Goal: Task Accomplishment & Management: Manage account settings

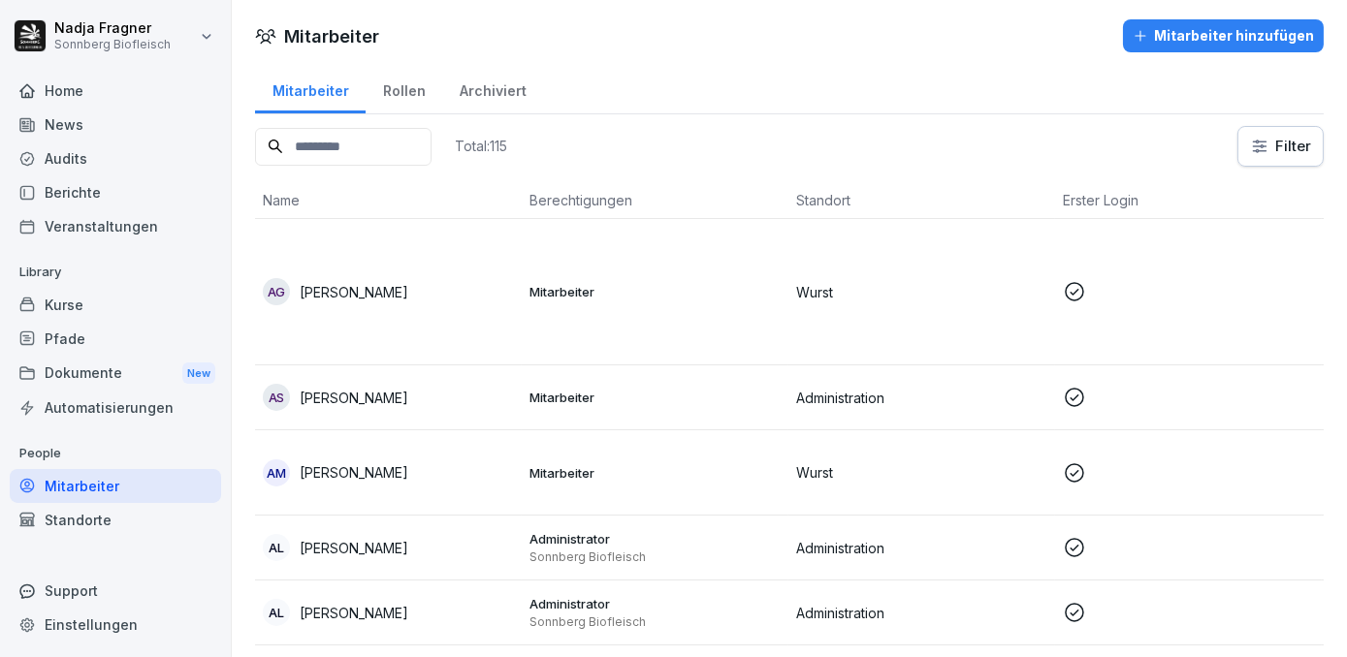
scroll to position [87, 0]
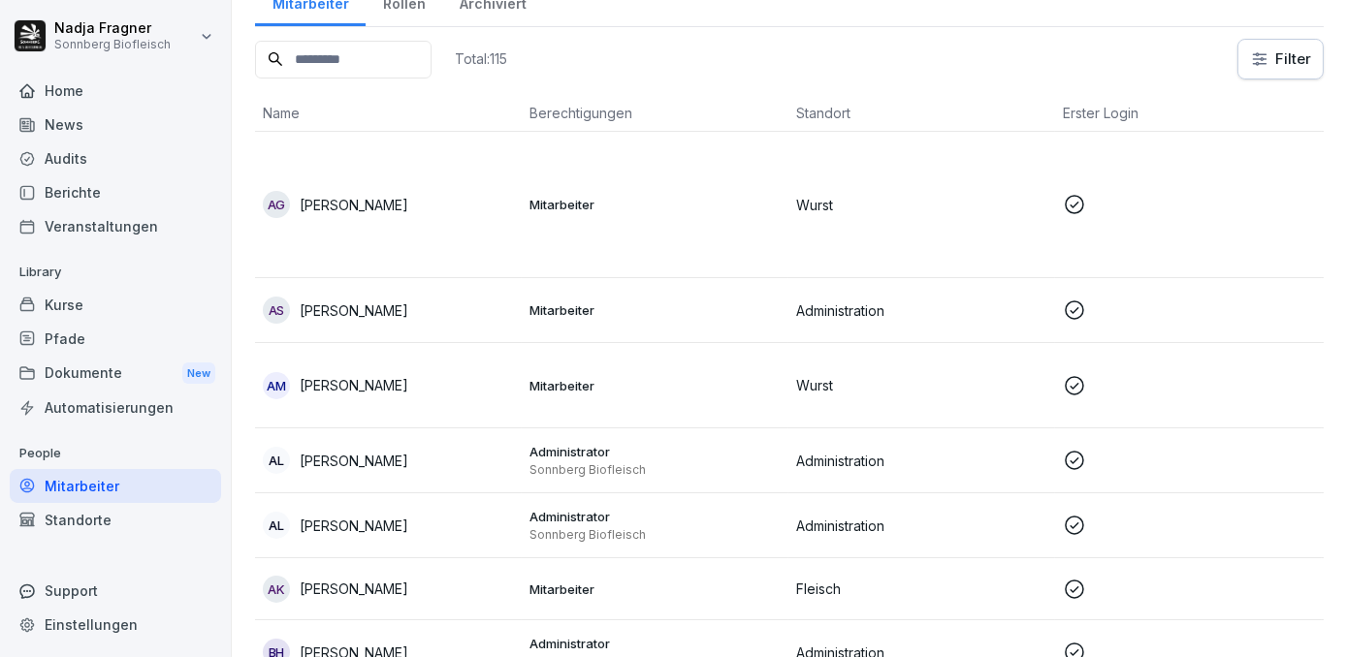
click at [83, 96] on div "Home" at bounding box center [115, 91] width 211 height 34
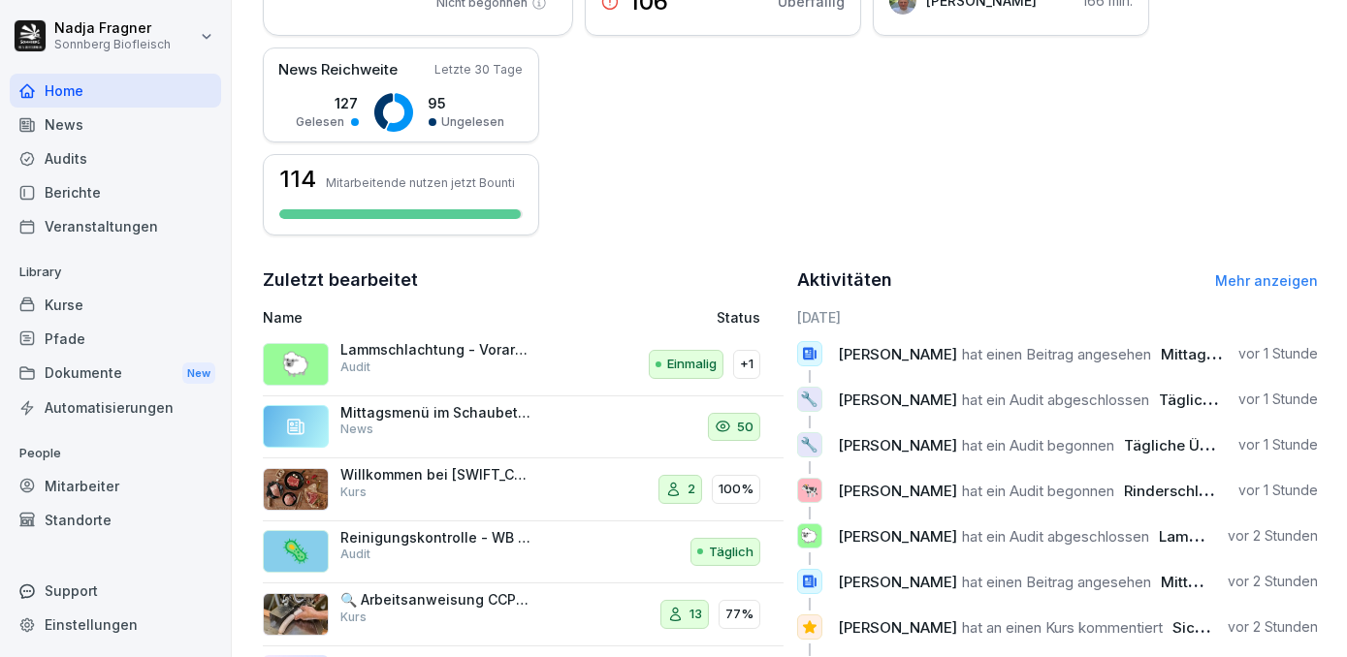
scroll to position [537, 0]
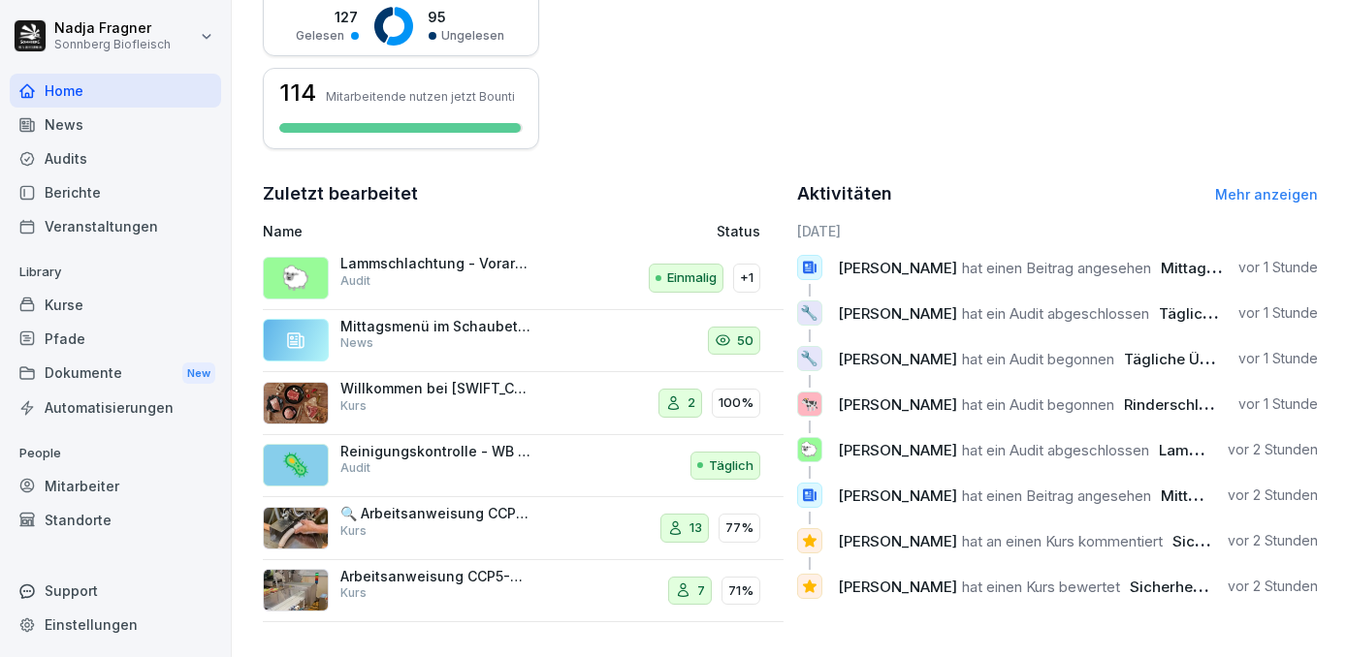
click at [1274, 188] on link "Mehr anzeigen" at bounding box center [1266, 194] width 103 height 16
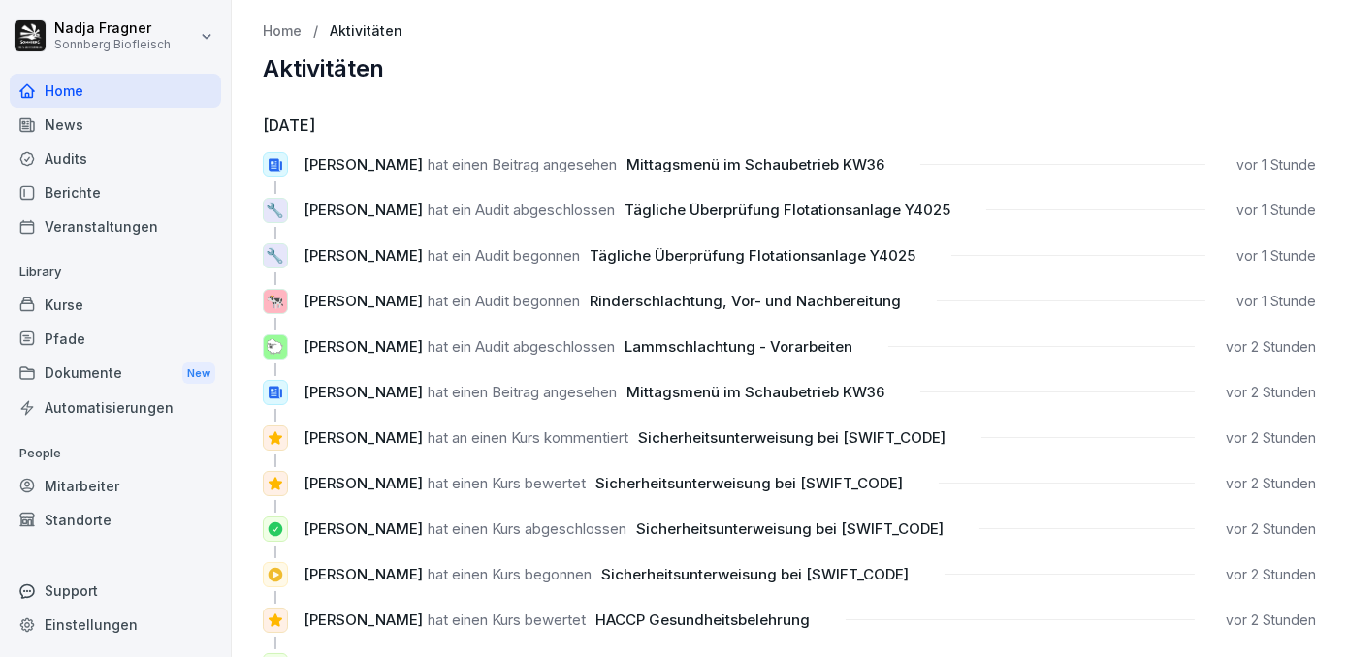
click at [107, 312] on div "Kurse" at bounding box center [115, 305] width 211 height 34
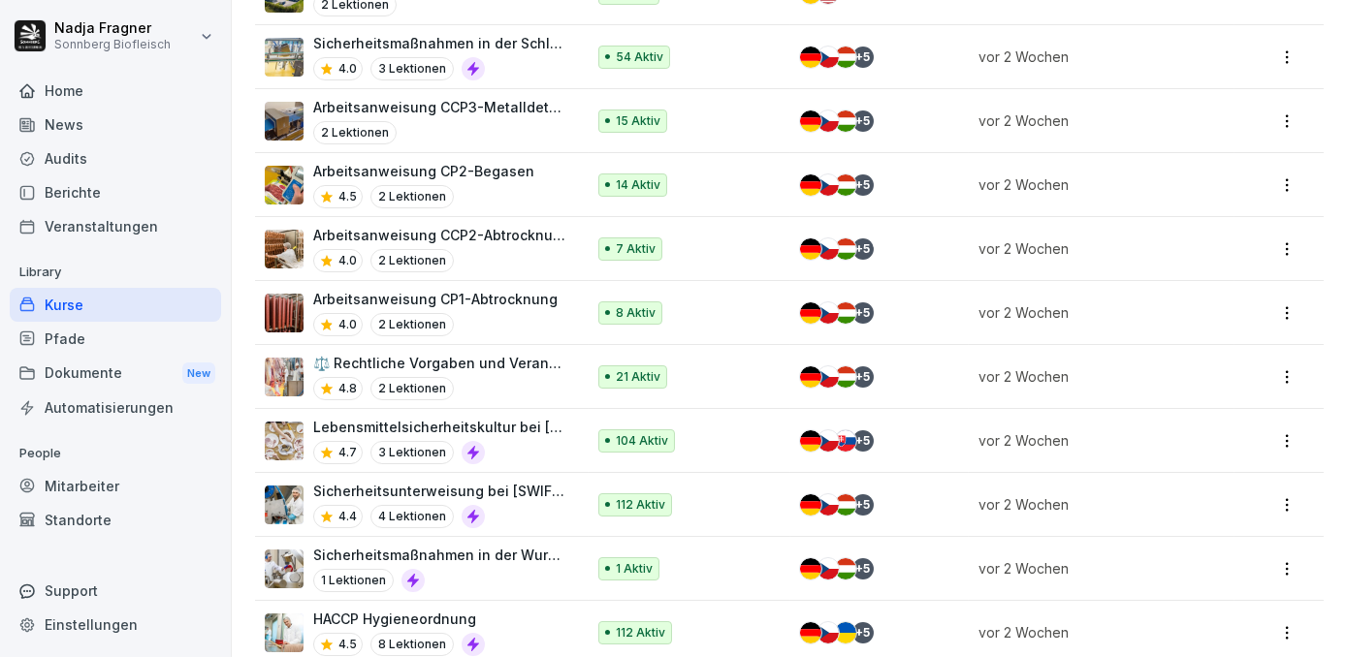
scroll to position [1233, 0]
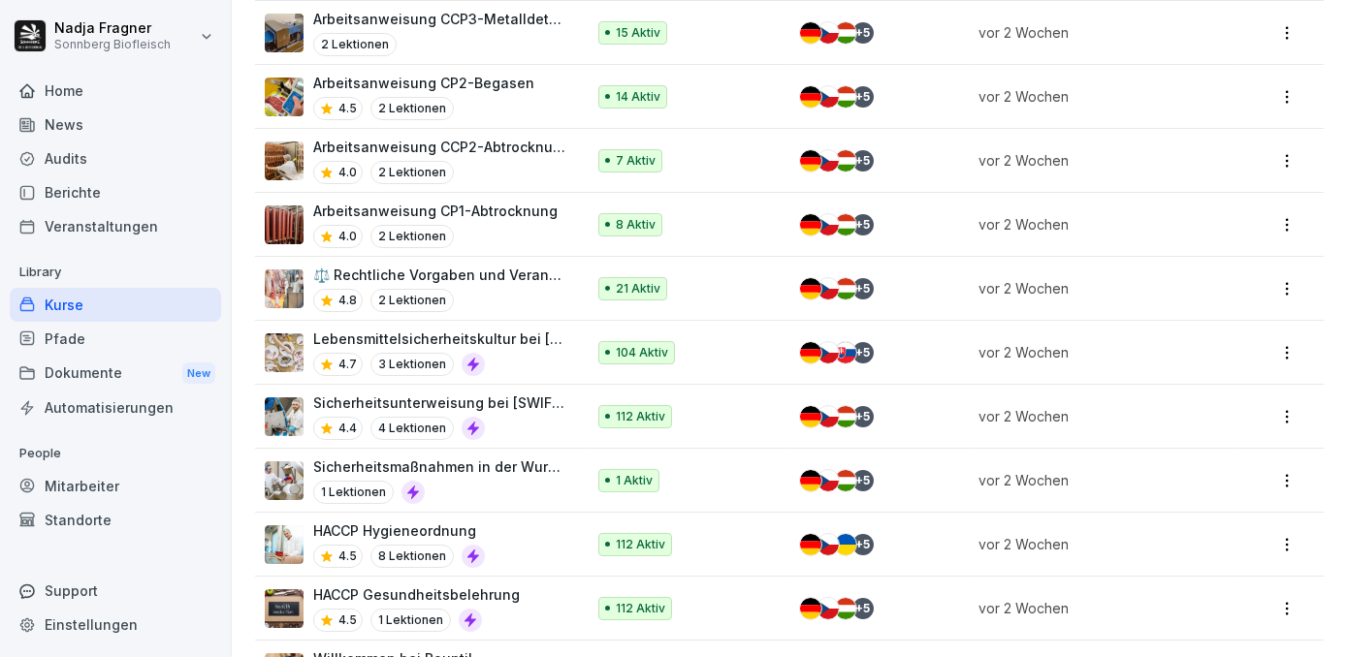
click at [498, 397] on p "Sicherheitsunterweisung bei [SWIFT_CODE]" at bounding box center [439, 403] width 252 height 20
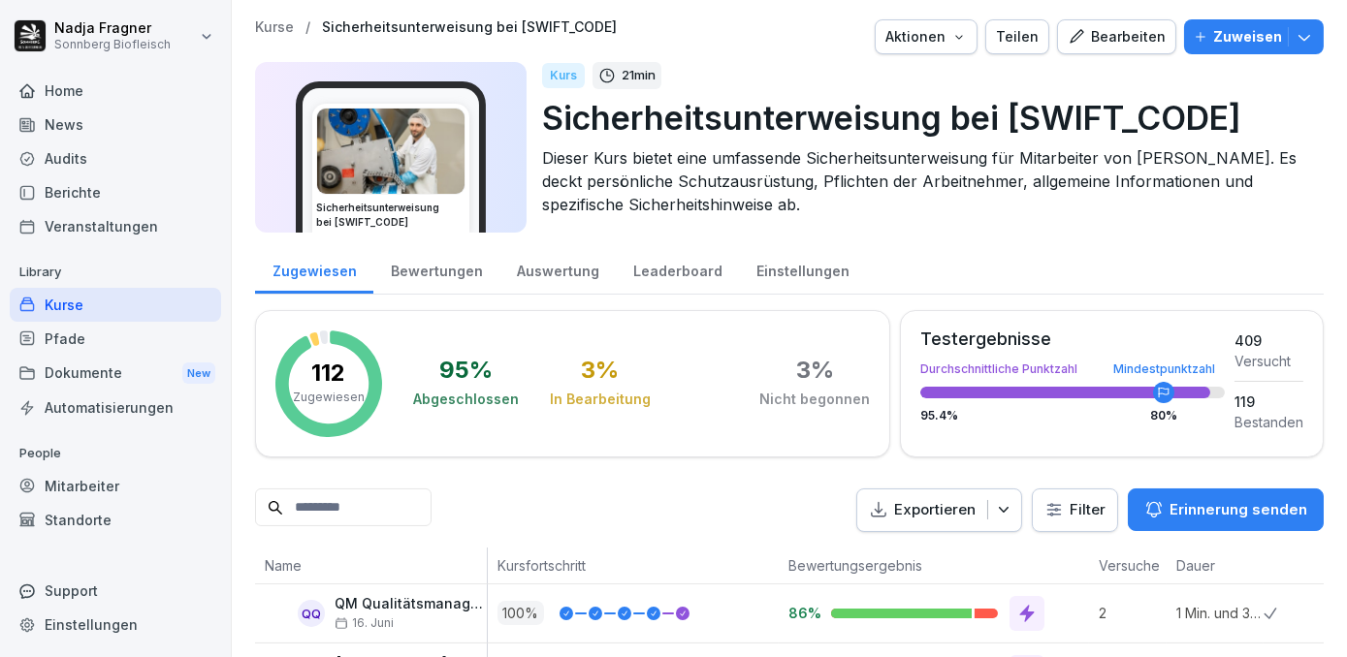
click at [444, 269] on div "Bewertungen" at bounding box center [436, 268] width 126 height 49
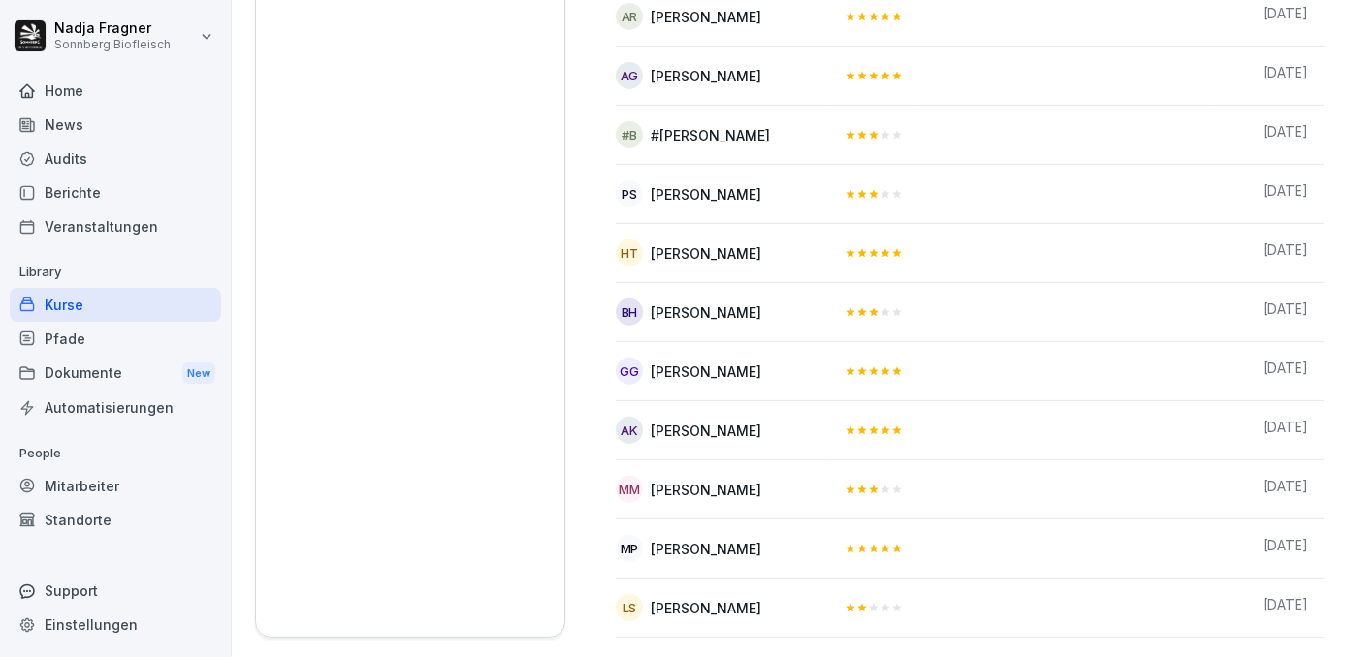
scroll to position [1688, 0]
click at [82, 306] on div "Kurse" at bounding box center [115, 305] width 211 height 34
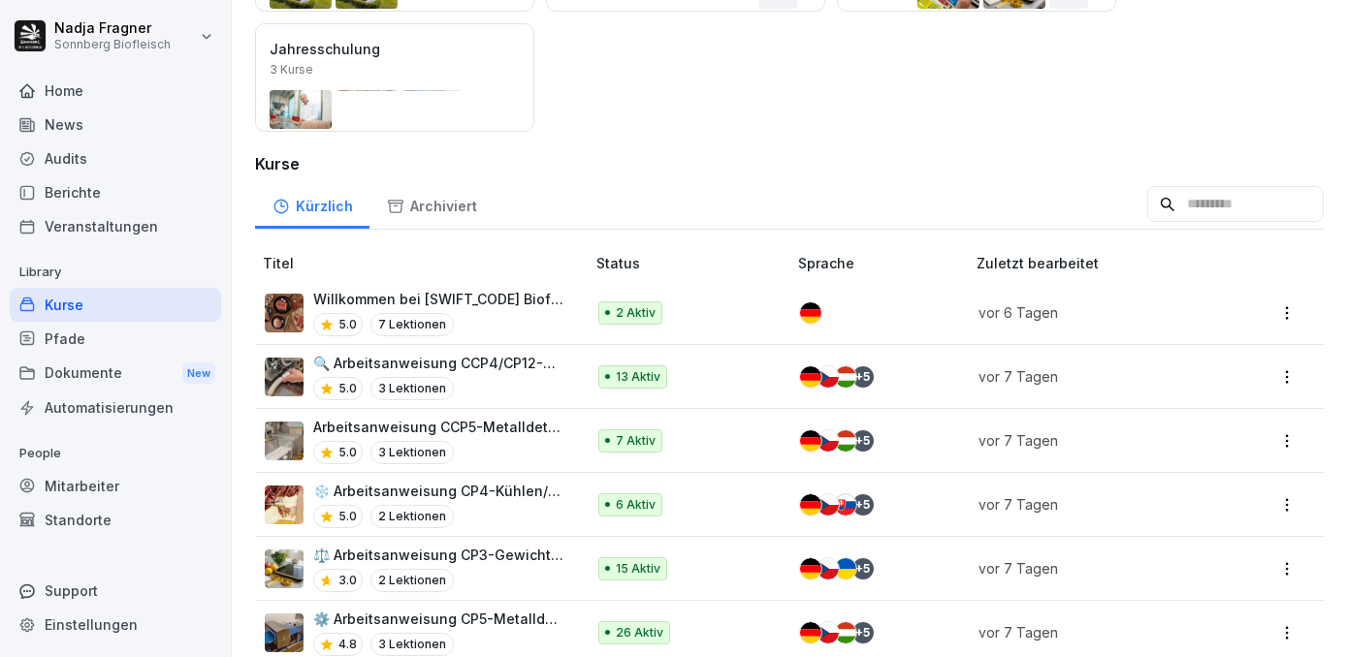
scroll to position [113, 0]
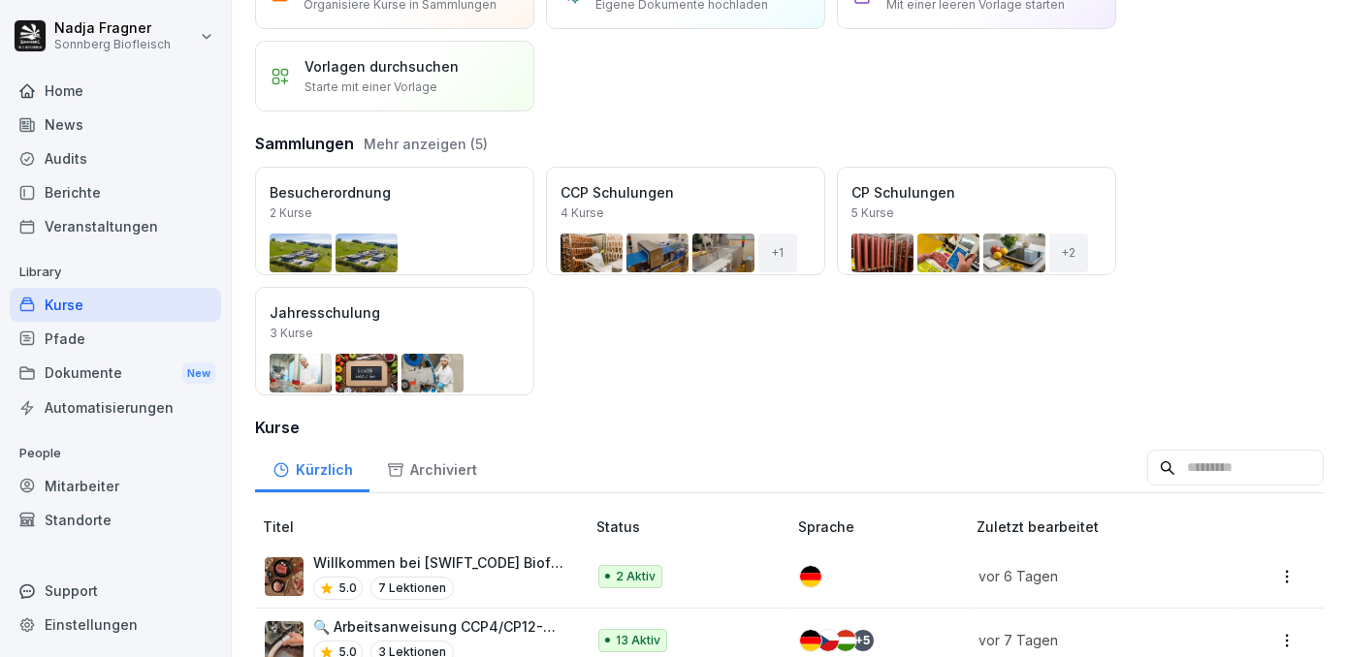
click at [81, 84] on div "Home" at bounding box center [115, 91] width 211 height 34
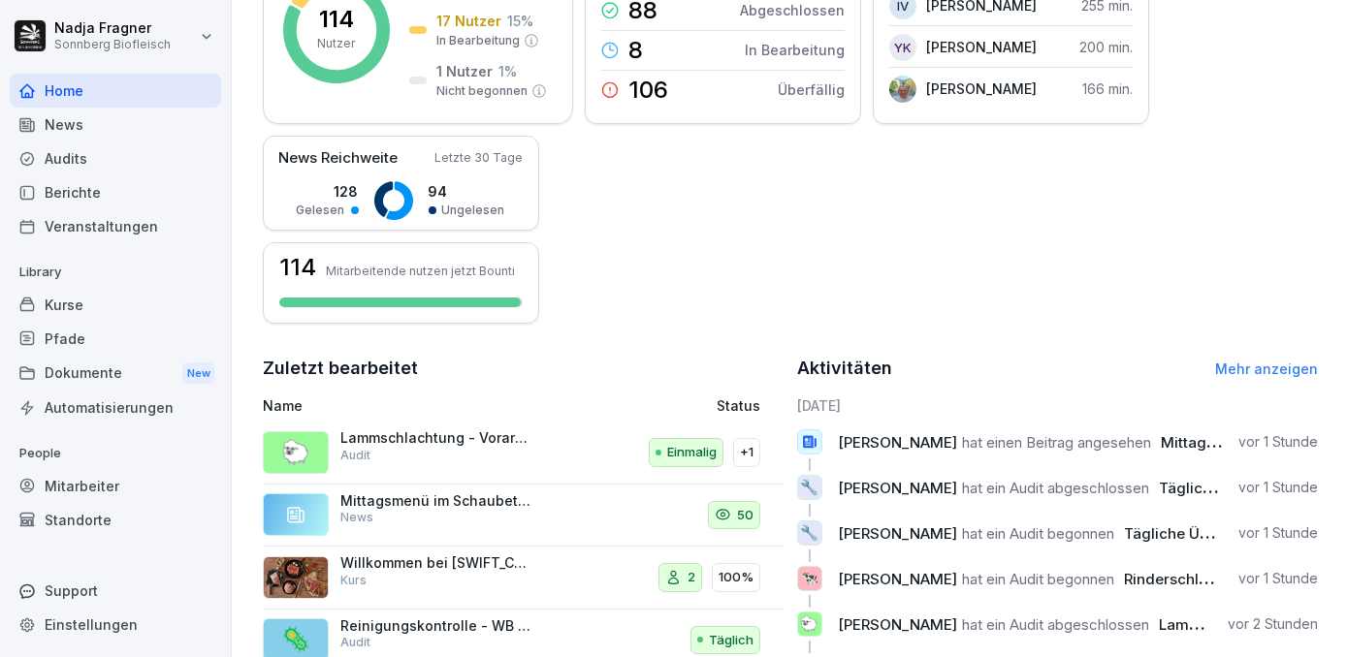
scroll to position [537, 0]
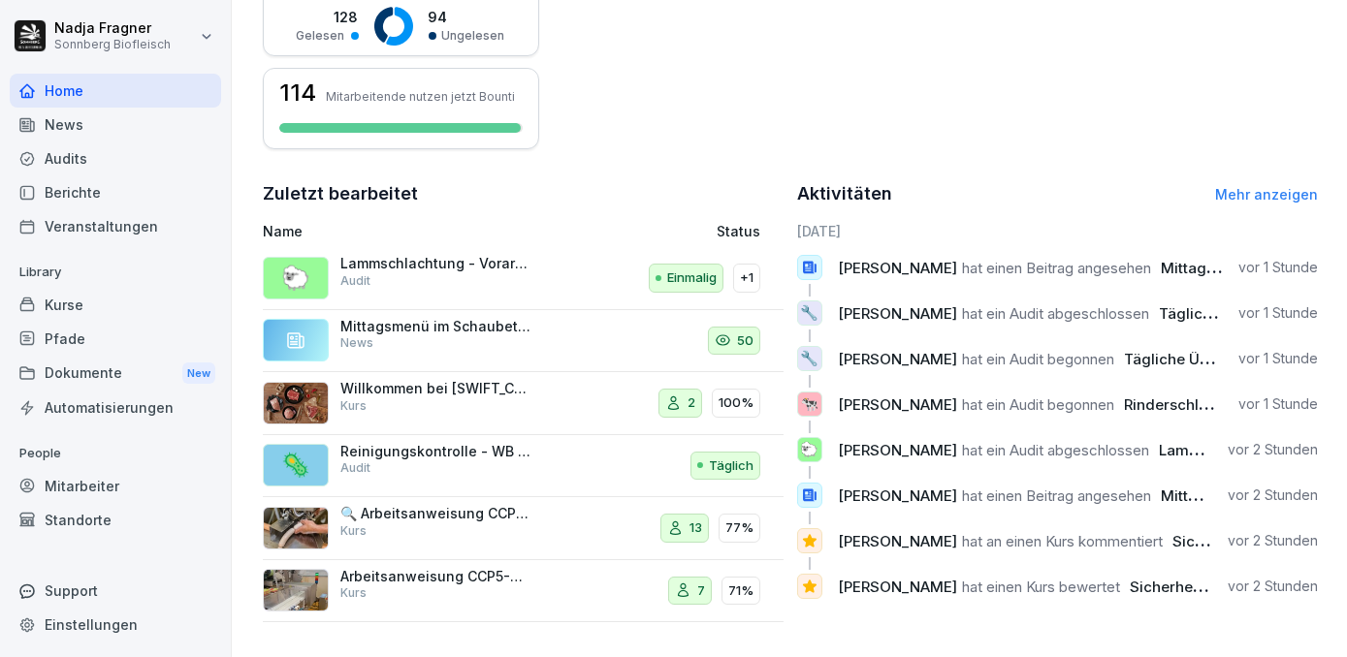
click at [1269, 191] on link "Mehr anzeigen" at bounding box center [1266, 194] width 103 height 16
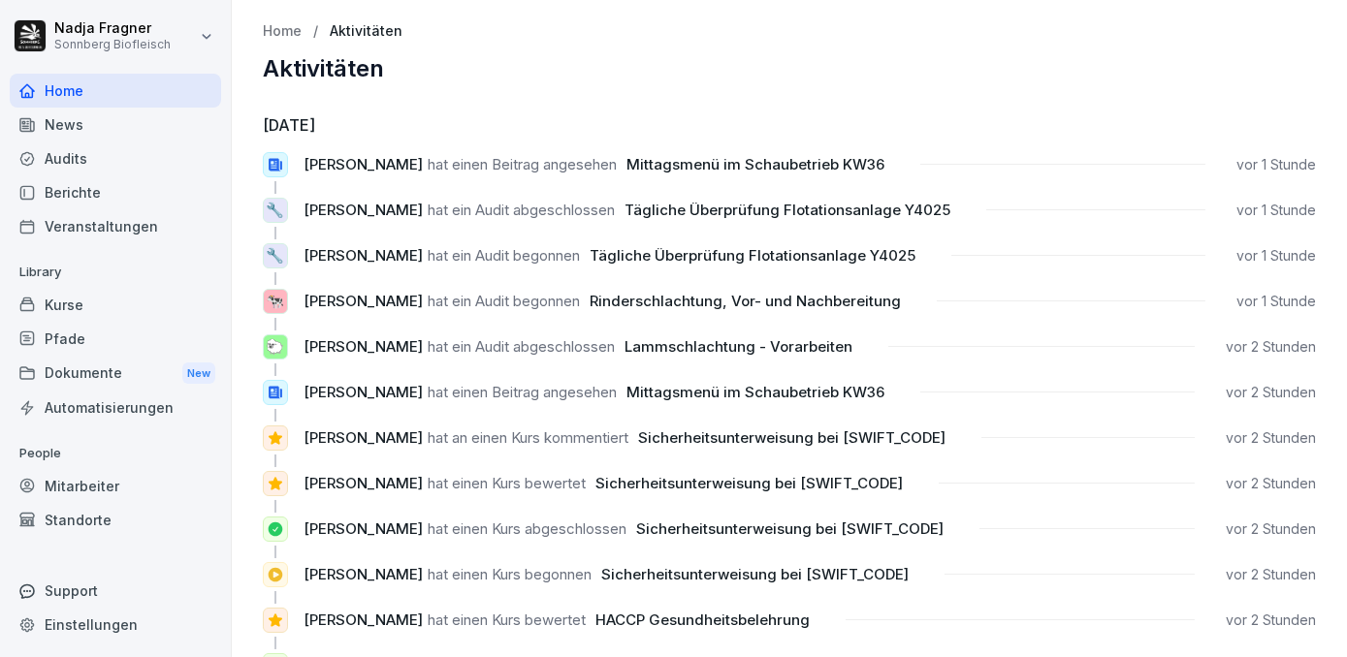
click at [95, 482] on div "Mitarbeiter" at bounding box center [115, 486] width 211 height 34
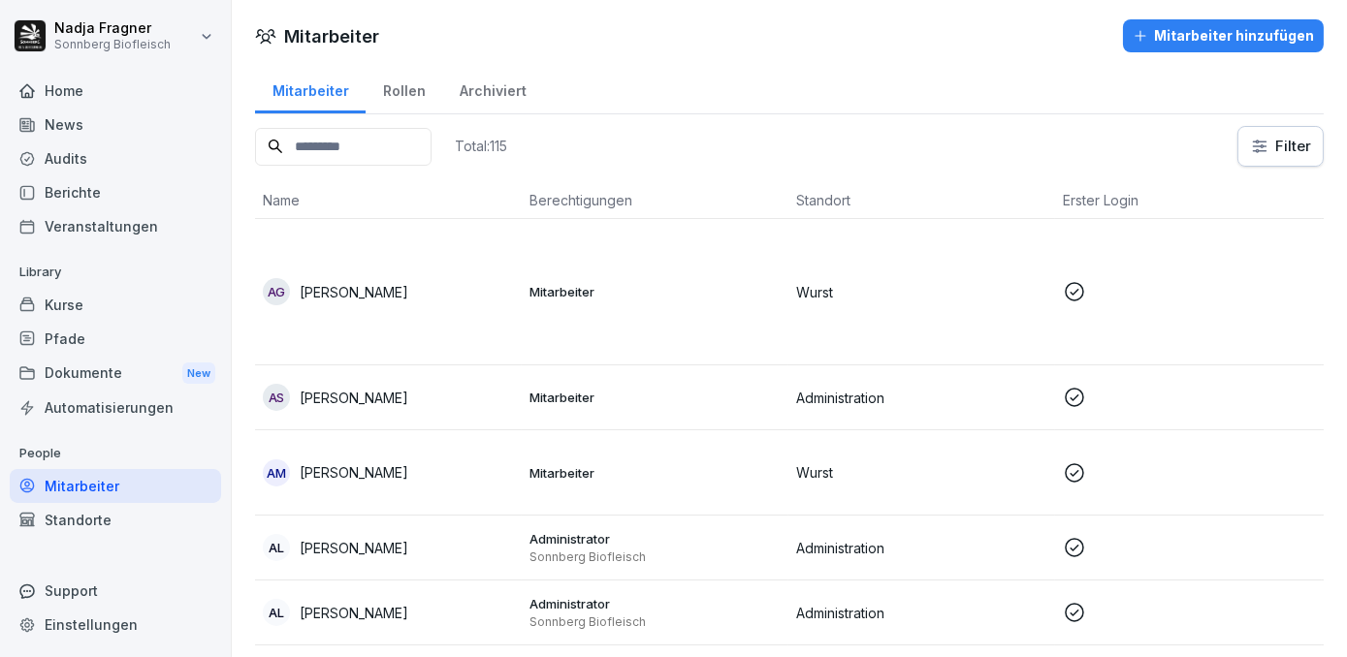
click at [498, 88] on div "Archiviert" at bounding box center [492, 88] width 101 height 49
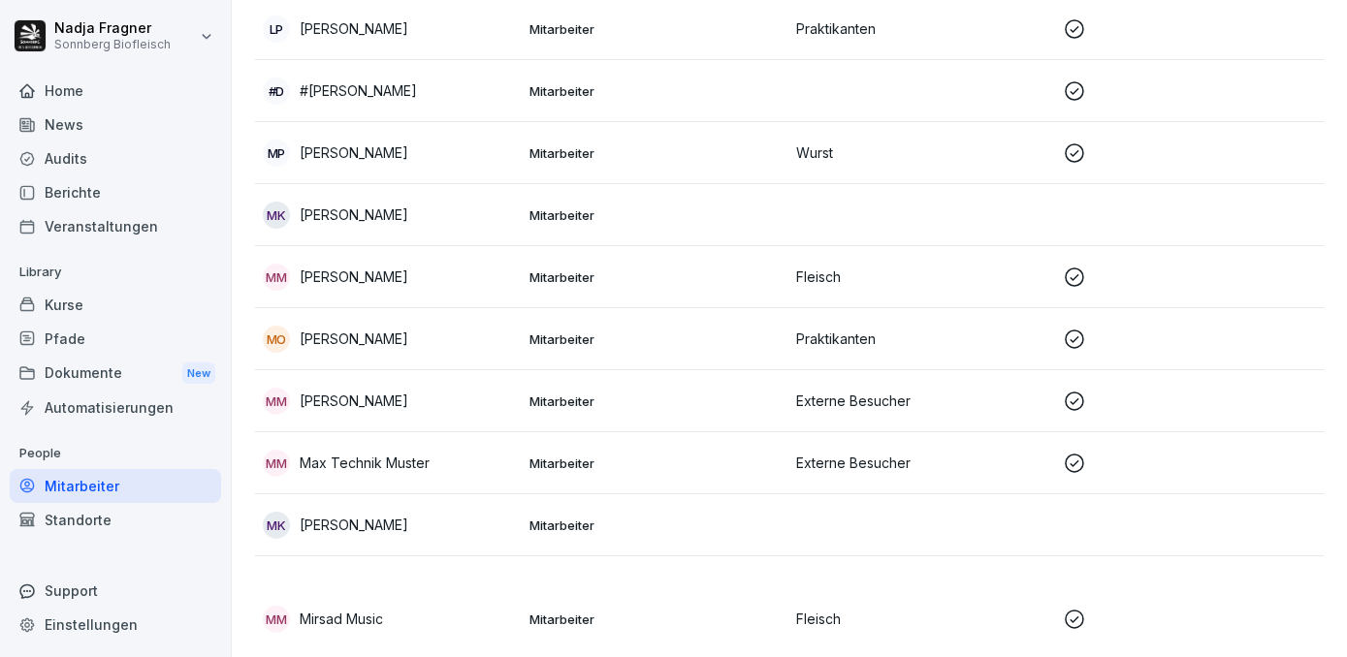
scroll to position [1660, 0]
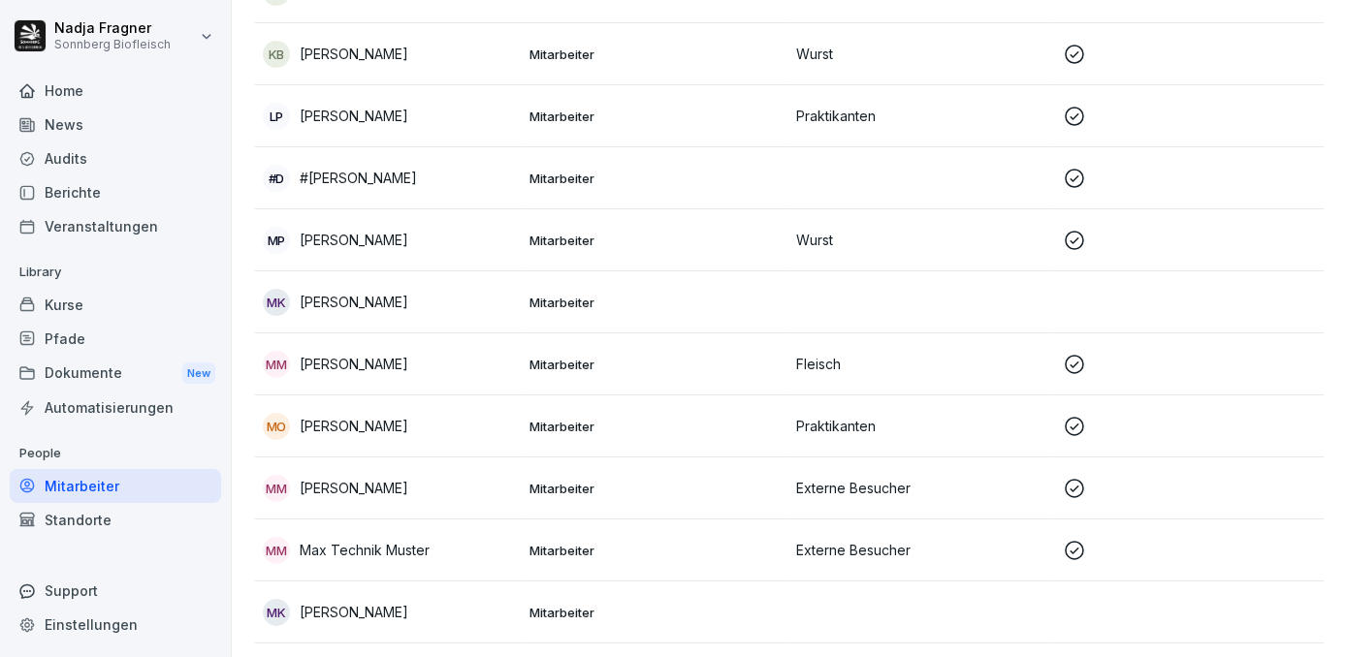
click at [735, 375] on td "Mitarbeiter" at bounding box center [655, 364] width 267 height 62
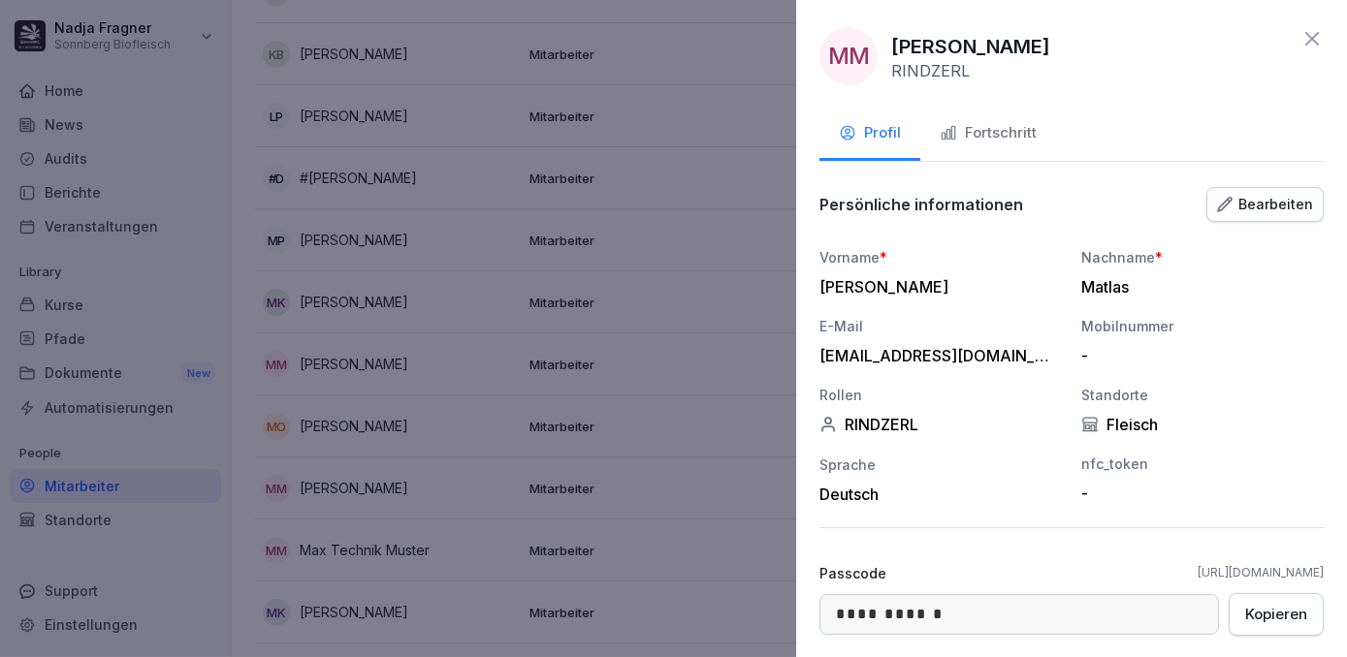
click at [1024, 138] on div "Fortschritt" at bounding box center [987, 133] width 97 height 22
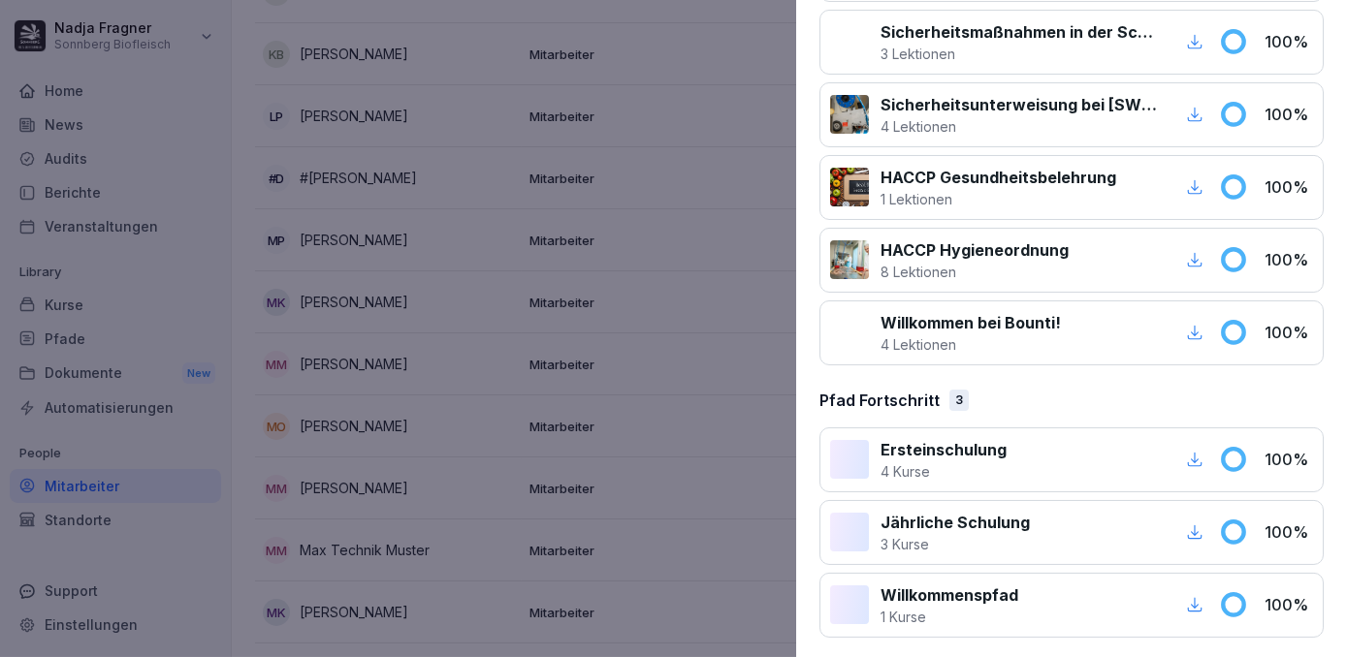
scroll to position [0, 0]
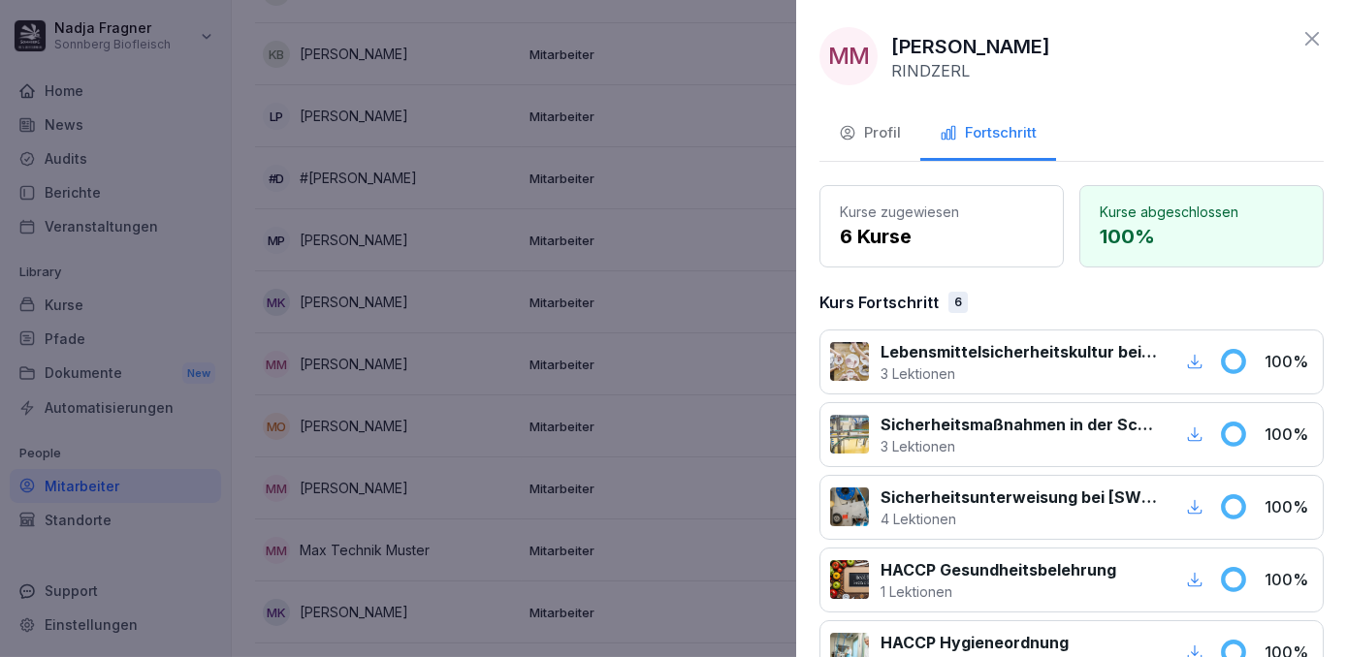
click at [893, 144] on button "Profil" at bounding box center [869, 135] width 101 height 52
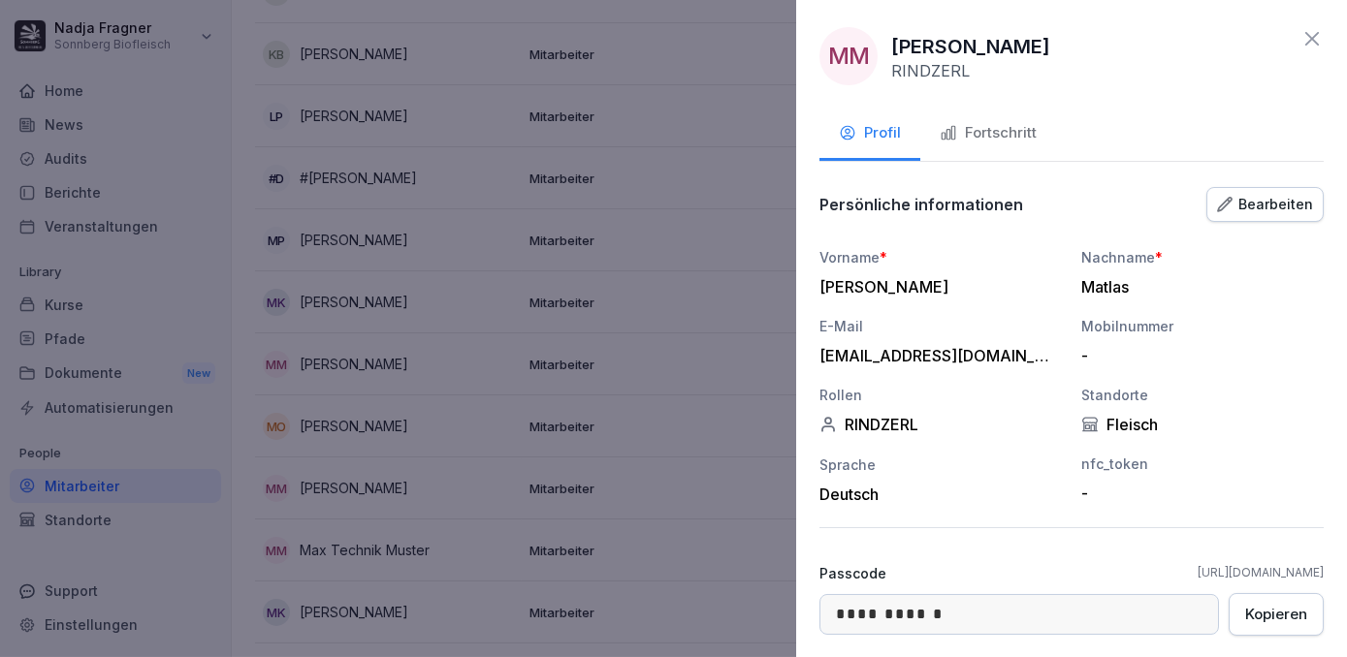
click at [1305, 40] on icon at bounding box center [1312, 39] width 14 height 14
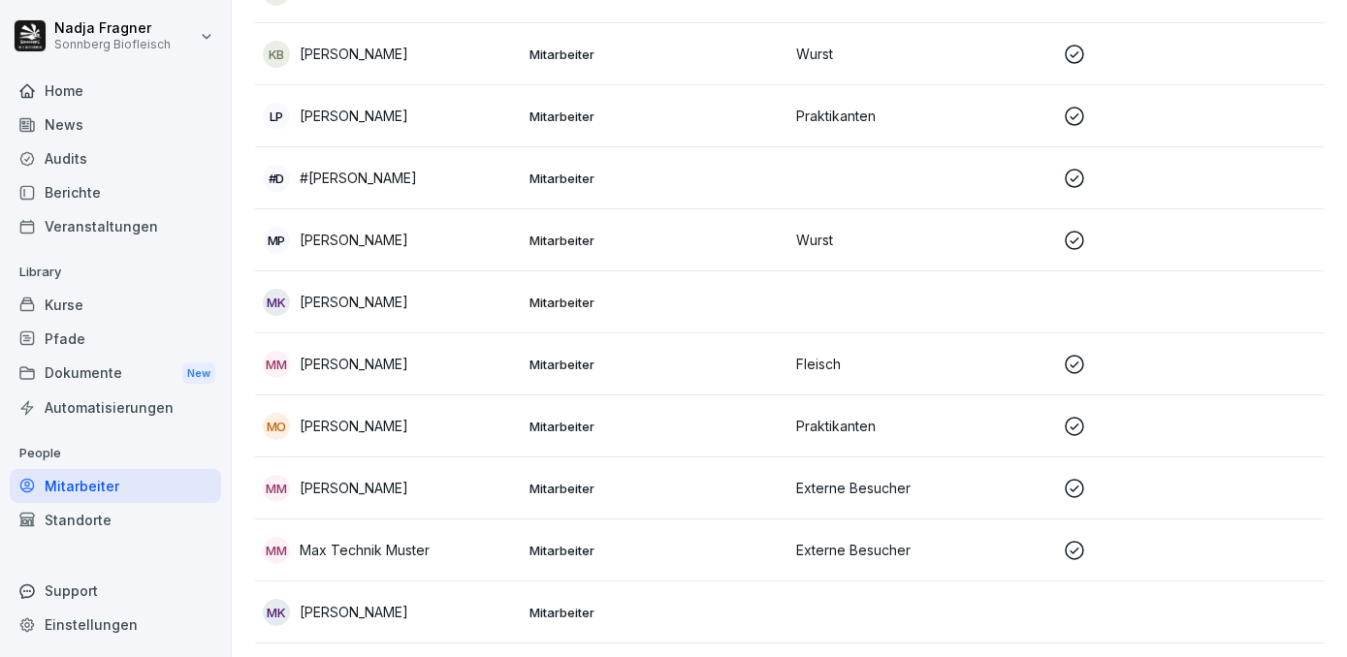
click at [93, 480] on div "Mitarbeiter" at bounding box center [115, 486] width 211 height 34
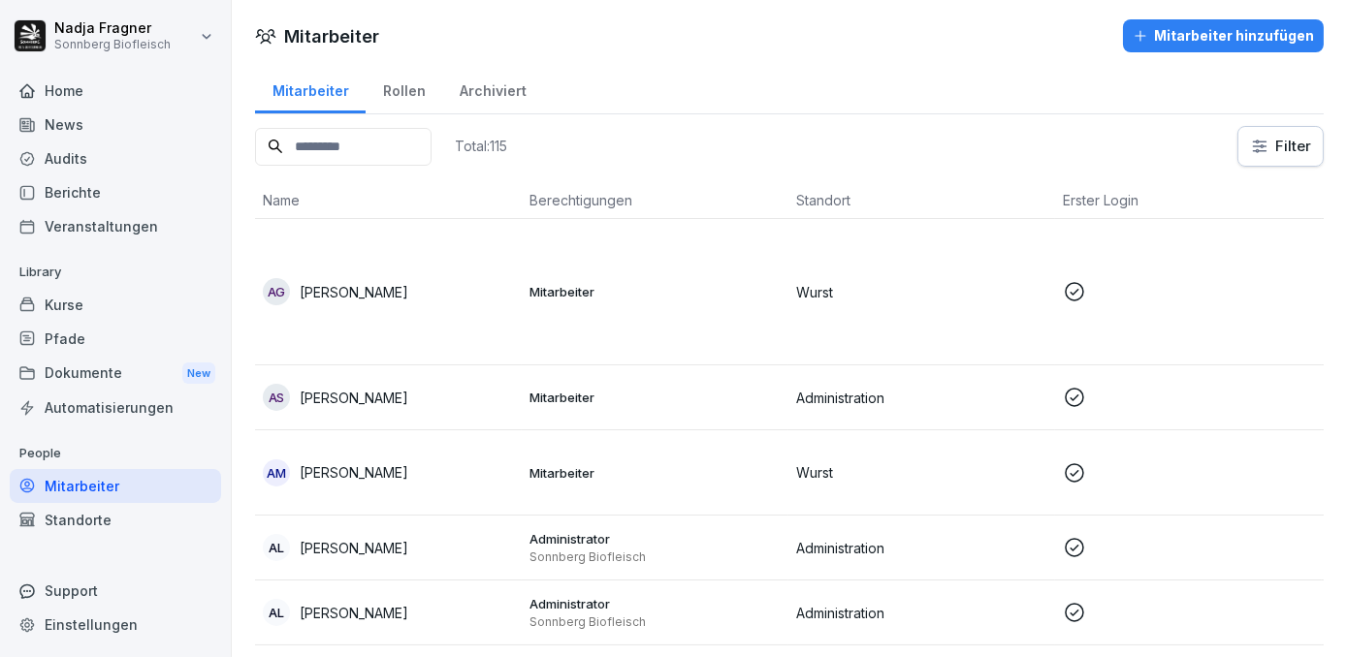
click at [498, 87] on div "Archiviert" at bounding box center [492, 88] width 101 height 49
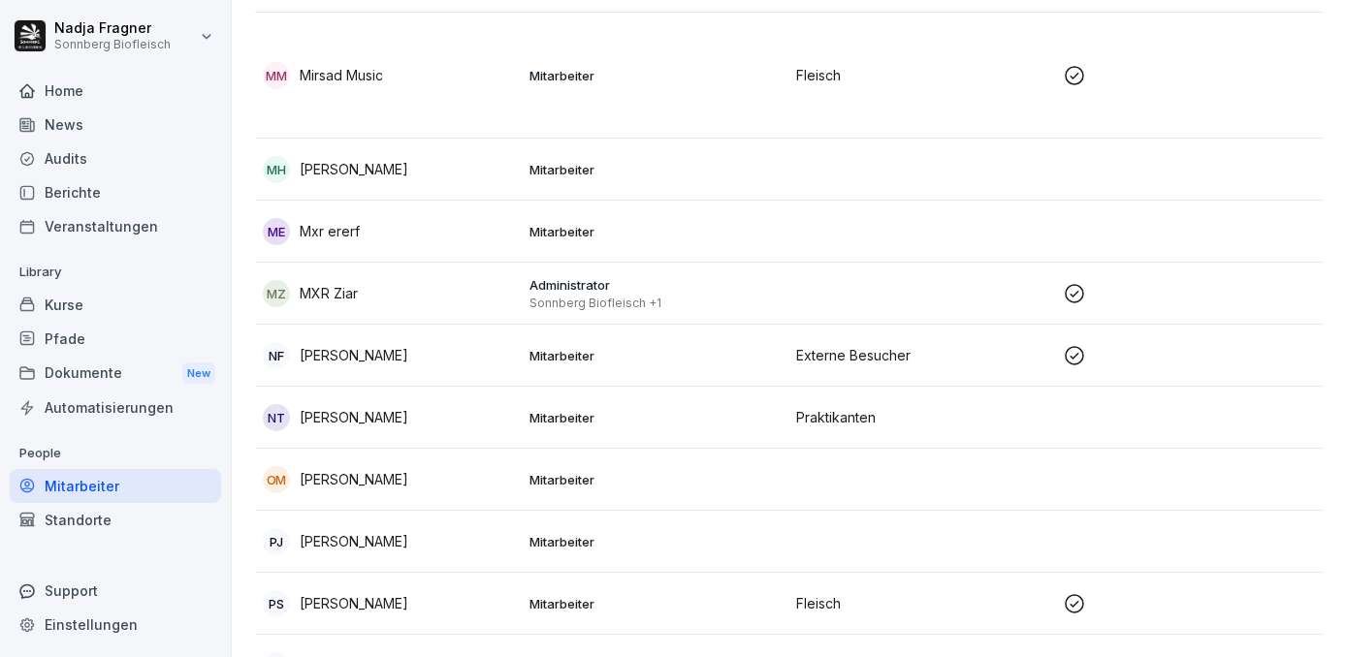
scroll to position [2644, 0]
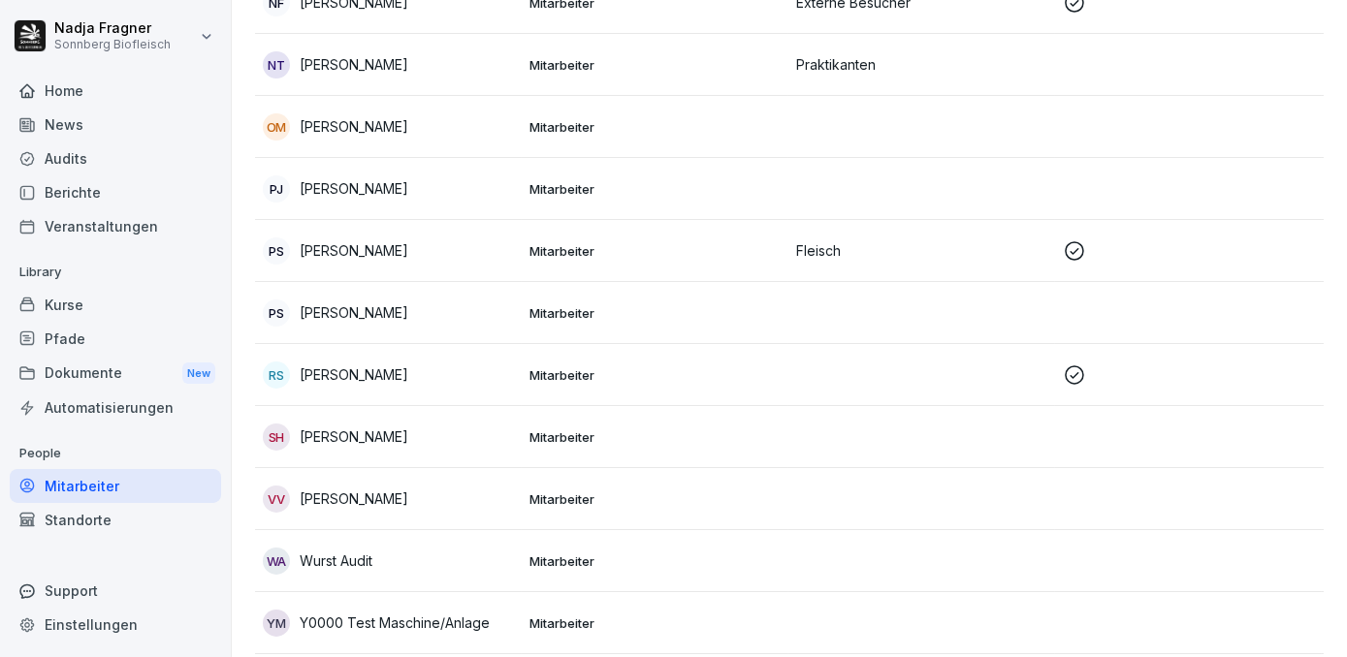
click at [458, 259] on div "PS Peter Sabo" at bounding box center [388, 251] width 251 height 27
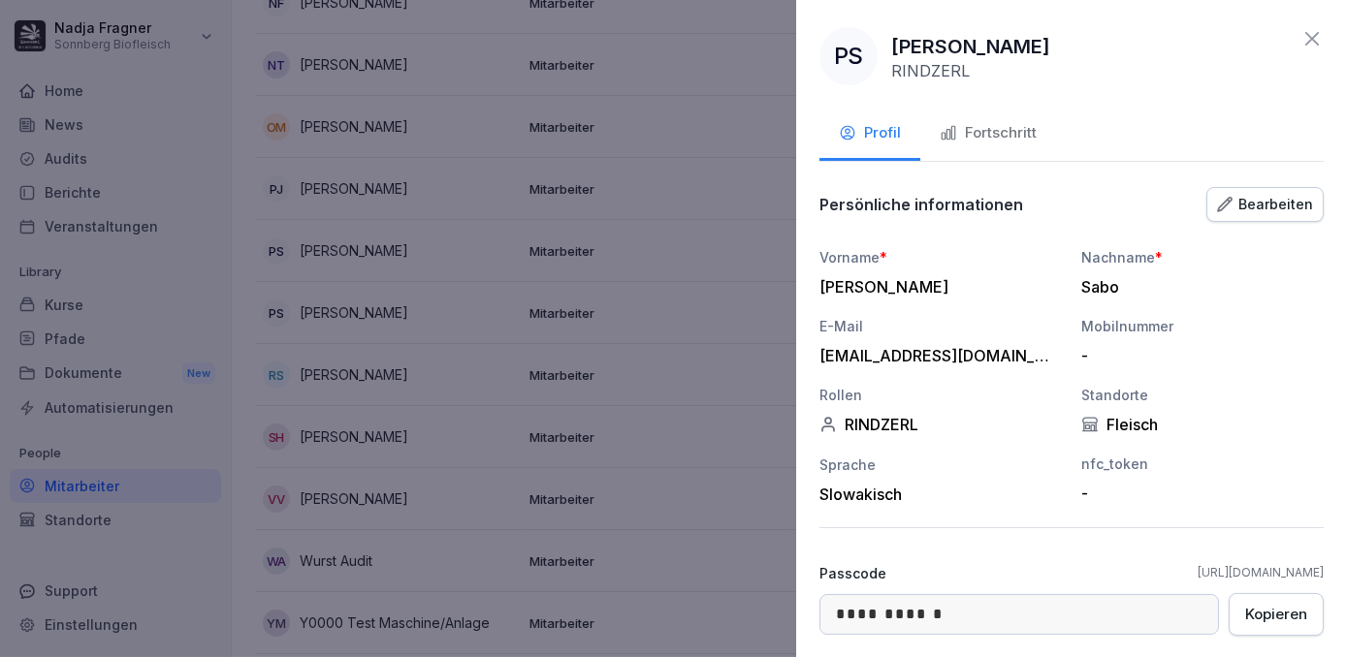
click at [1022, 132] on div "Fortschritt" at bounding box center [987, 133] width 97 height 22
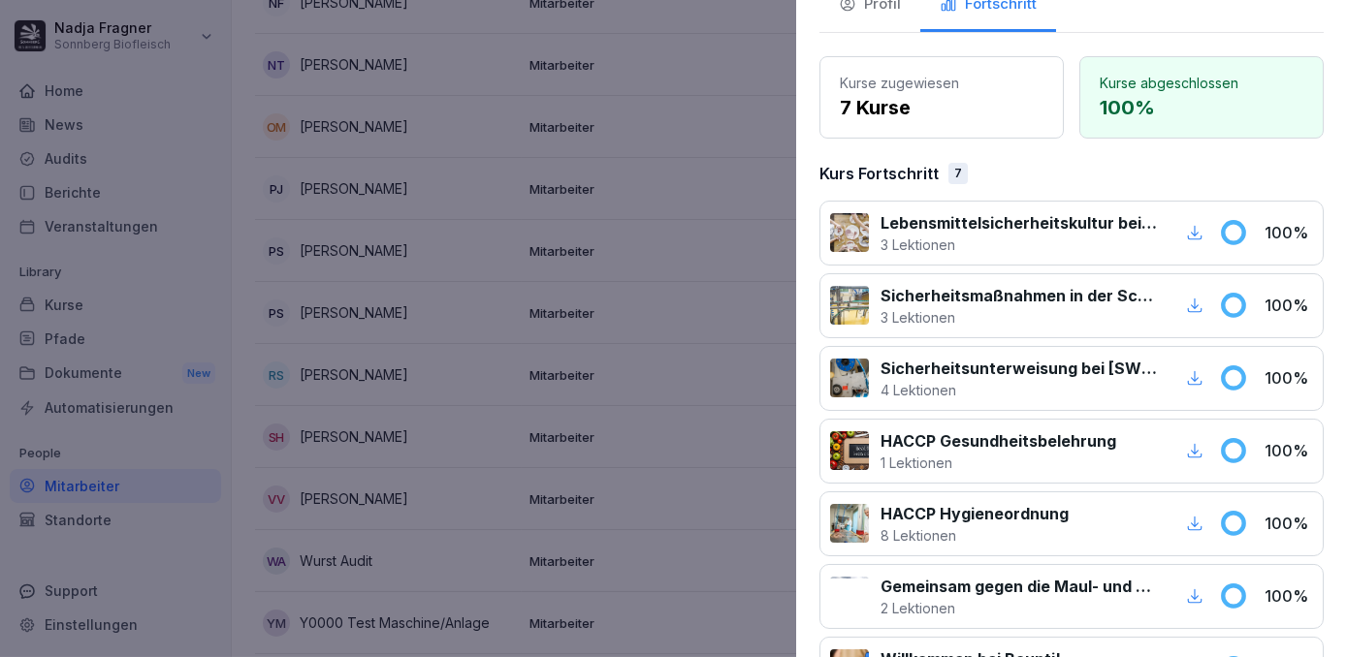
scroll to position [0, 0]
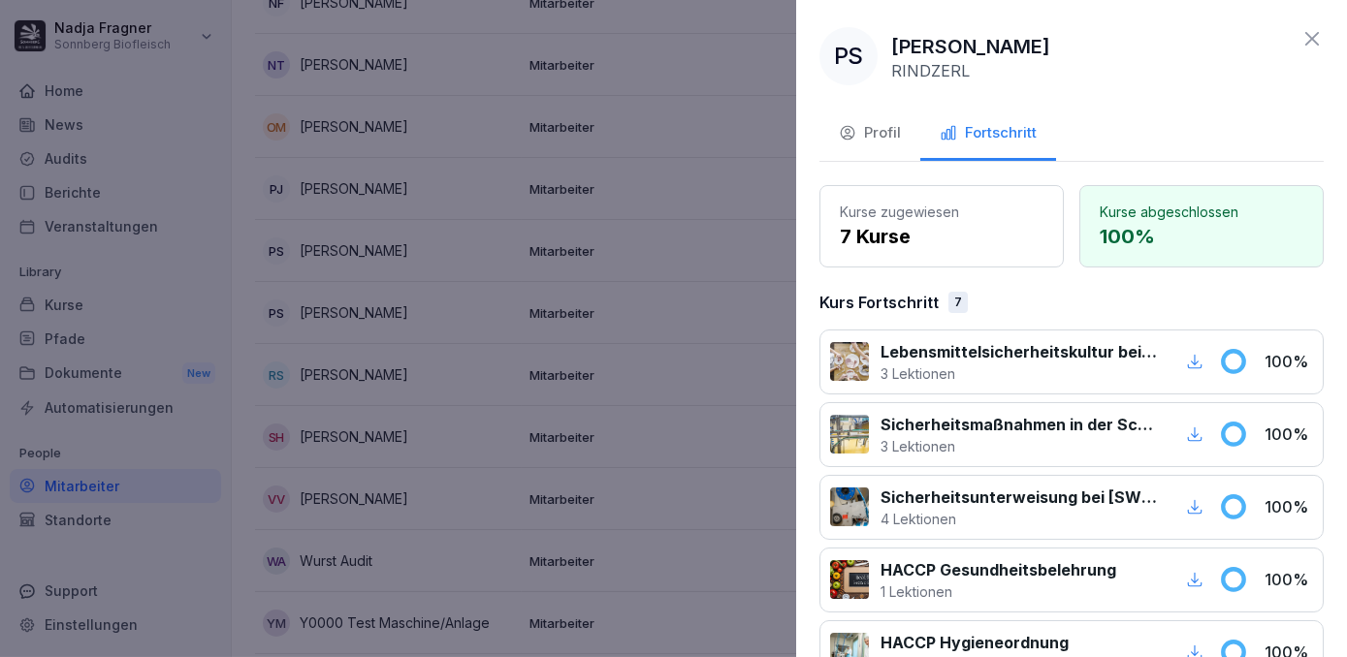
click at [1301, 40] on icon at bounding box center [1311, 38] width 23 height 23
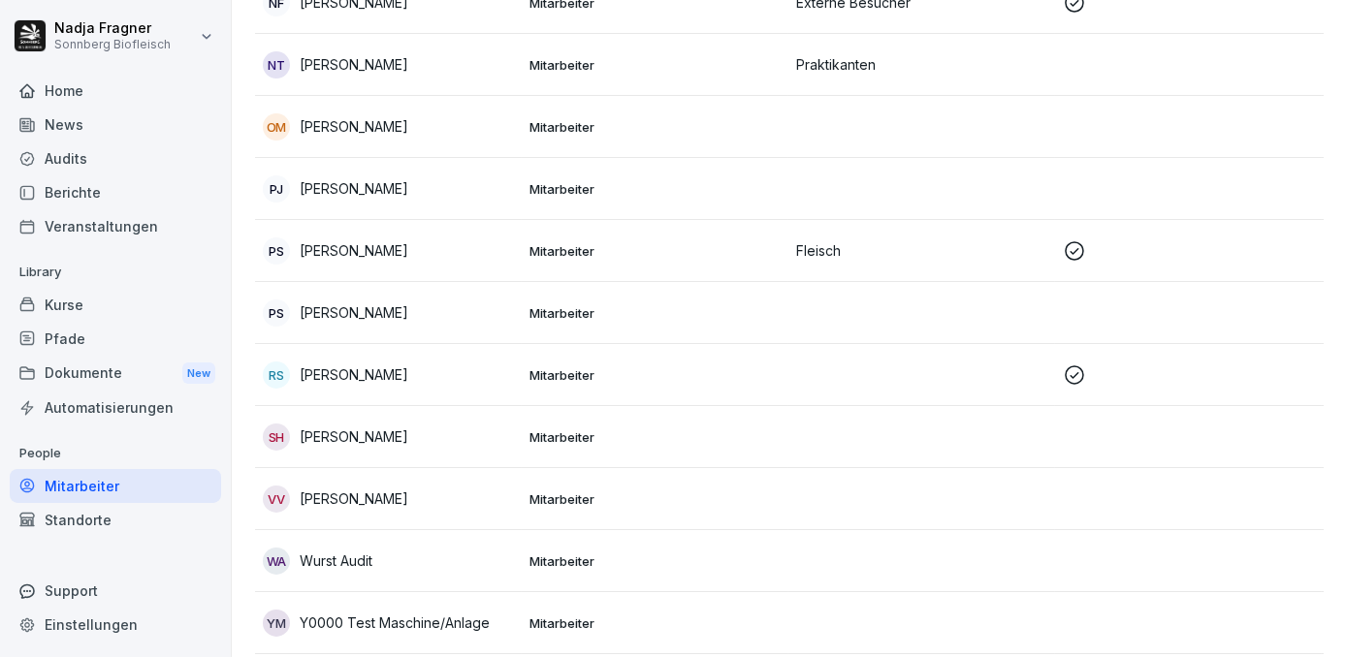
click at [90, 187] on div "Berichte" at bounding box center [115, 192] width 211 height 34
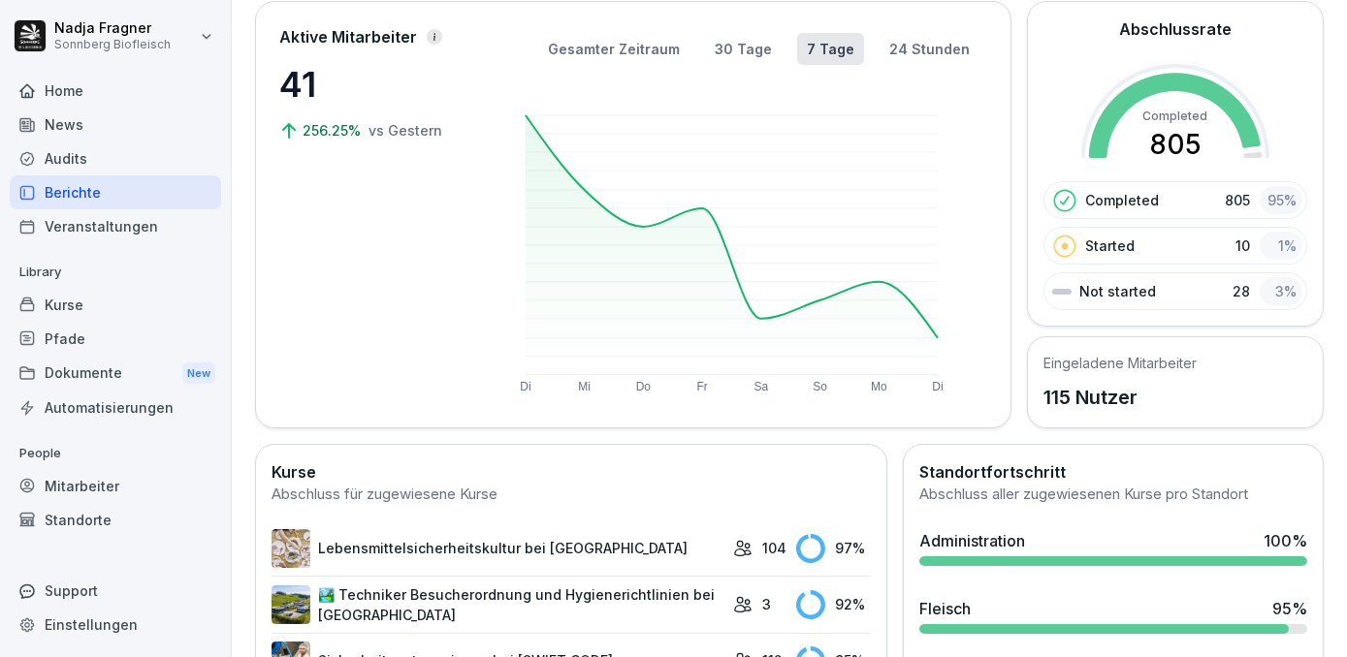
scroll to position [383, 0]
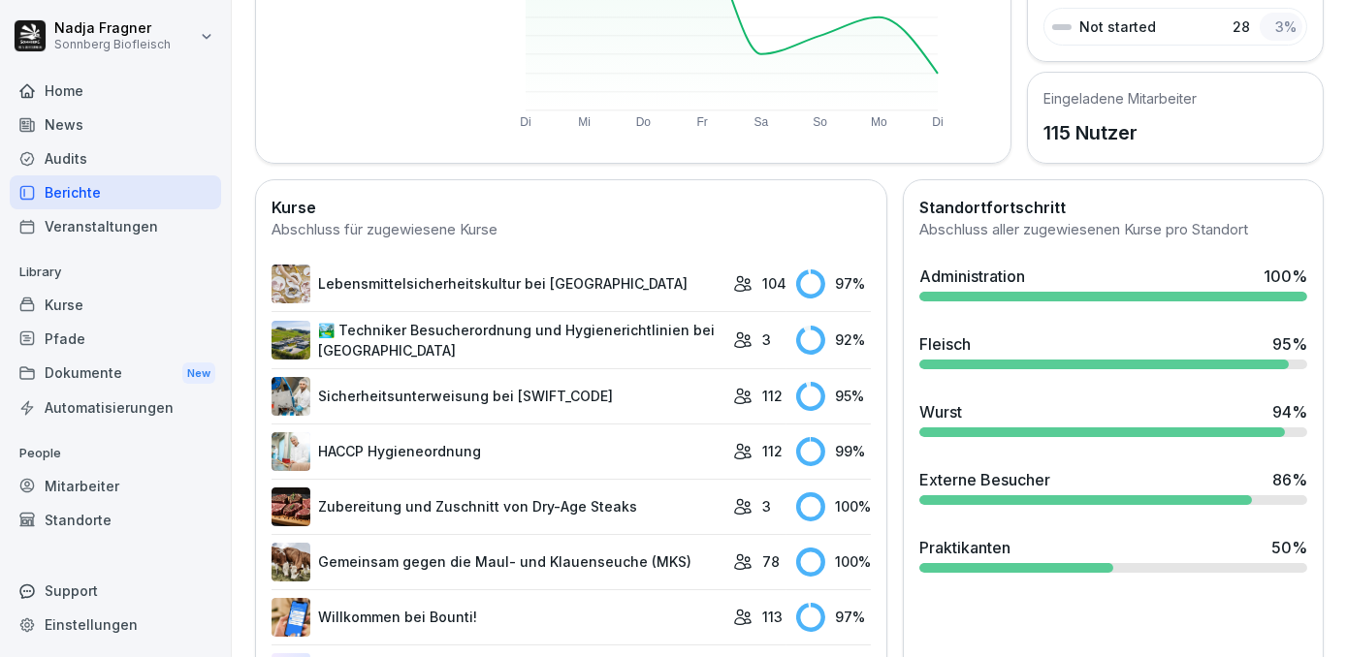
click at [970, 495] on div at bounding box center [1085, 500] width 333 height 10
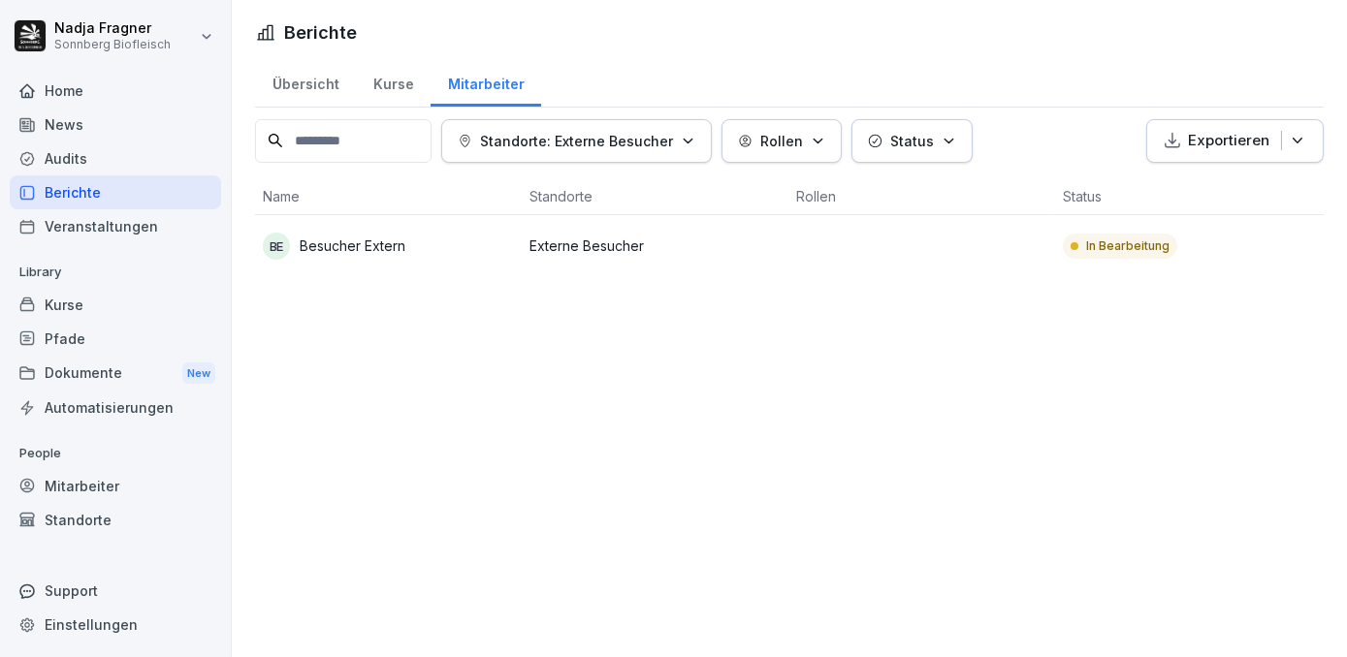
click at [108, 491] on div "Mitarbeiter" at bounding box center [115, 486] width 211 height 34
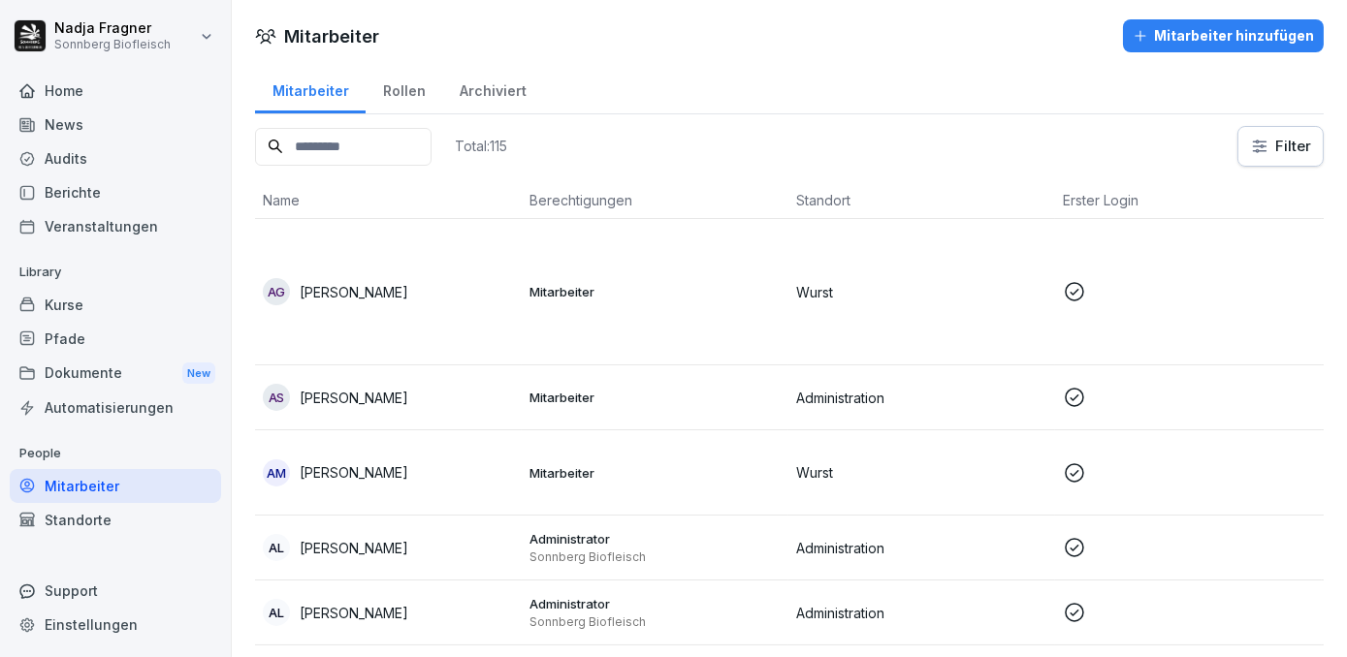
click at [101, 305] on div "Kurse" at bounding box center [115, 305] width 211 height 34
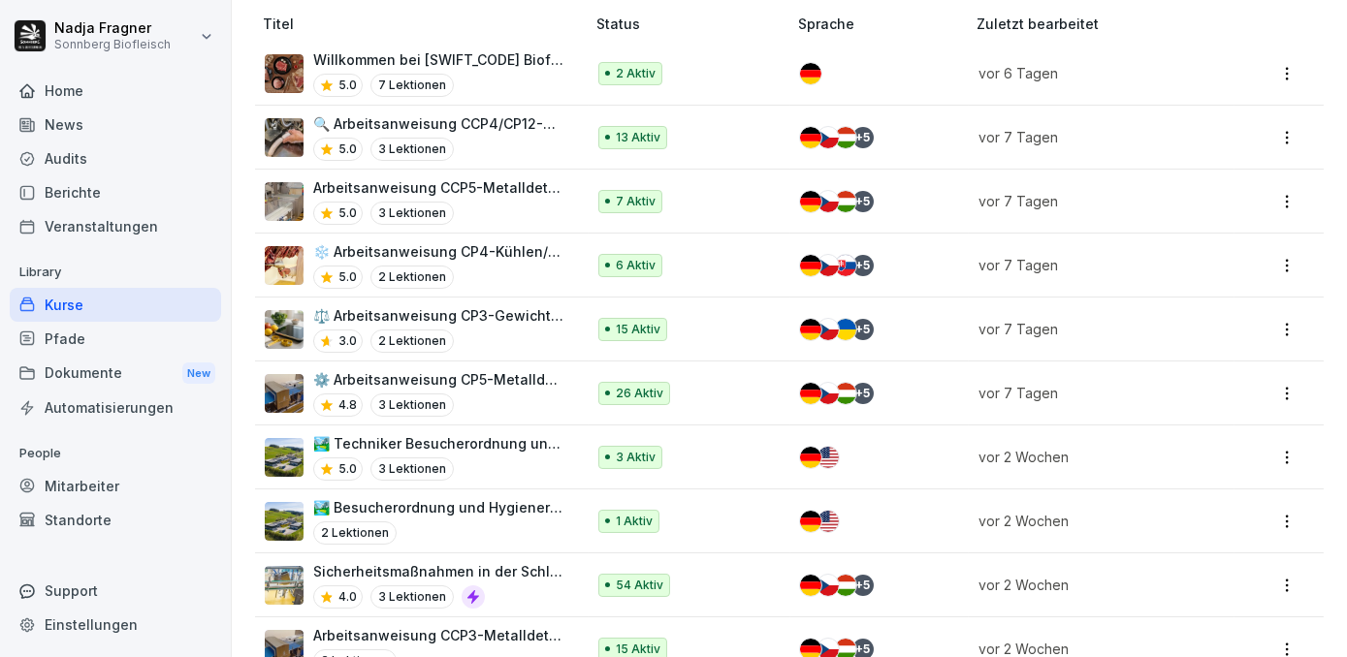
scroll to position [881, 0]
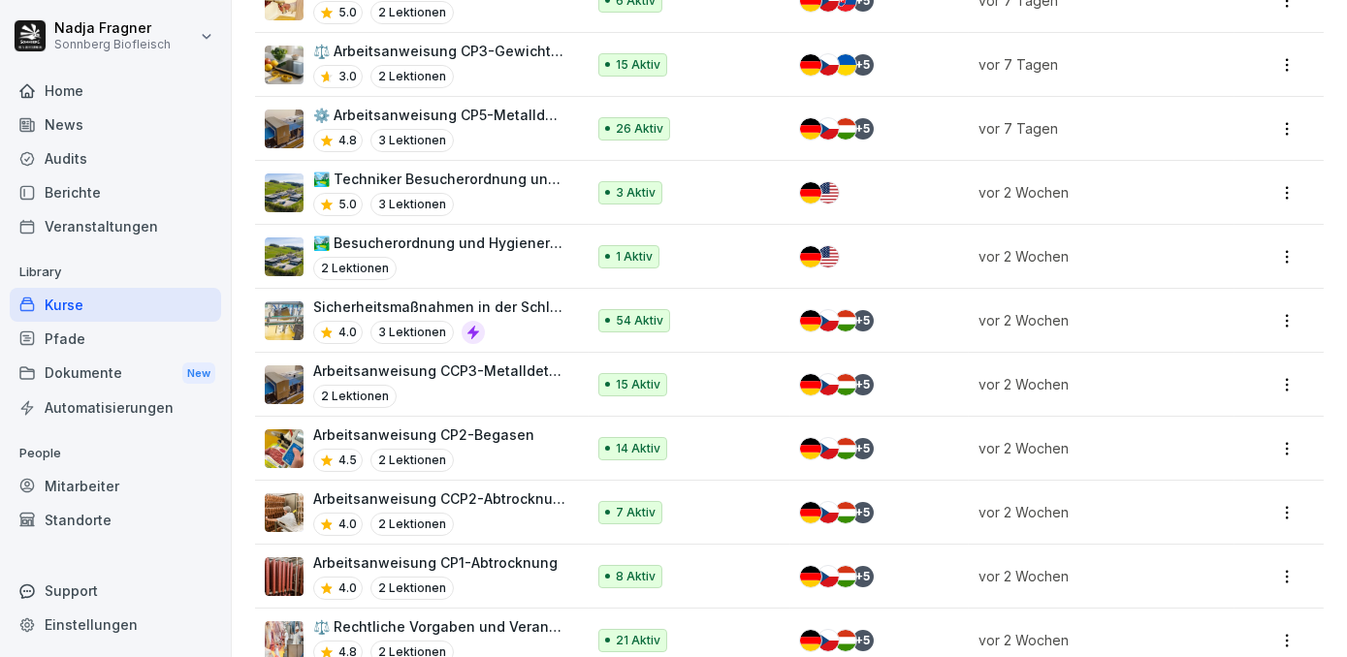
click at [492, 233] on p "🏞️ Besucherordnung und Hygienerichtlinien bei [GEOGRAPHIC_DATA]" at bounding box center [439, 243] width 252 height 20
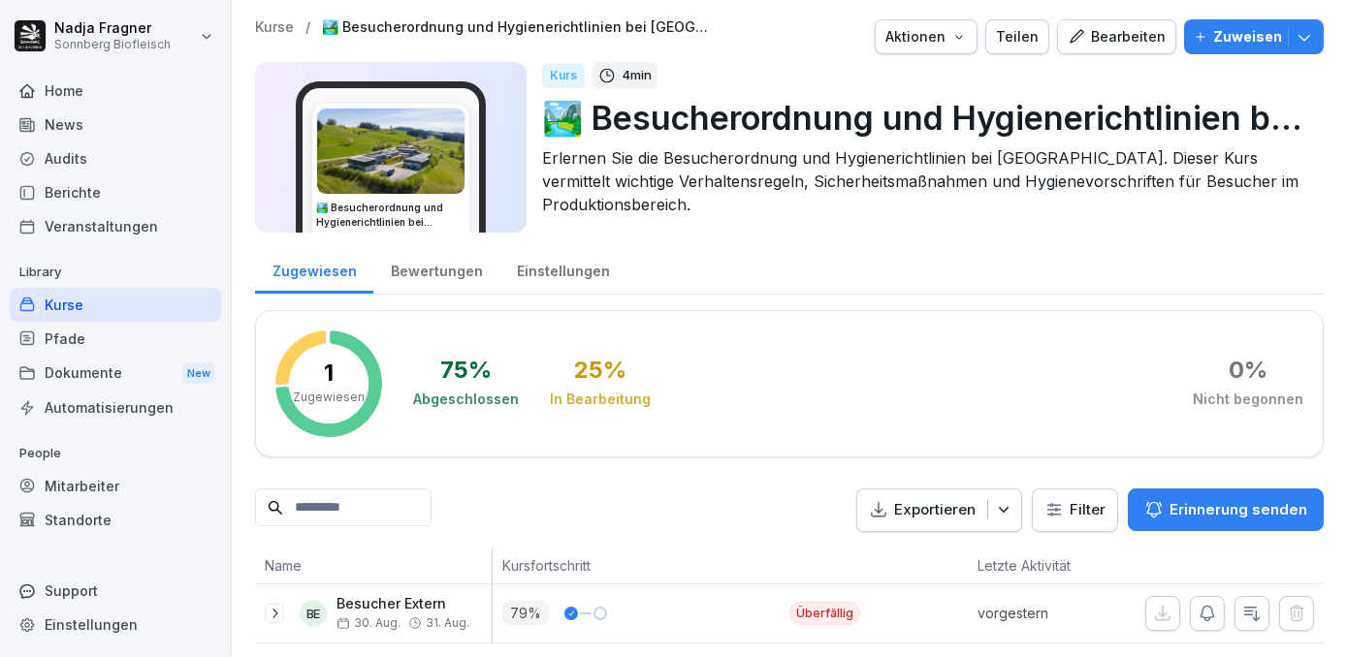
scroll to position [28, 0]
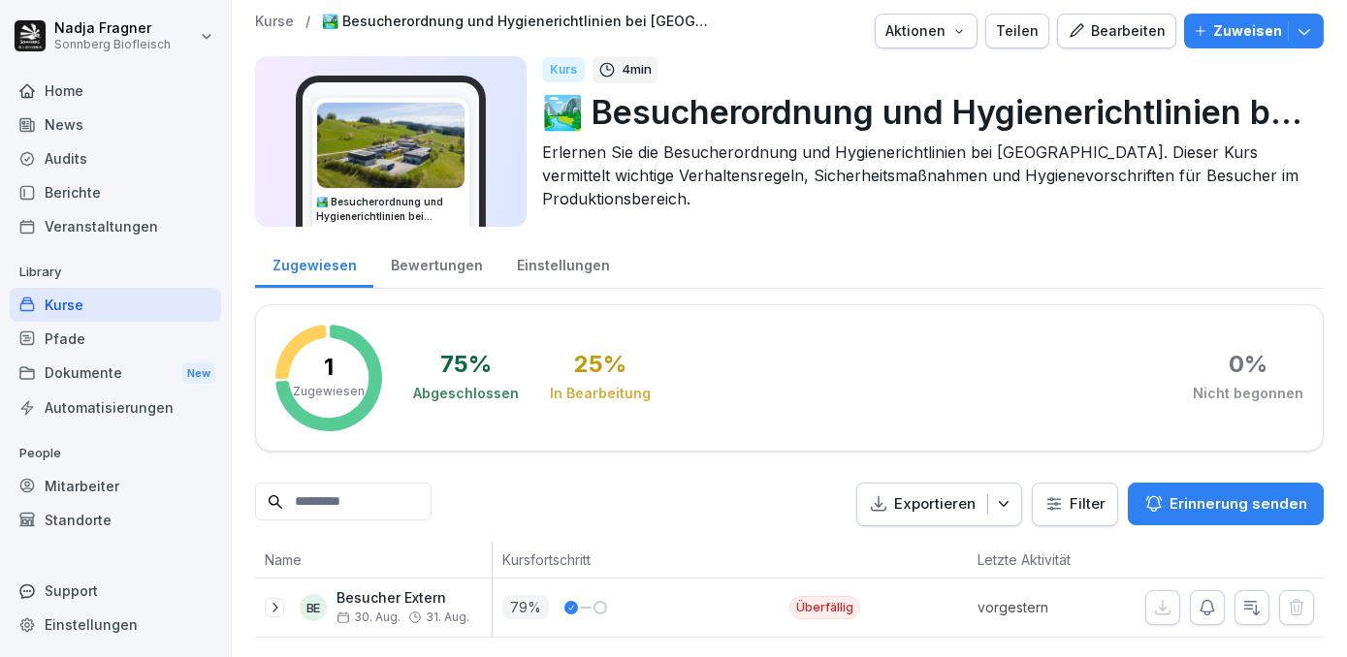
click at [429, 252] on div "Bewertungen" at bounding box center [436, 262] width 126 height 49
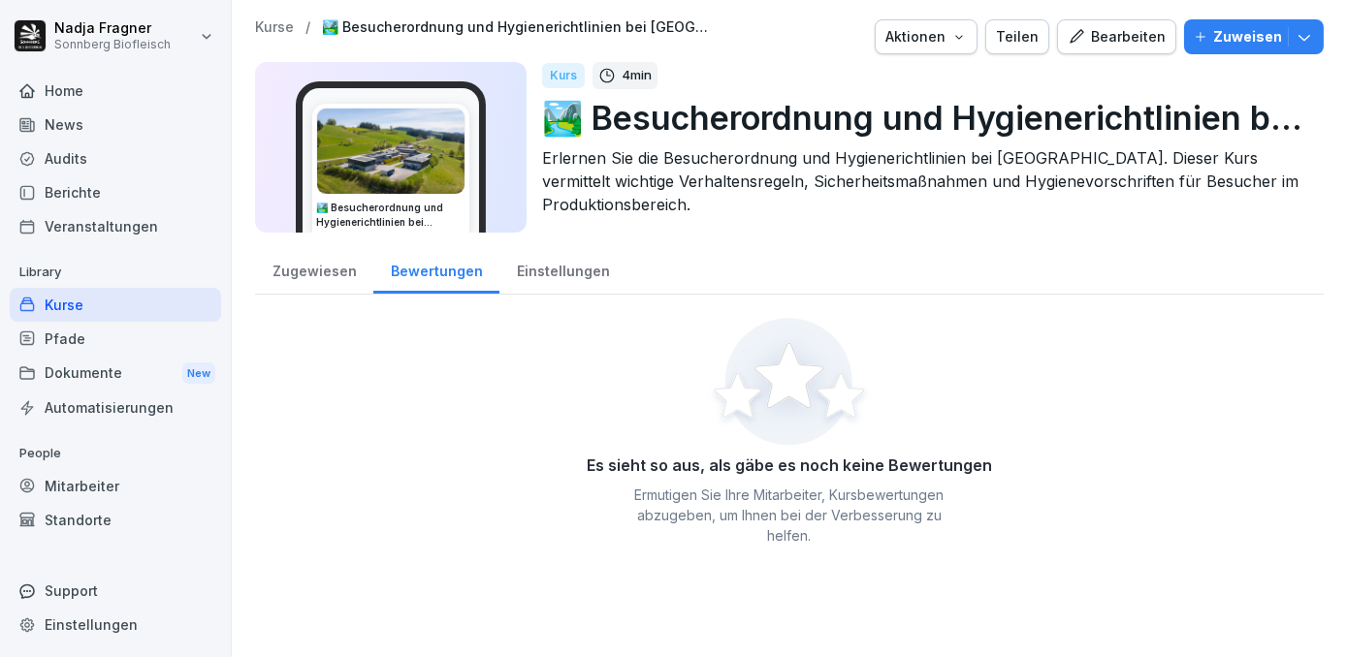
drag, startPoint x: 300, startPoint y: 263, endPoint x: 338, endPoint y: 287, distance: 45.7
click at [300, 263] on div "Zugewiesen" at bounding box center [314, 268] width 118 height 49
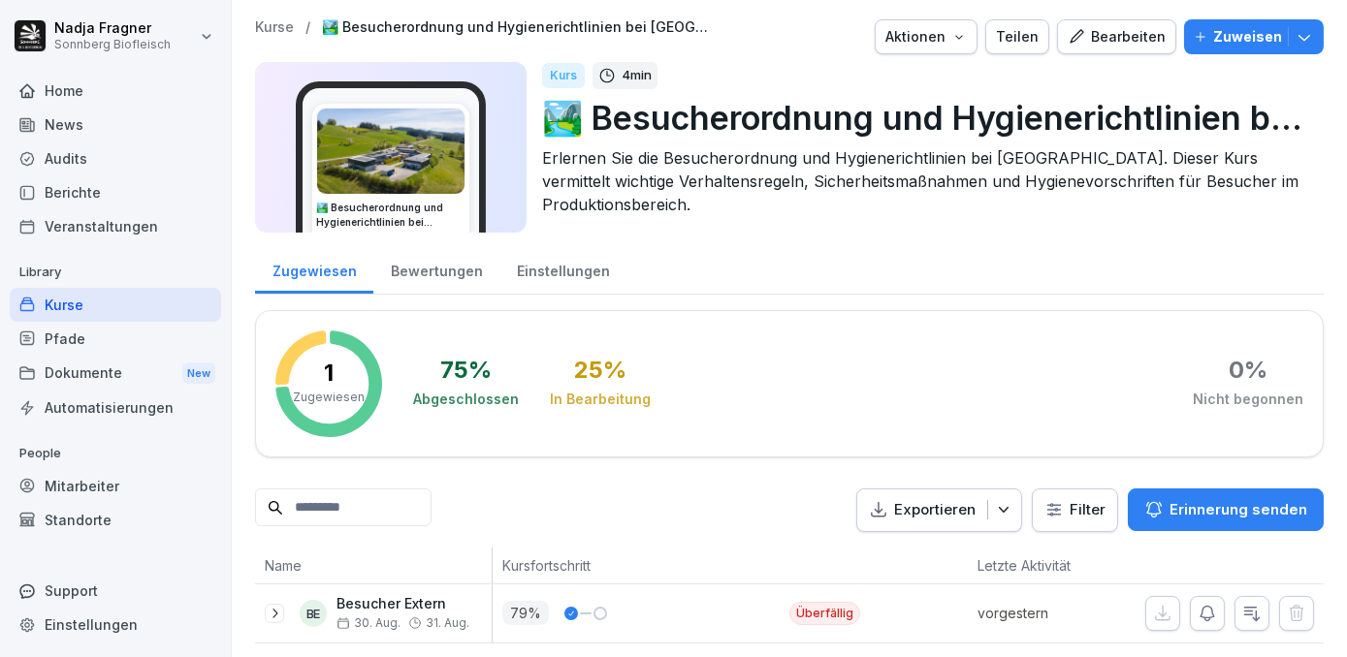
scroll to position [28, 0]
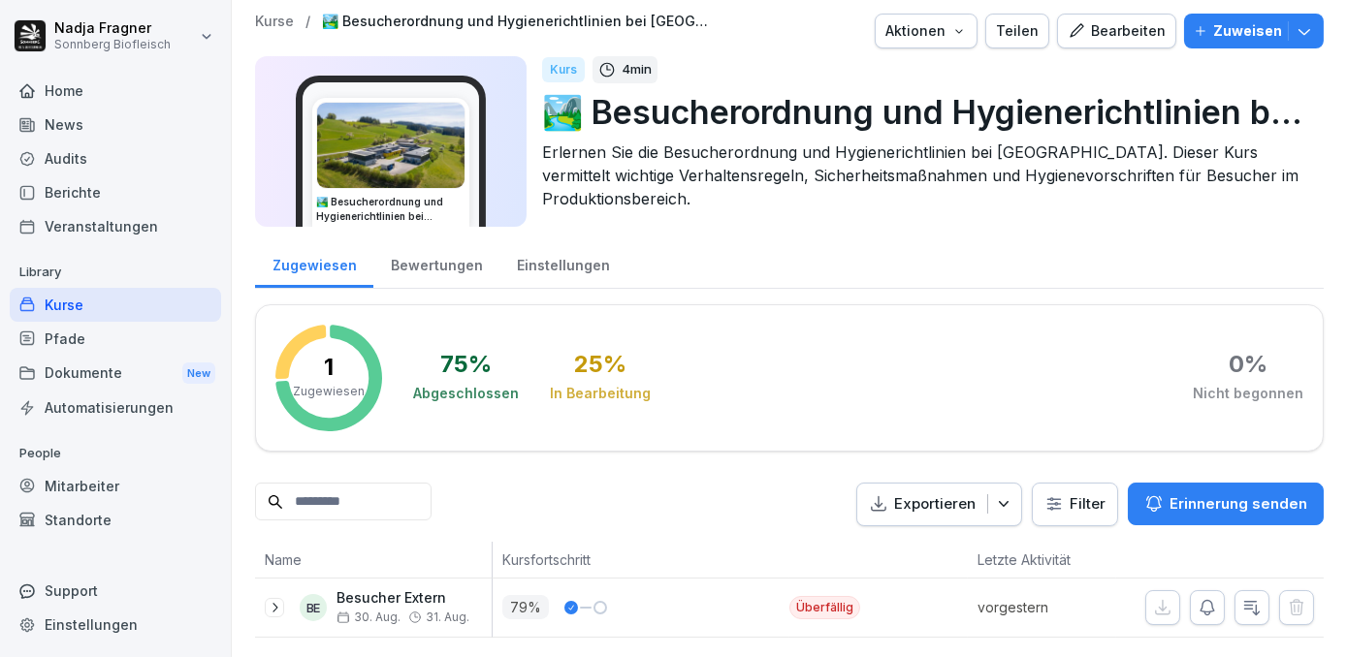
click at [277, 600] on icon at bounding box center [275, 608] width 16 height 16
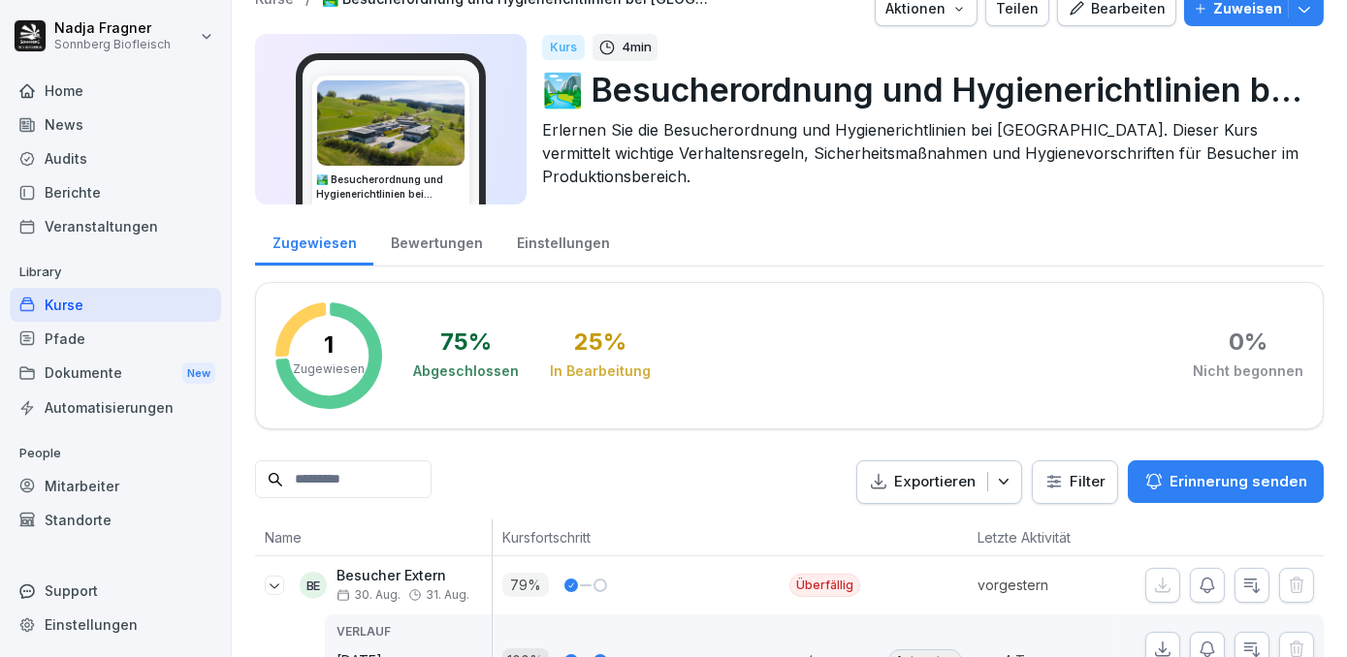
scroll to position [178, 0]
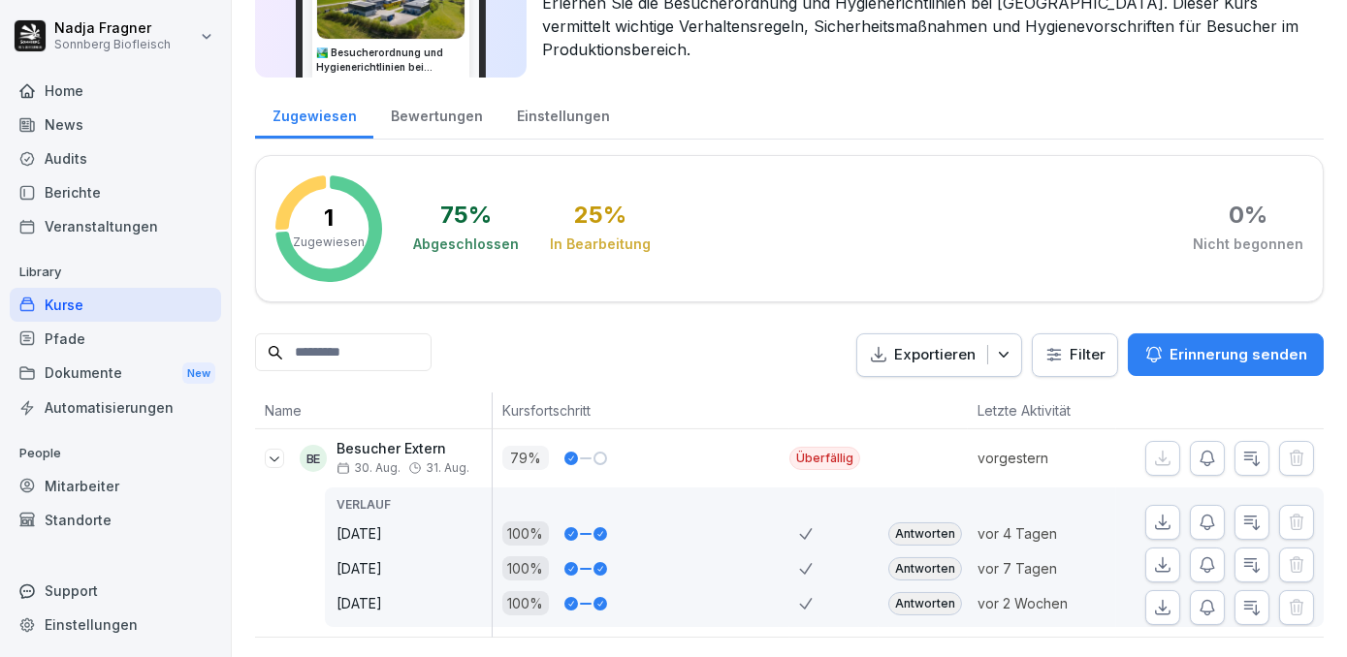
click at [906, 523] on div "Antworten" at bounding box center [925, 534] width 74 height 23
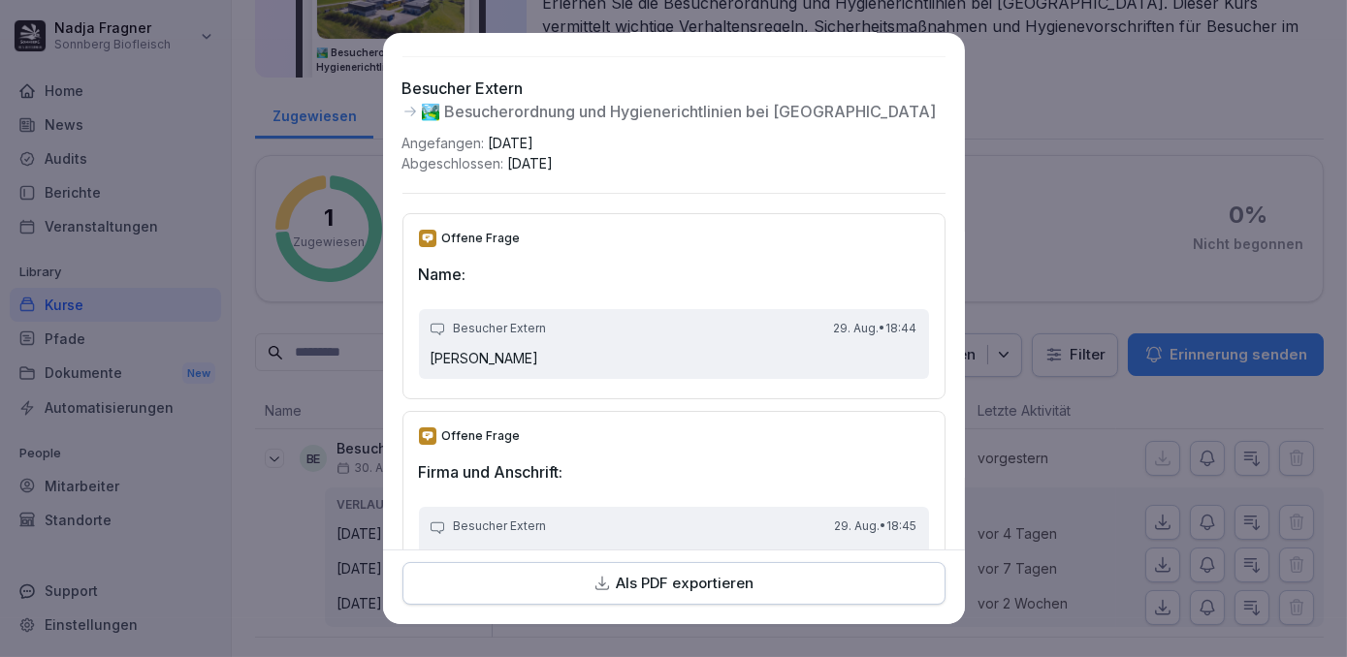
scroll to position [0, 0]
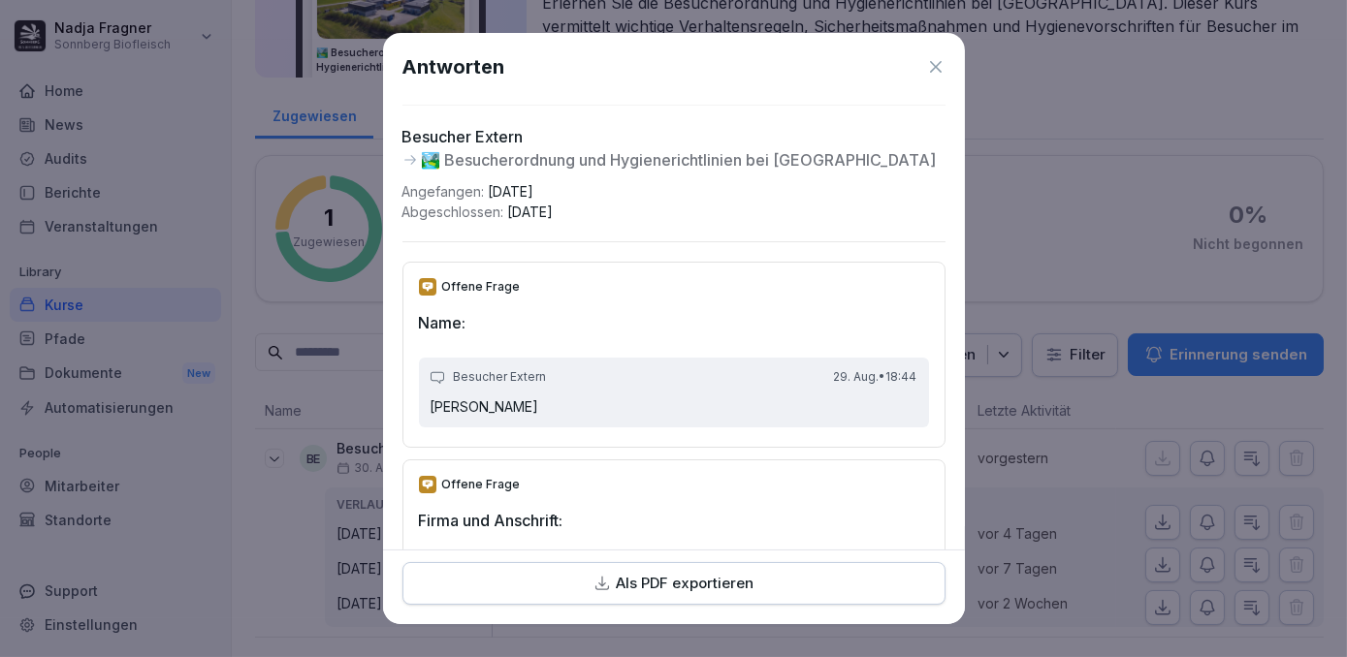
click at [926, 68] on icon at bounding box center [935, 66] width 19 height 19
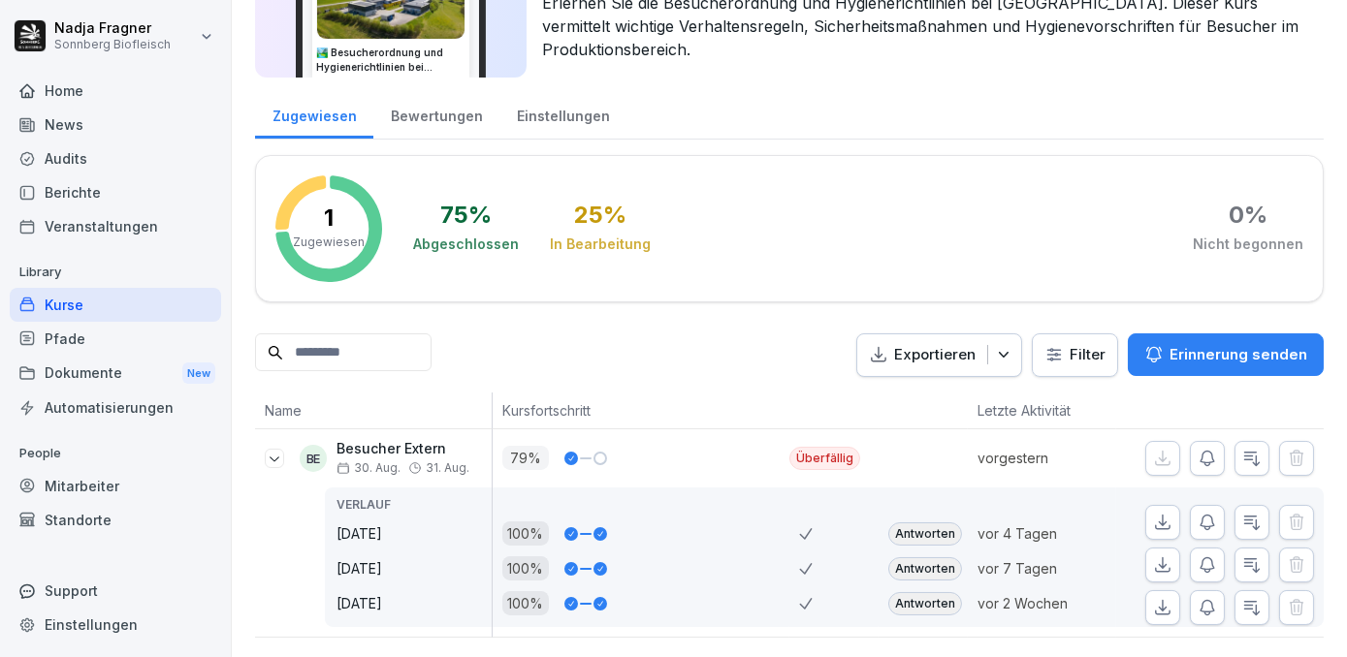
click at [901, 557] on div "Antworten" at bounding box center [925, 568] width 74 height 23
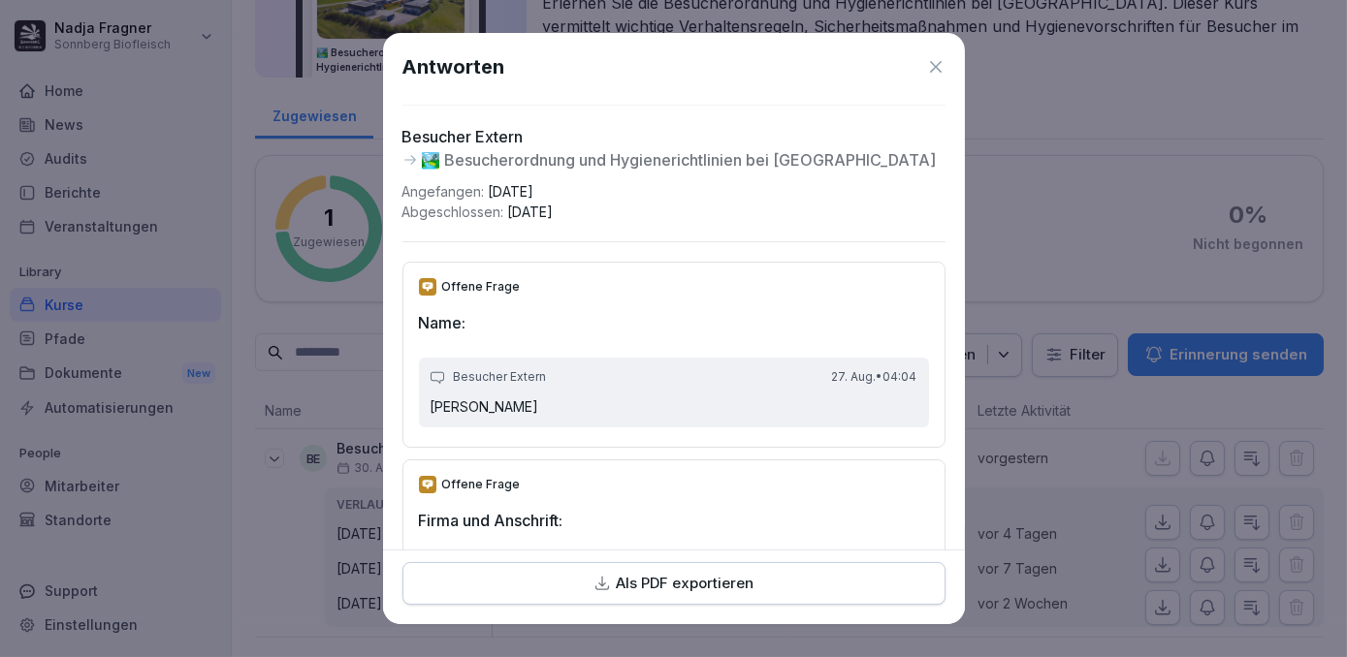
click at [926, 71] on icon at bounding box center [935, 66] width 19 height 19
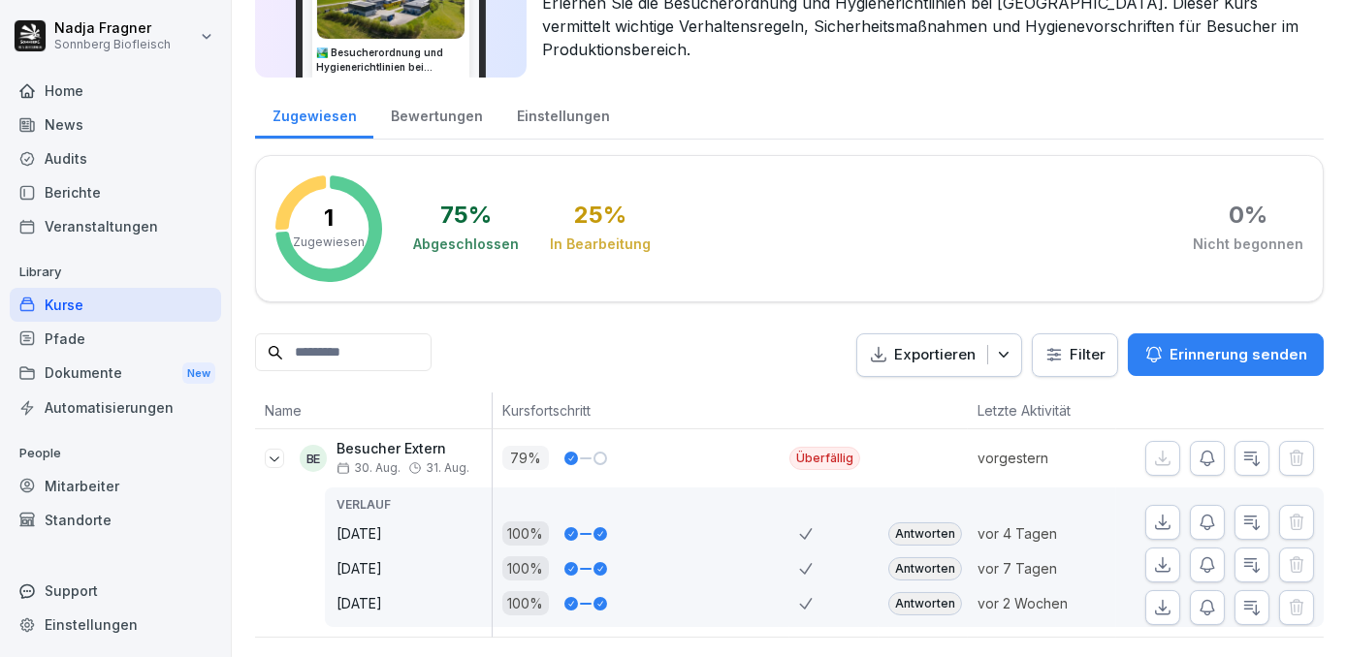
click at [926, 592] on div "Antworten" at bounding box center [925, 603] width 74 height 23
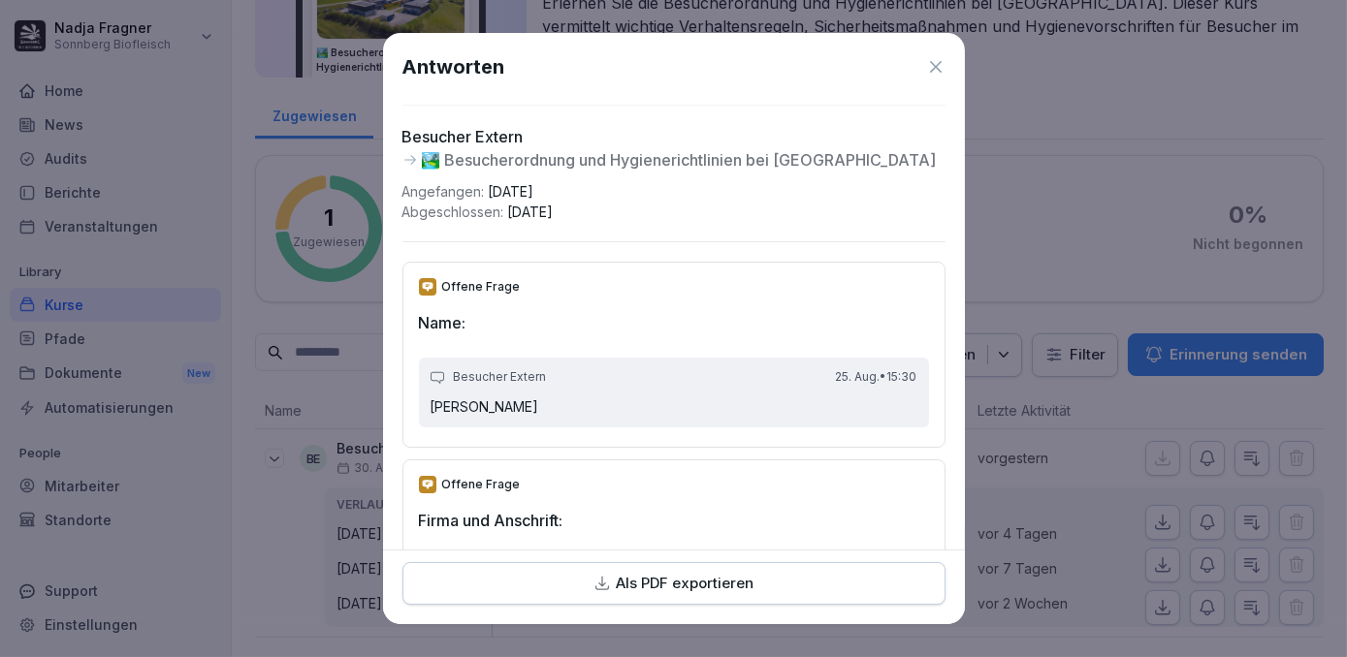
click at [926, 65] on icon at bounding box center [935, 66] width 19 height 19
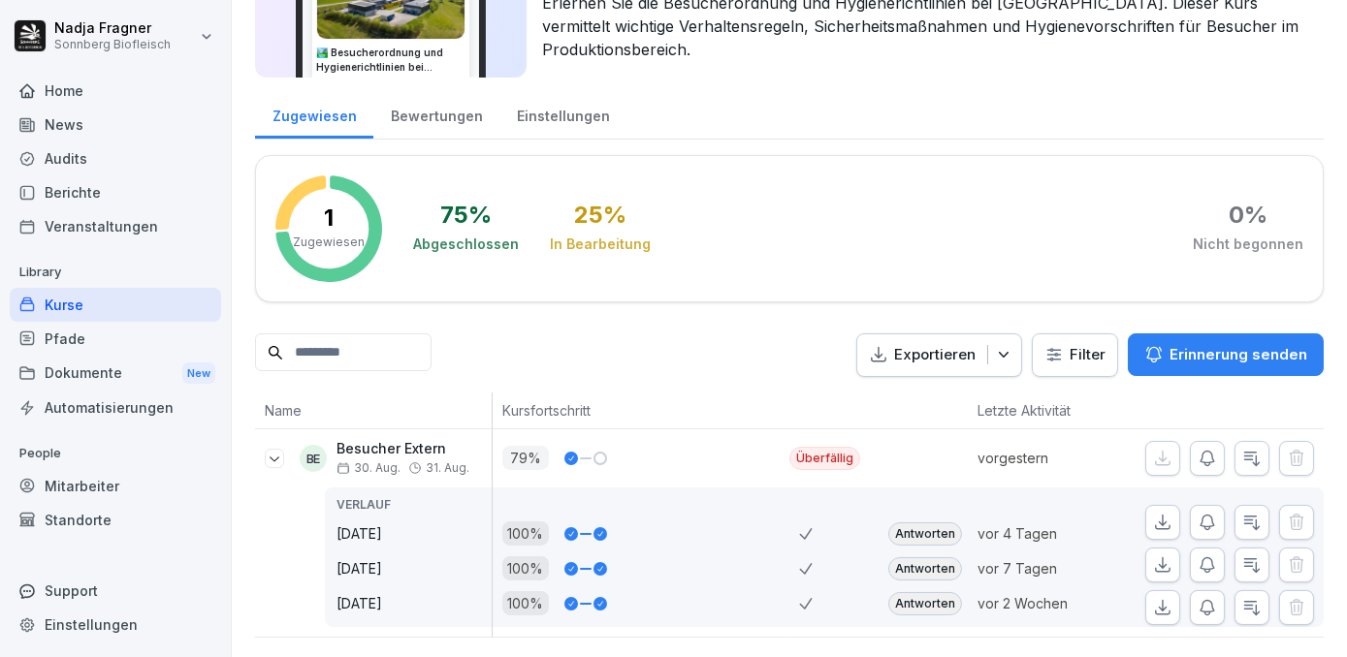
click at [398, 441] on p "Besucher Extern" at bounding box center [402, 449] width 133 height 16
click at [99, 305] on div "Kurse" at bounding box center [115, 305] width 211 height 34
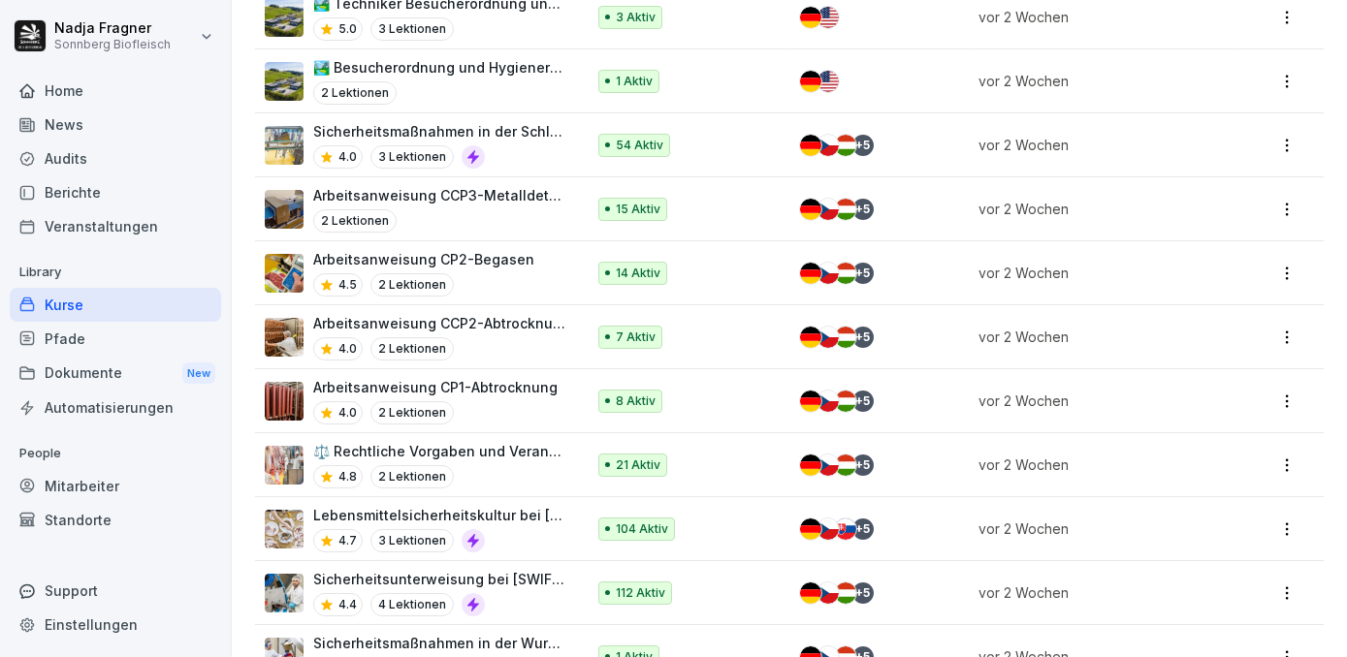
scroll to position [969, 0]
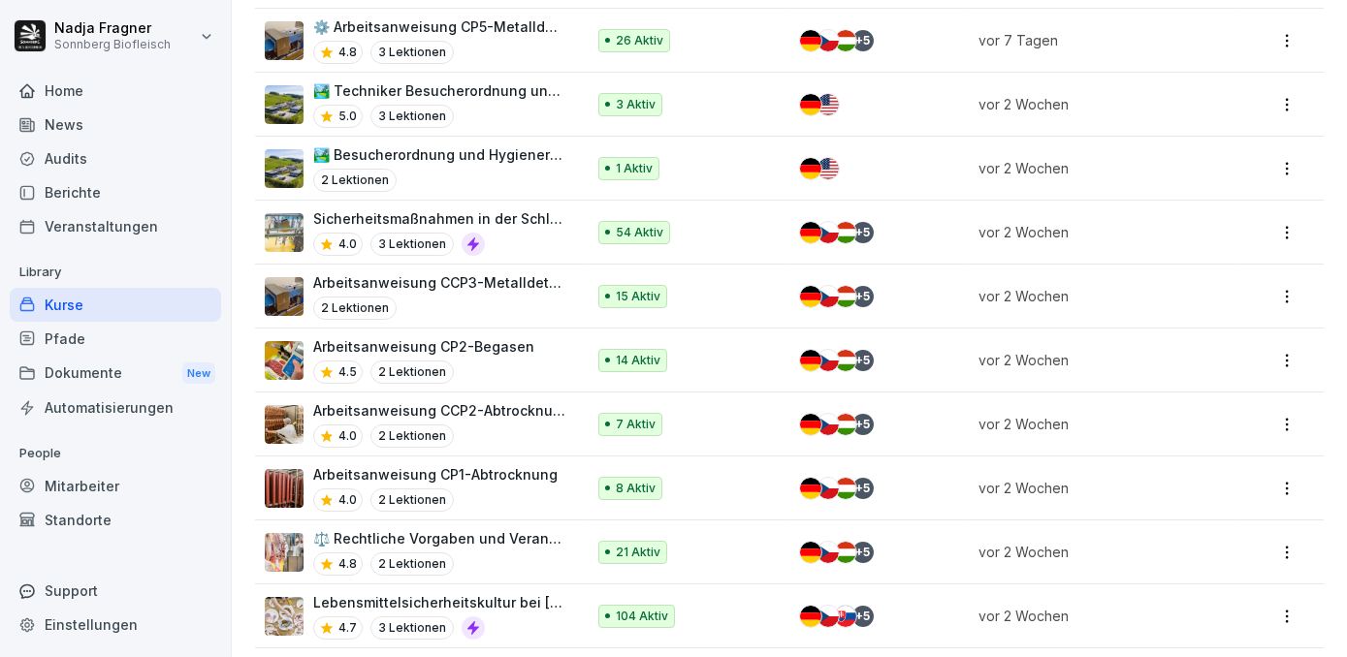
click at [486, 90] on p "🏞️ Techniker Besucherordnung und Hygienerichtlinien bei Sonnberg" at bounding box center [439, 90] width 252 height 20
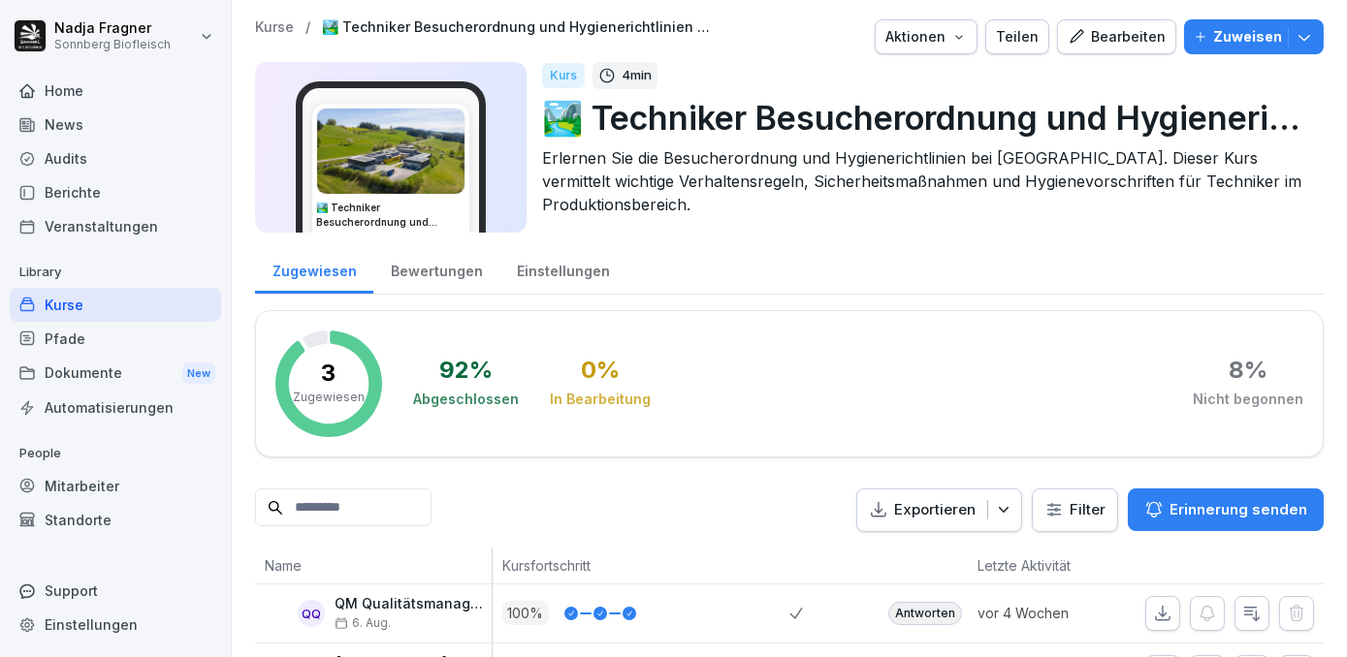
scroll to position [146, 0]
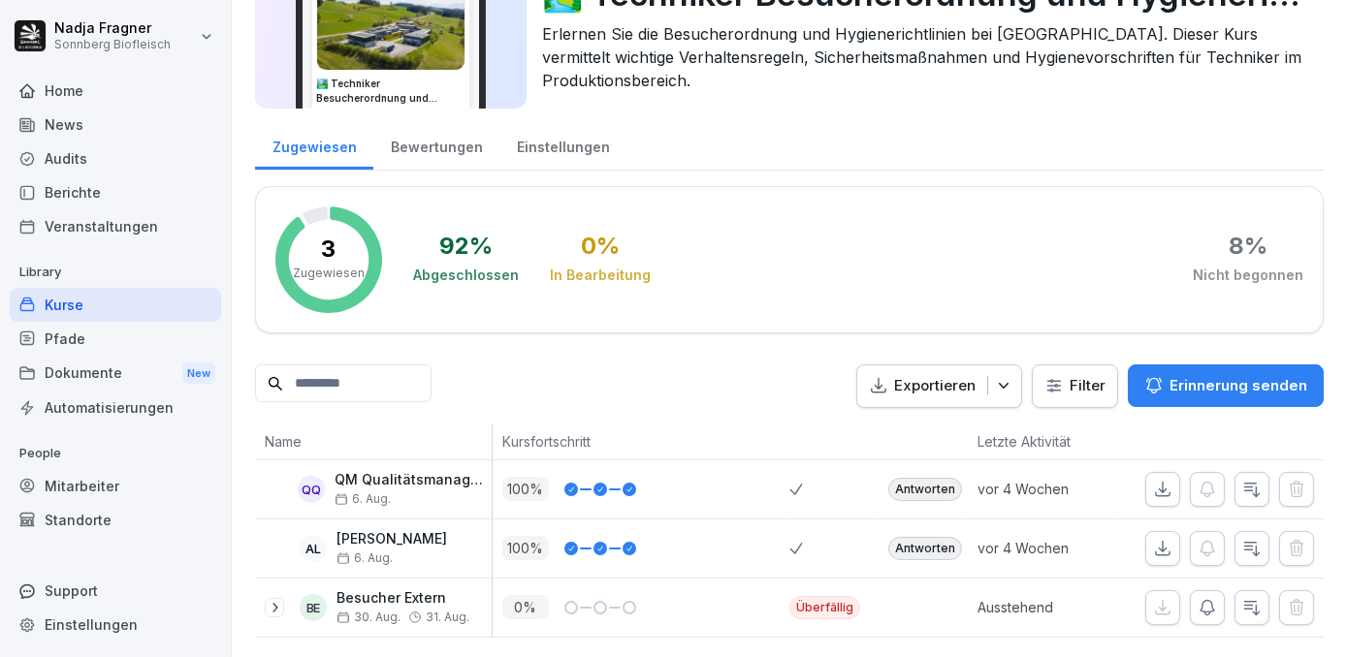
click at [272, 600] on icon at bounding box center [275, 608] width 16 height 16
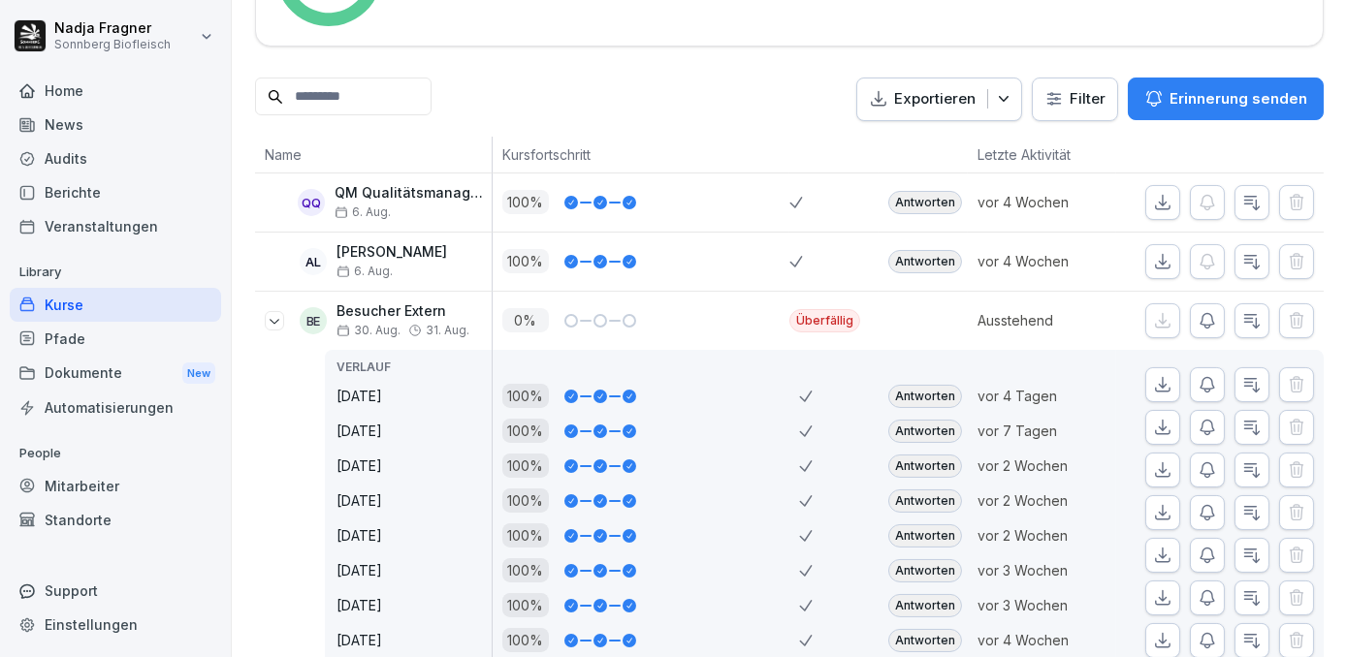
scroll to position [505, 0]
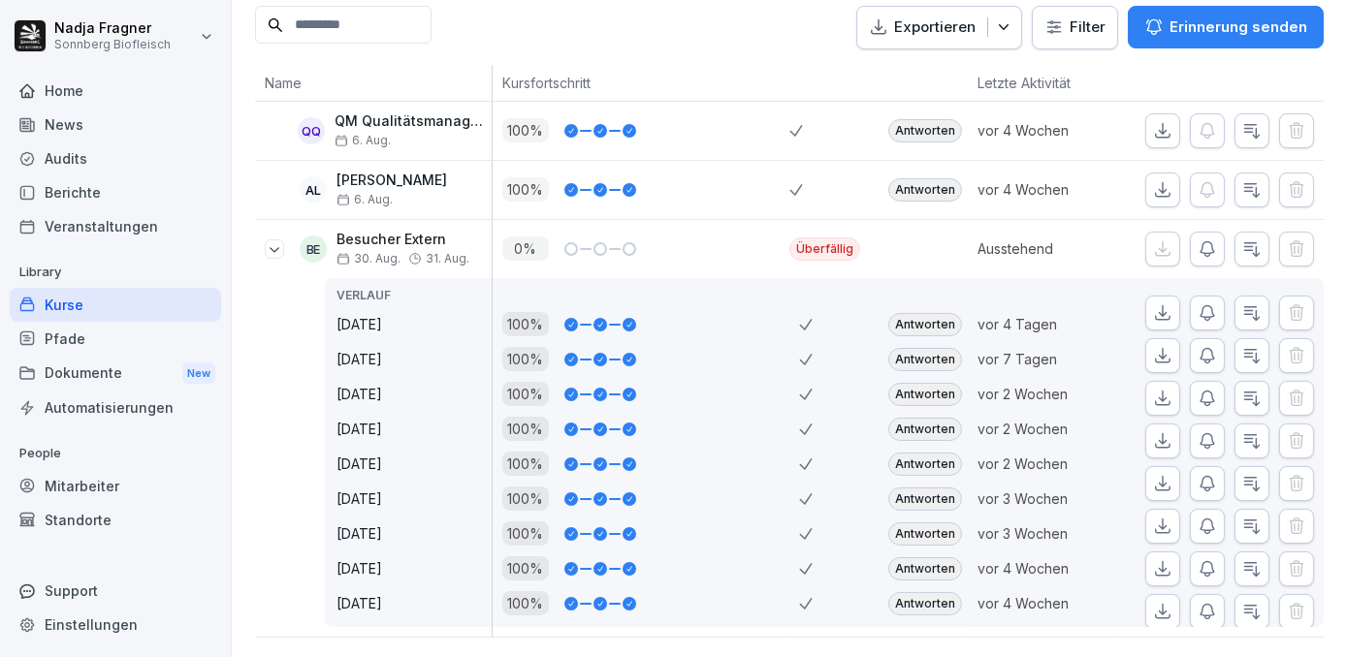
click at [923, 383] on div "Antworten" at bounding box center [925, 394] width 74 height 23
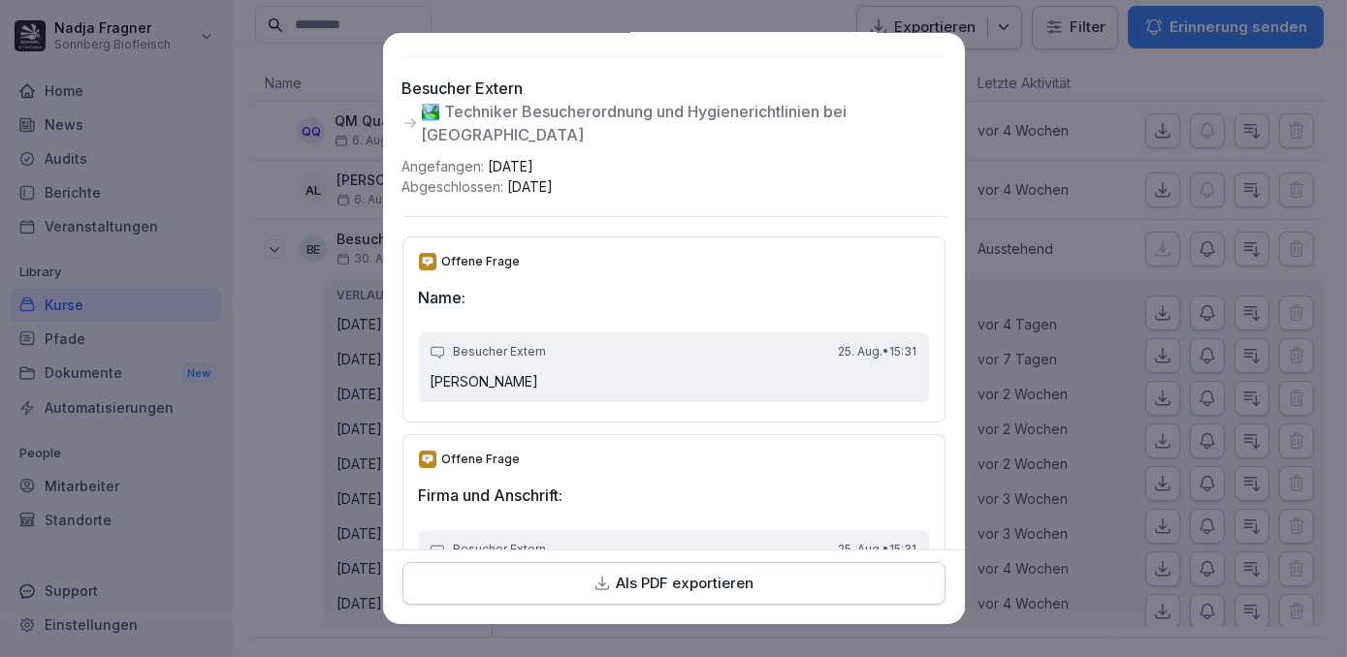
scroll to position [0, 0]
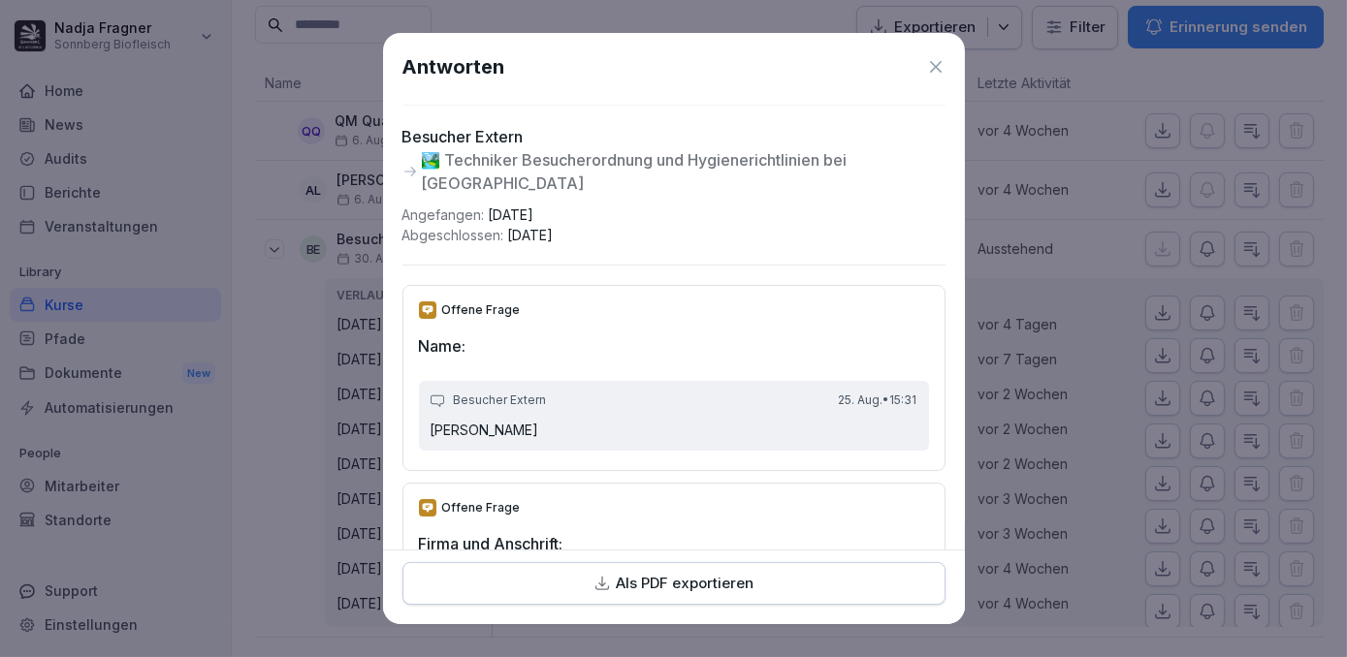
click at [930, 64] on icon at bounding box center [936, 67] width 12 height 12
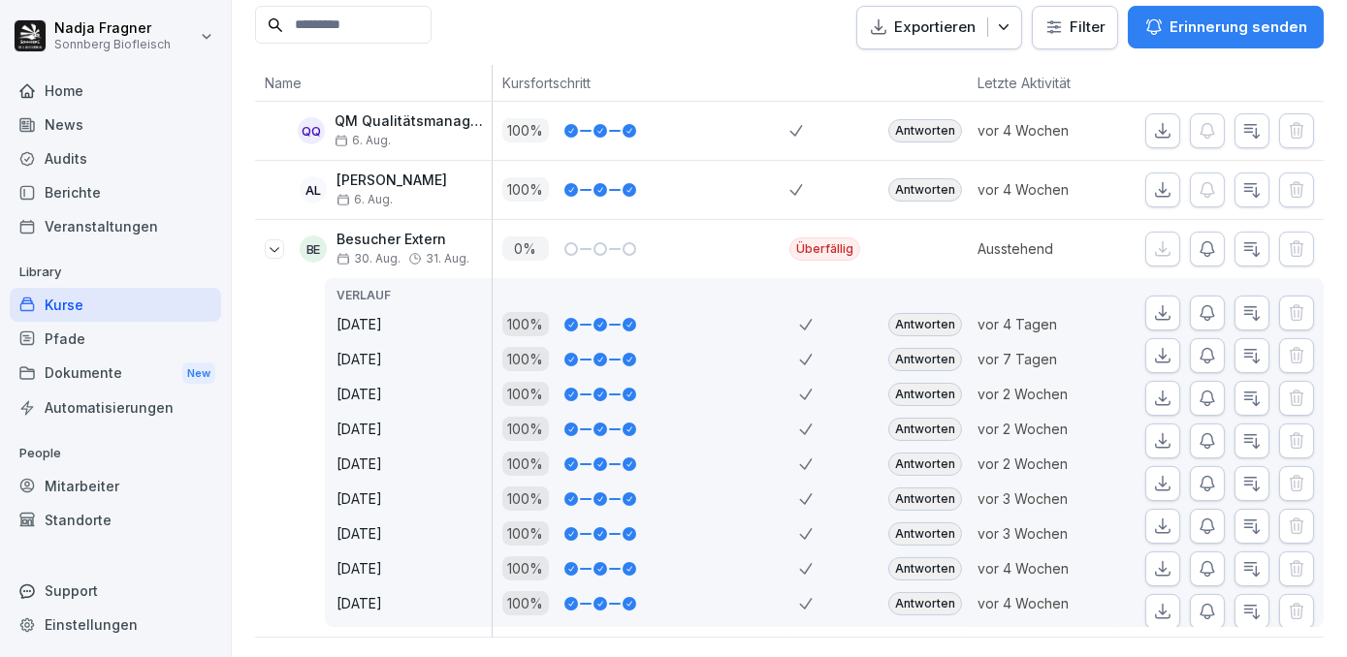
click at [926, 348] on div "Antworten" at bounding box center [925, 359] width 74 height 23
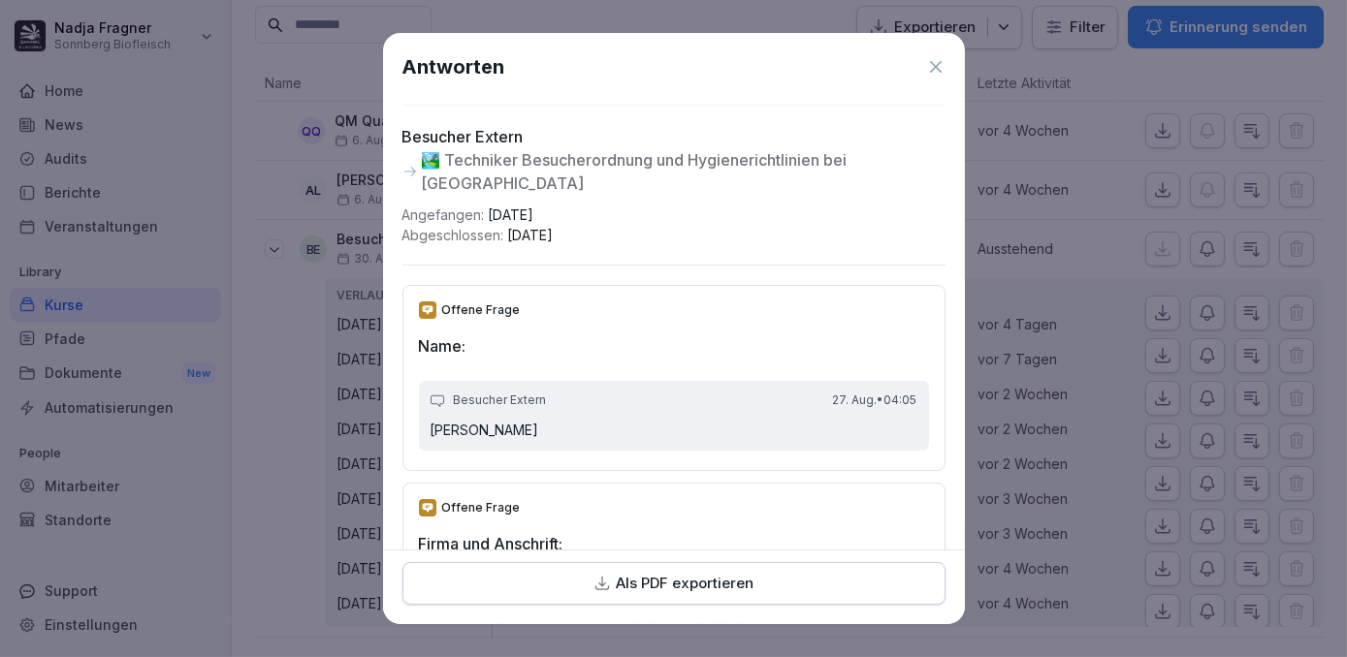
click at [930, 68] on icon at bounding box center [936, 67] width 12 height 12
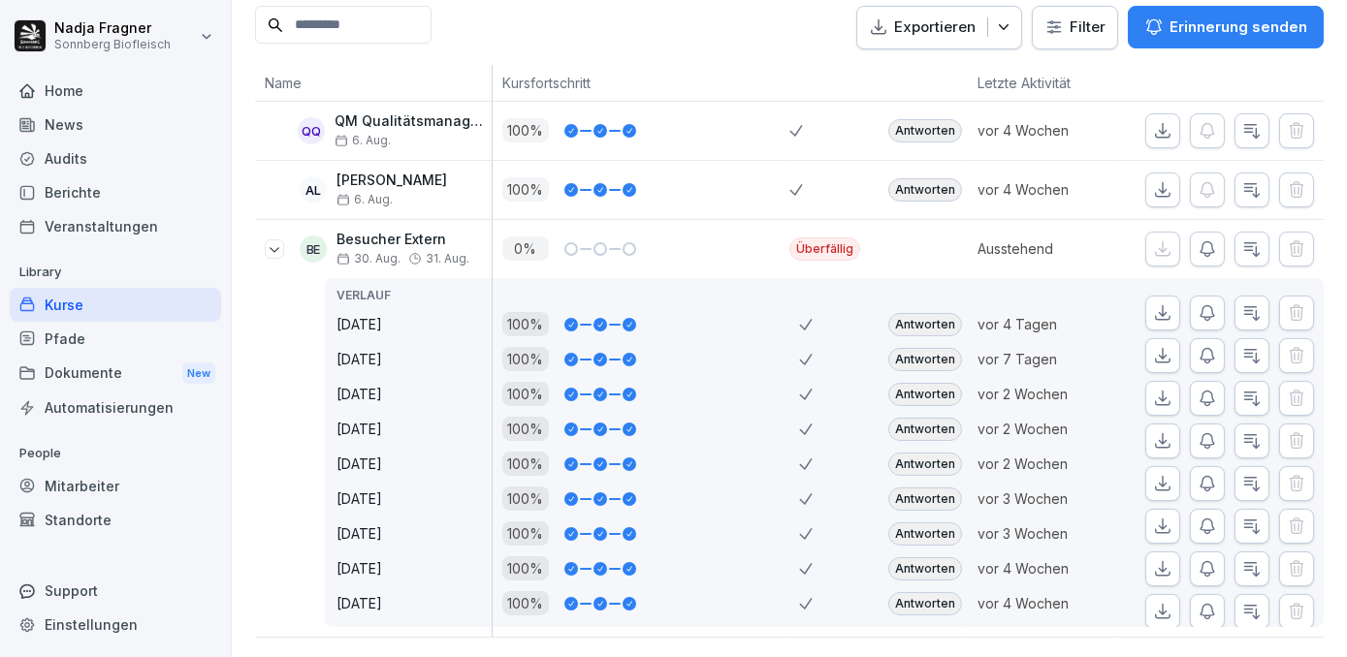
click at [908, 313] on div "Antworten" at bounding box center [925, 324] width 74 height 23
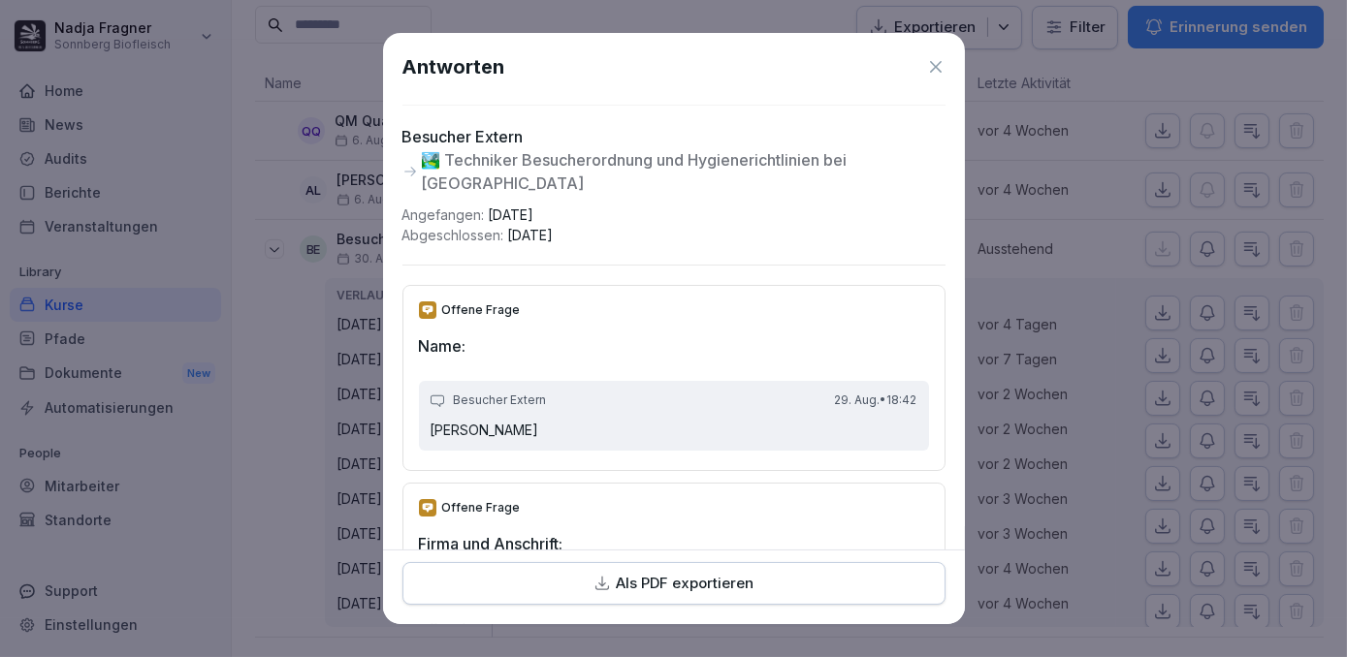
click at [930, 66] on icon at bounding box center [936, 67] width 12 height 12
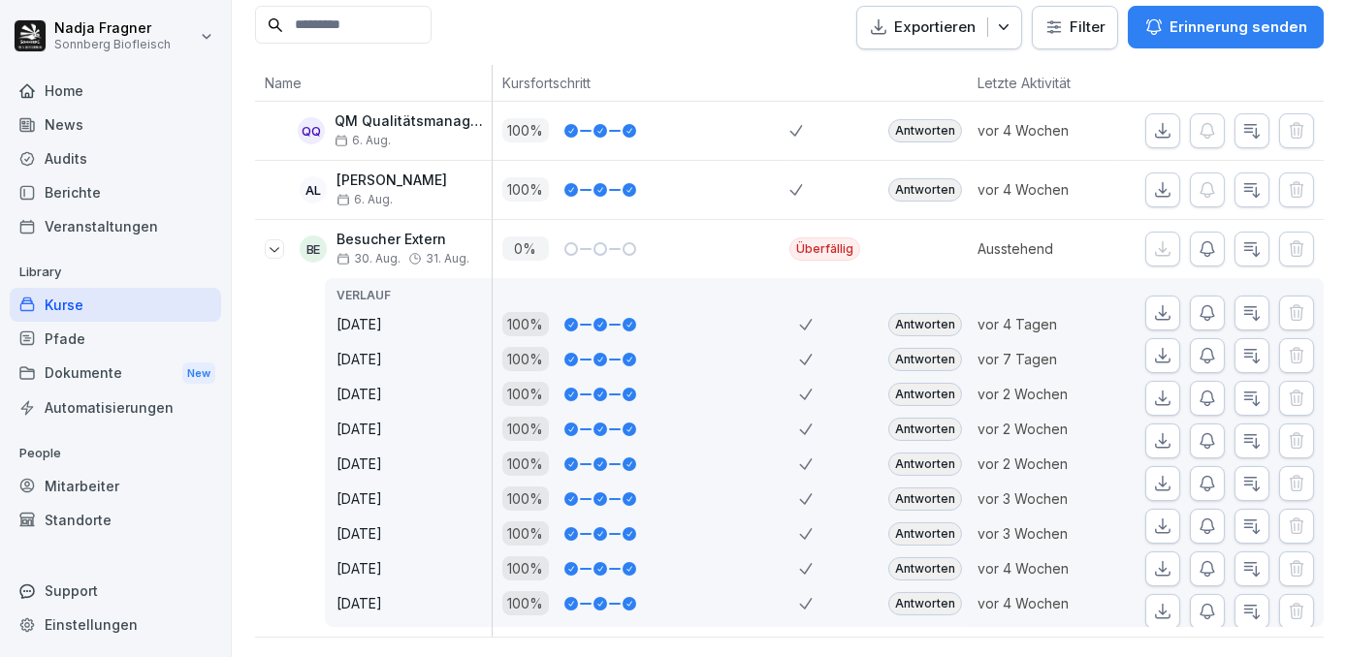
click at [907, 418] on div "Antworten" at bounding box center [925, 429] width 74 height 23
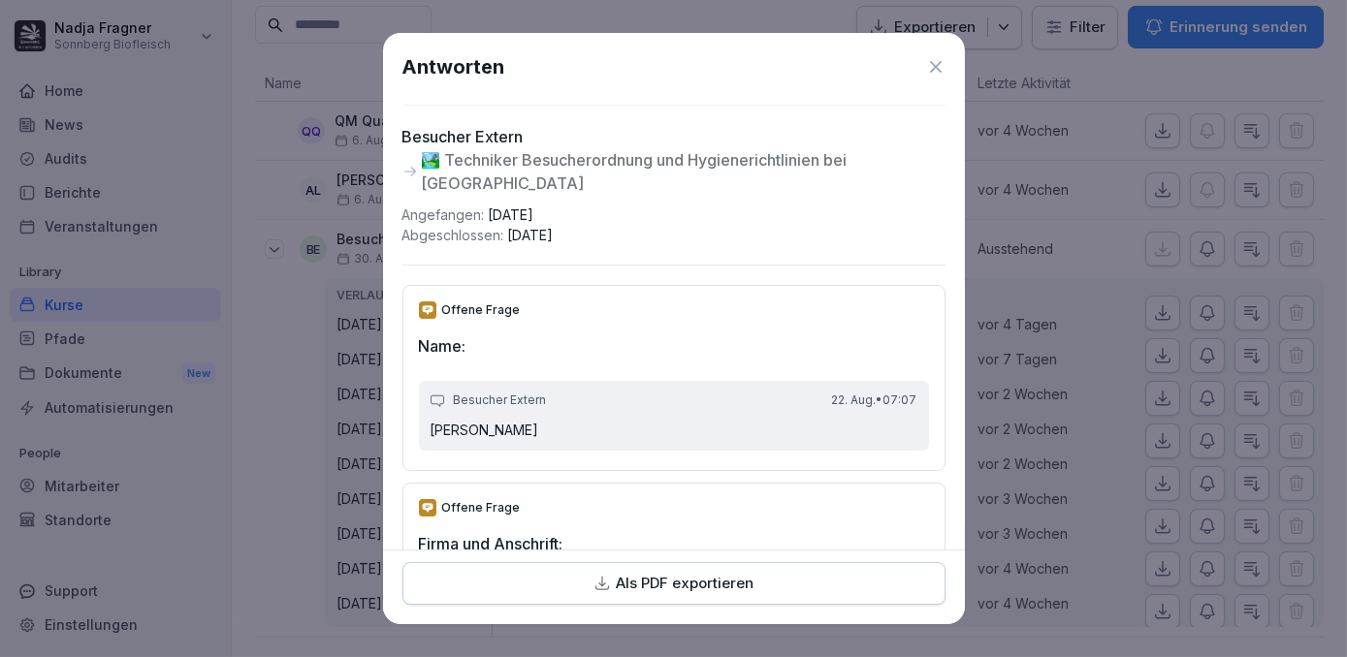
click at [926, 74] on icon at bounding box center [935, 66] width 19 height 19
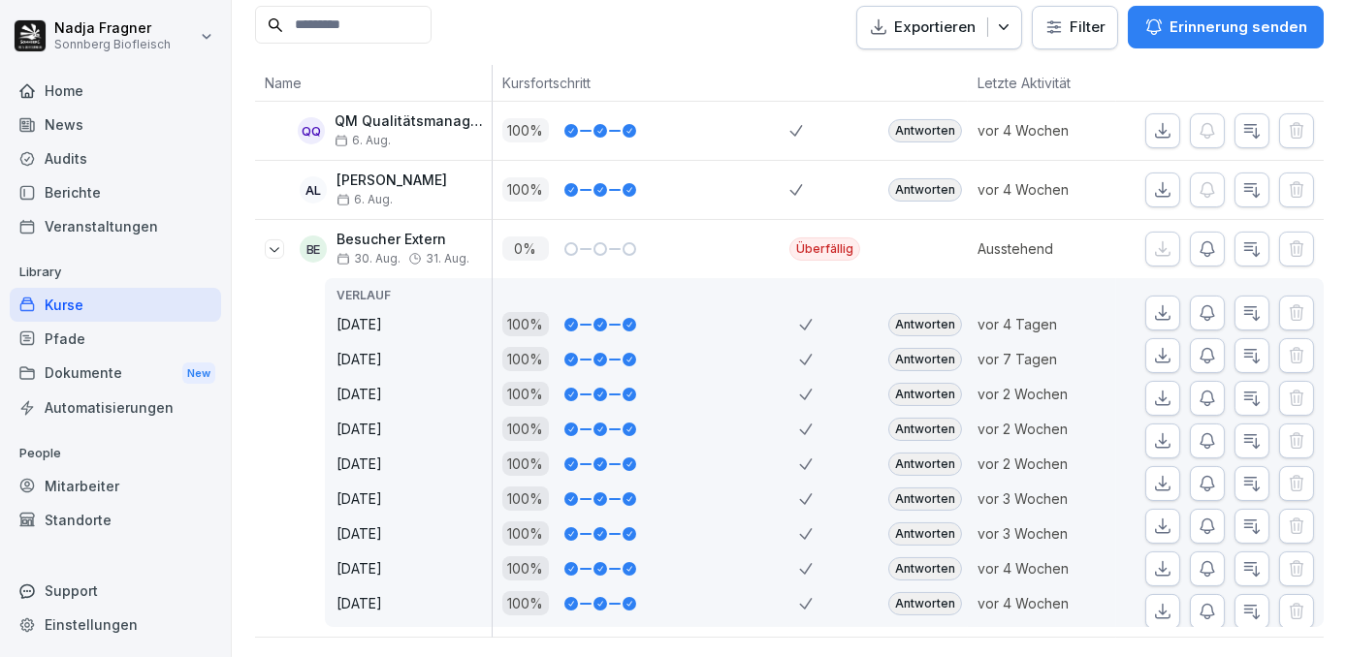
click at [928, 453] on div "Antworten" at bounding box center [925, 464] width 74 height 23
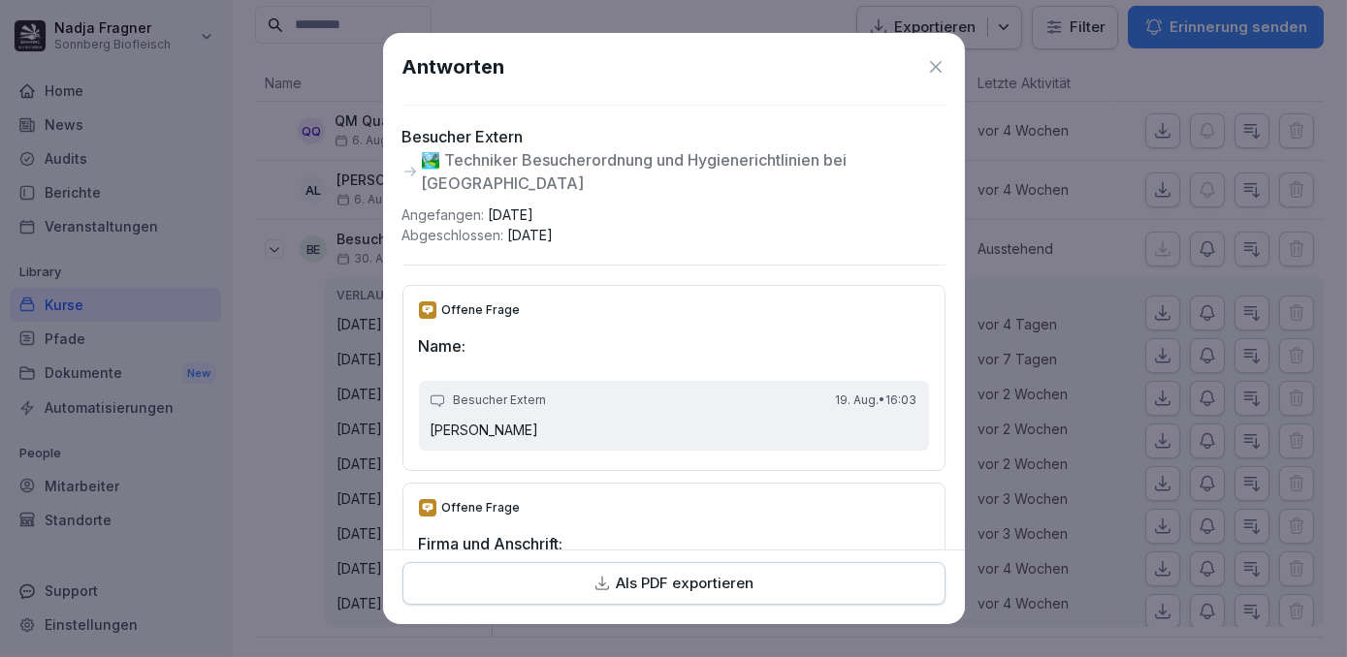
click at [930, 70] on icon at bounding box center [936, 67] width 12 height 12
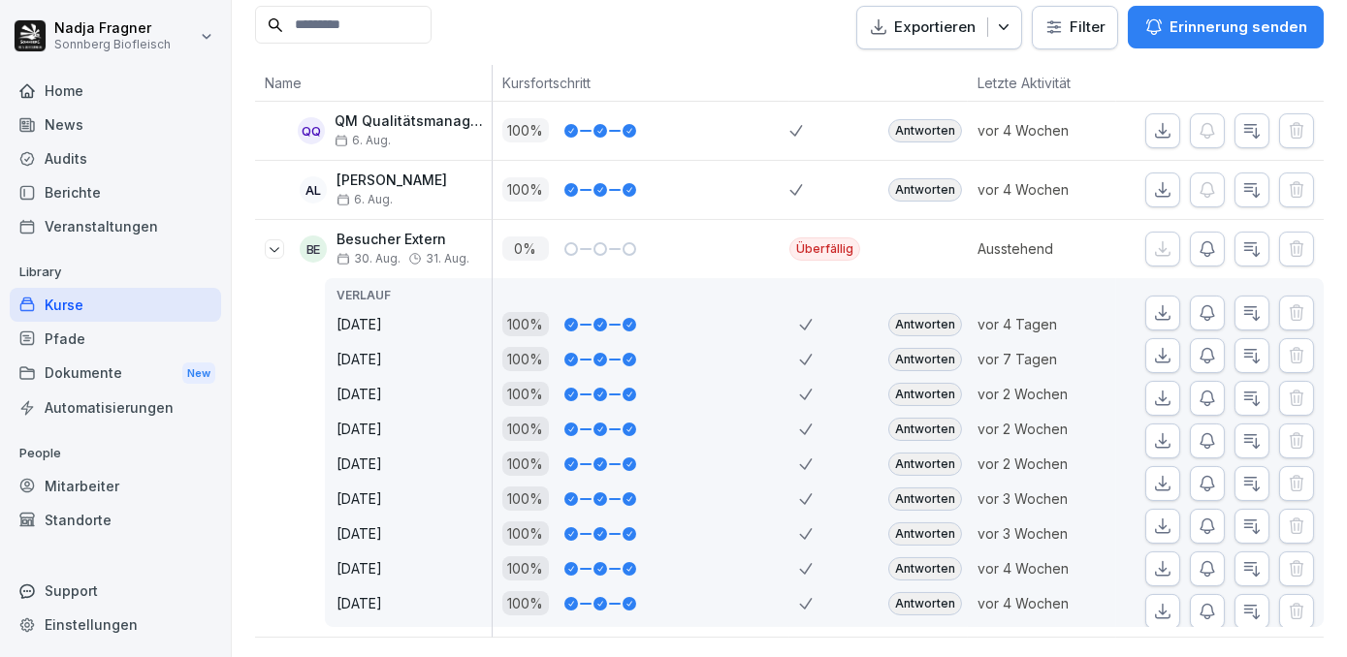
click at [922, 488] on div "Antworten" at bounding box center [925, 499] width 74 height 23
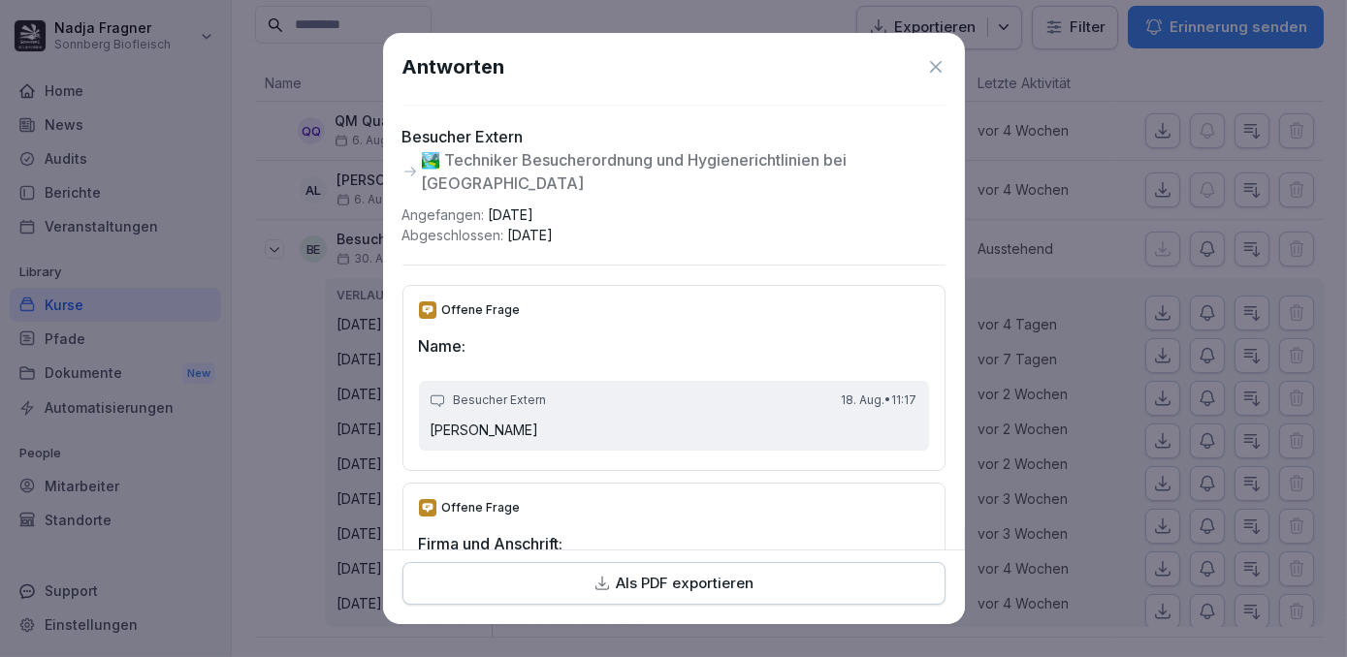
click at [926, 68] on icon at bounding box center [935, 66] width 19 height 19
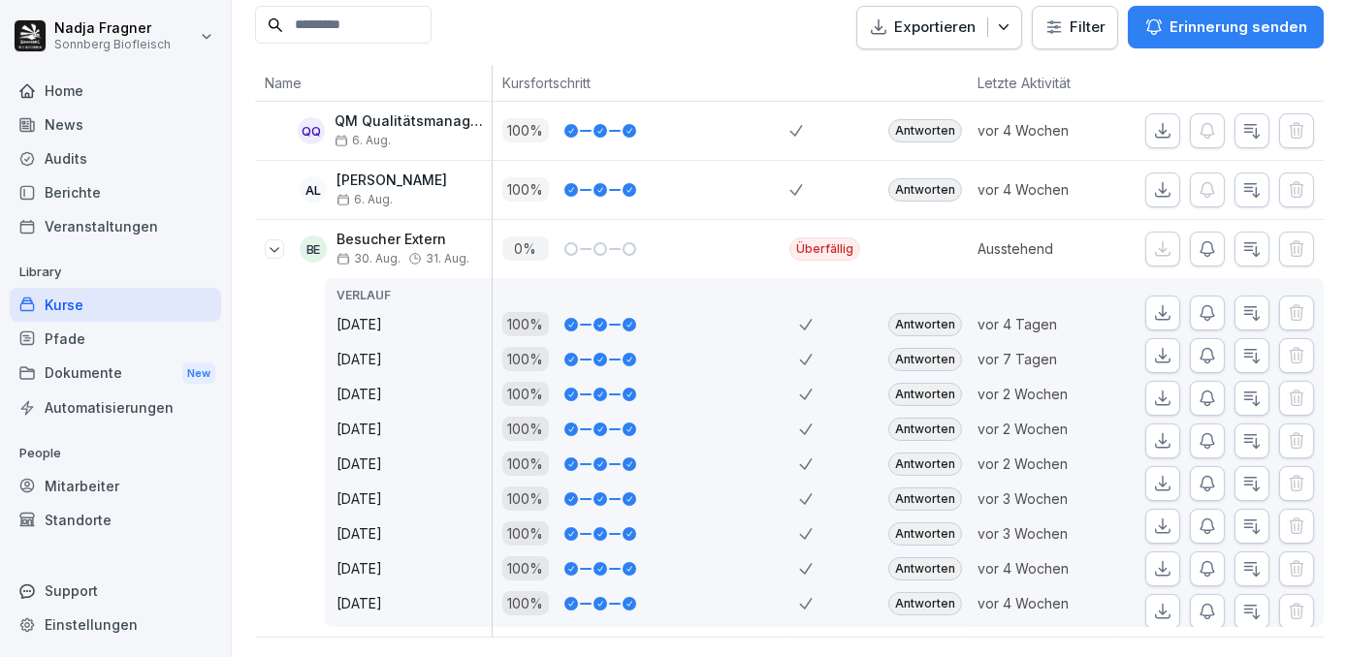
click at [933, 557] on div "Antworten" at bounding box center [925, 568] width 74 height 23
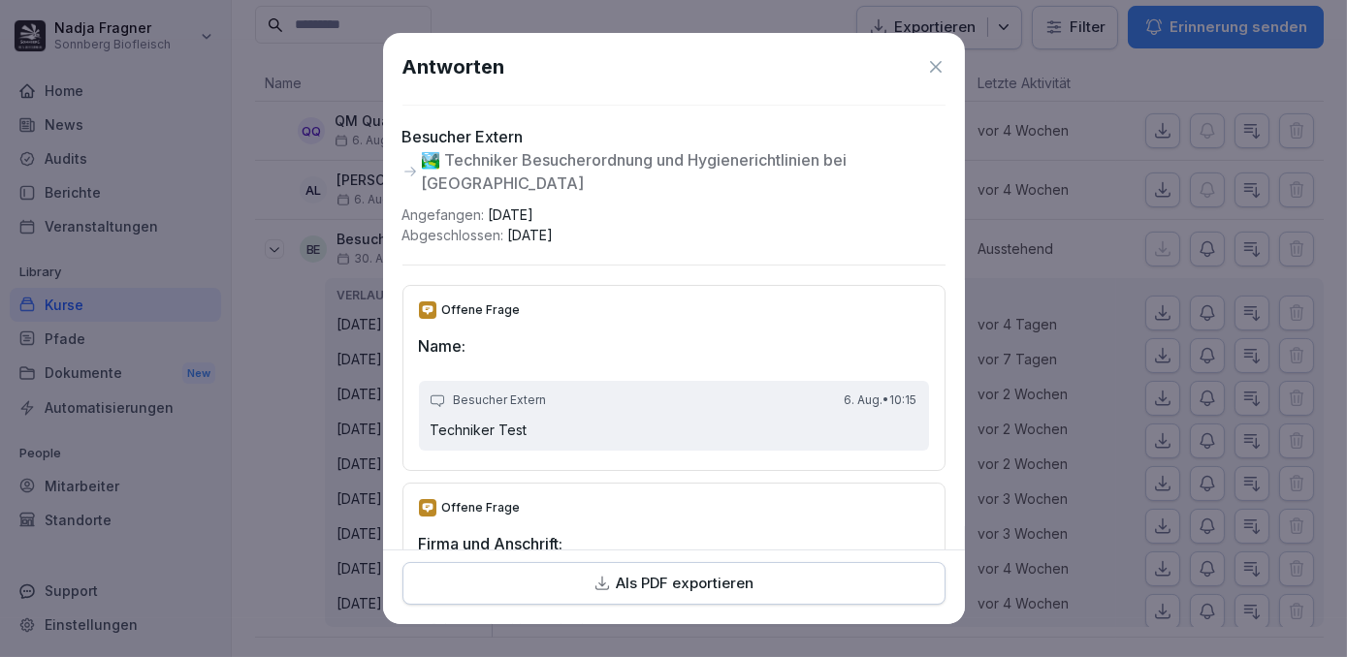
click at [930, 63] on icon at bounding box center [936, 67] width 12 height 12
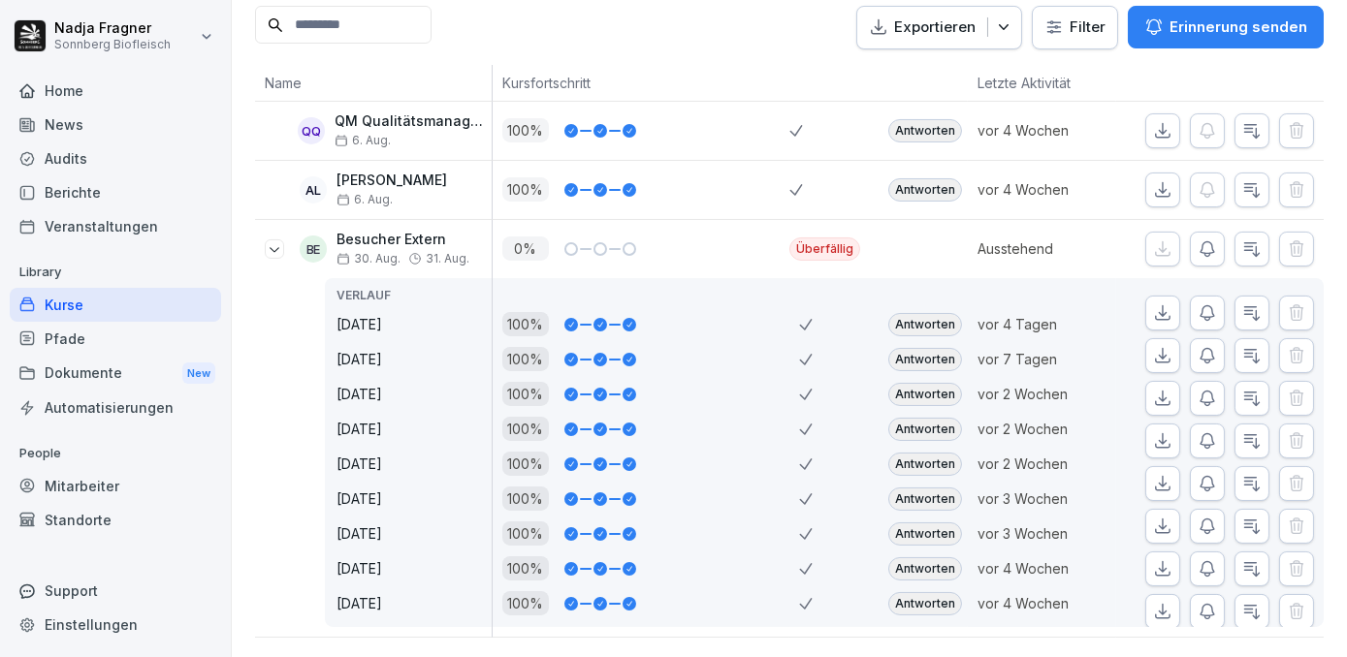
click at [931, 592] on div "Antworten" at bounding box center [925, 603] width 74 height 23
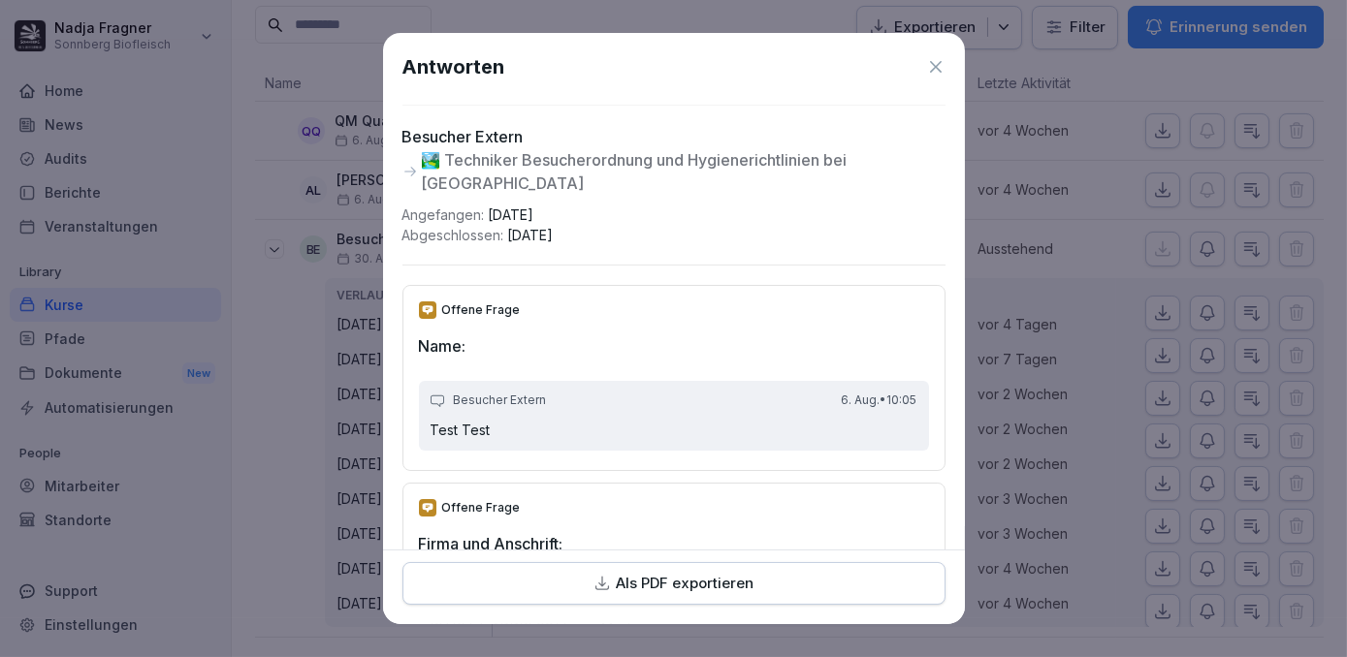
click at [926, 60] on icon at bounding box center [935, 66] width 19 height 19
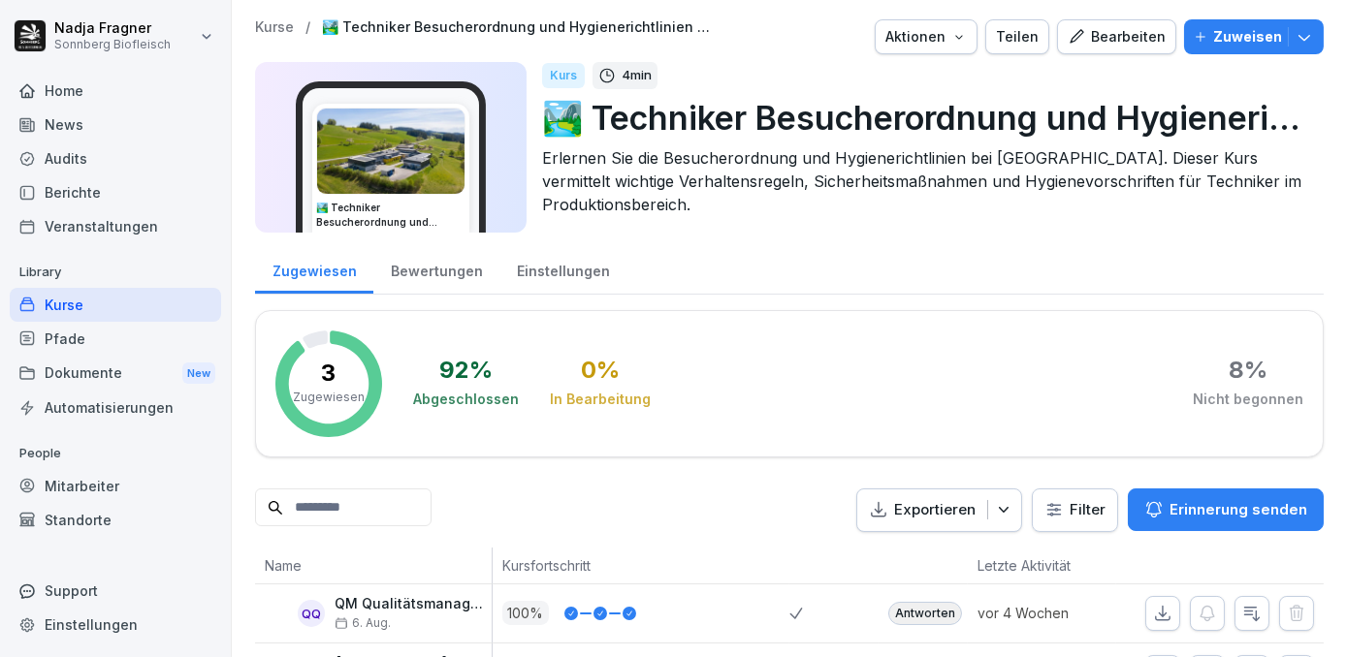
click at [54, 306] on div "Kurse" at bounding box center [115, 305] width 211 height 34
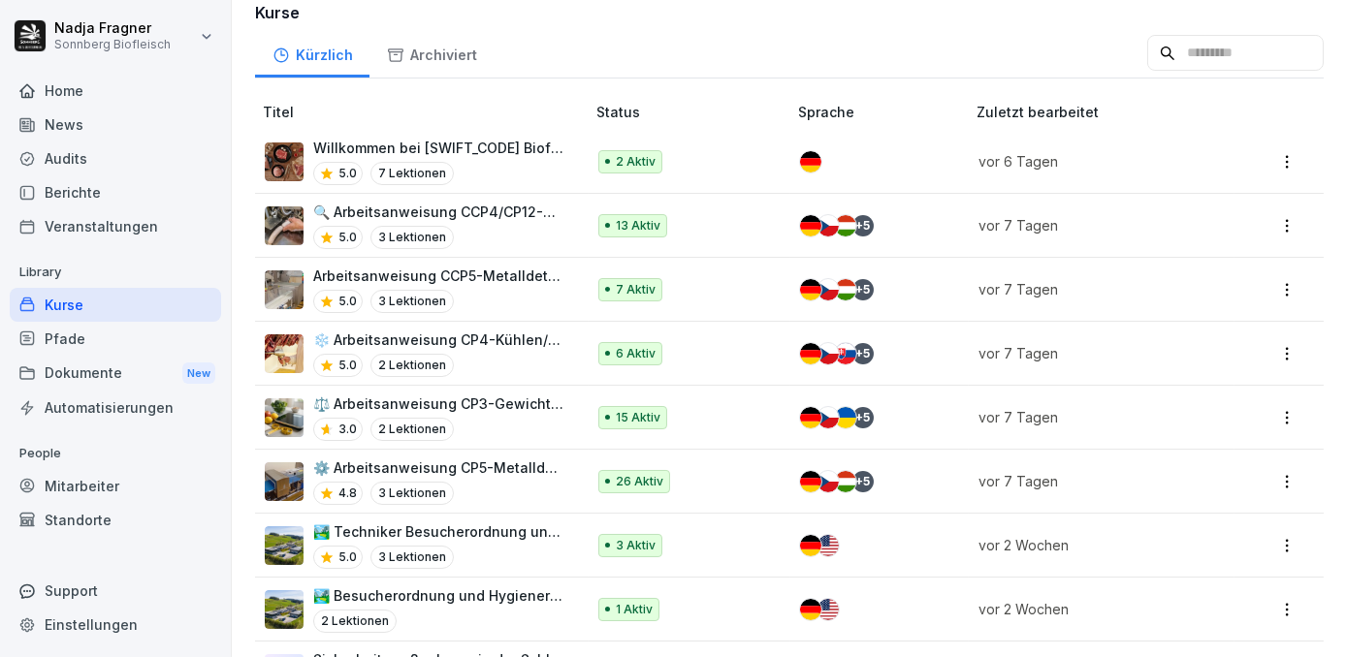
scroll to position [705, 0]
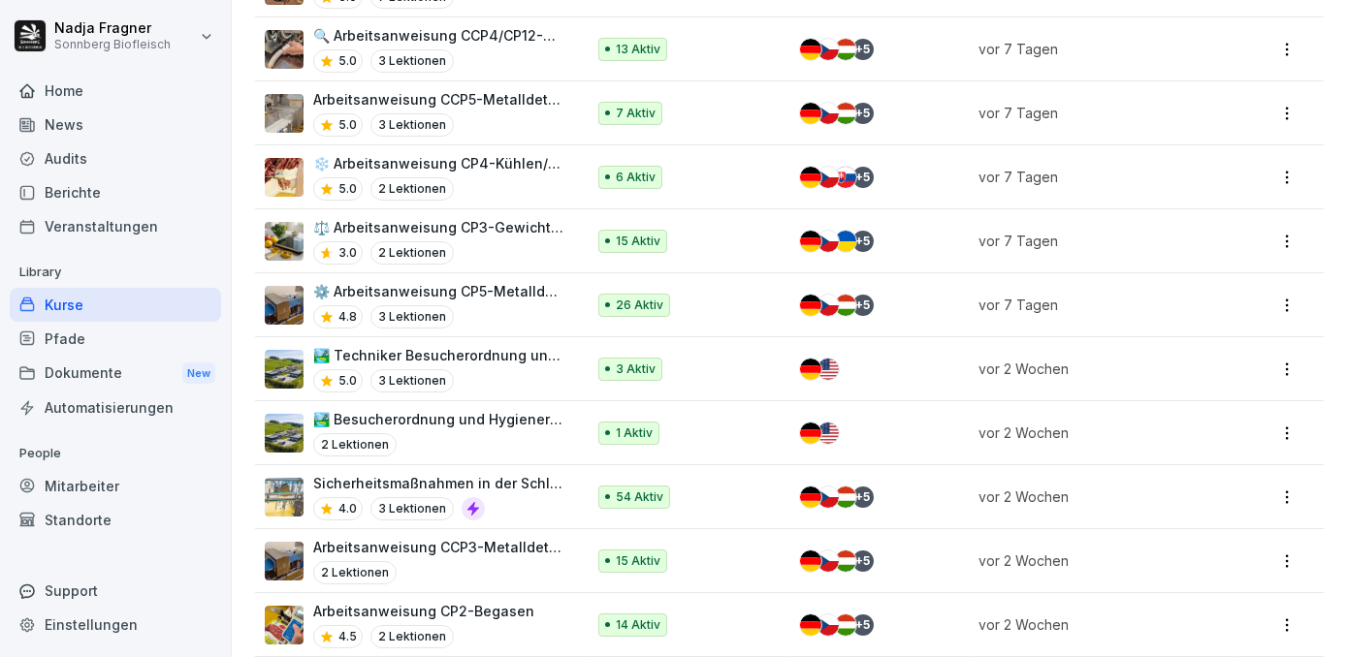
click at [487, 420] on p "🏞️ Besucherordnung und Hygienerichtlinien bei [GEOGRAPHIC_DATA]" at bounding box center [439, 419] width 252 height 20
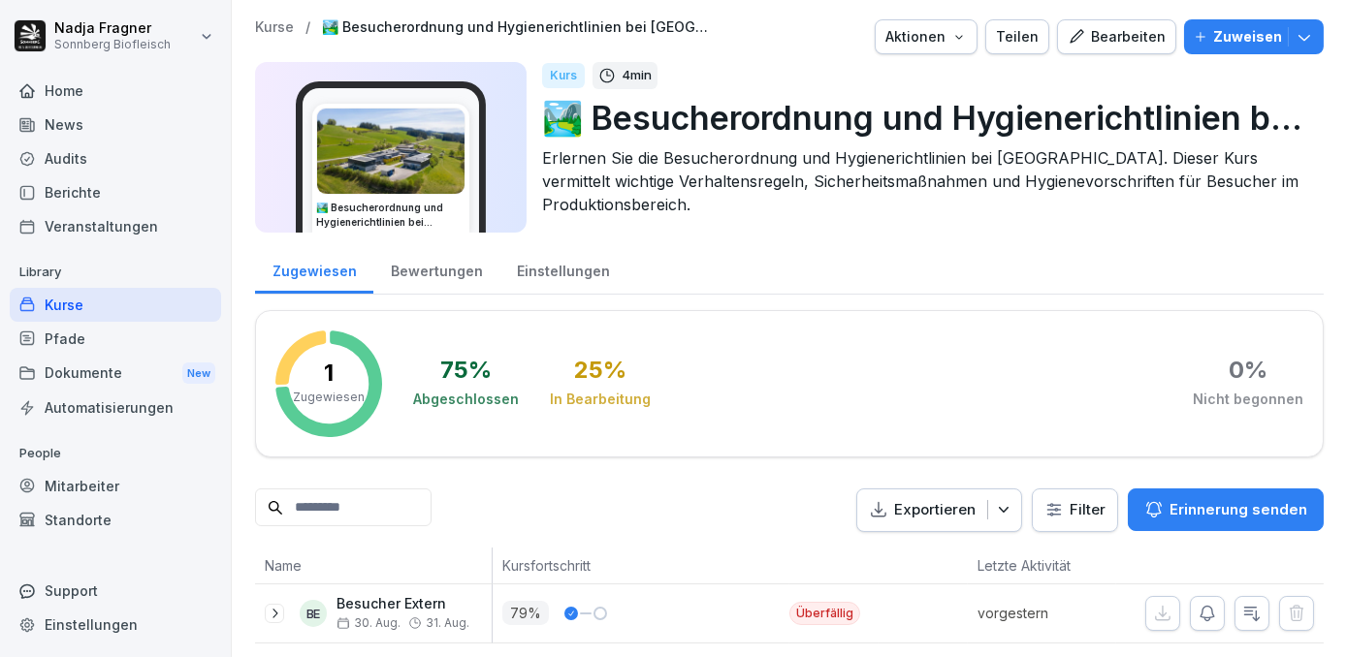
scroll to position [28, 0]
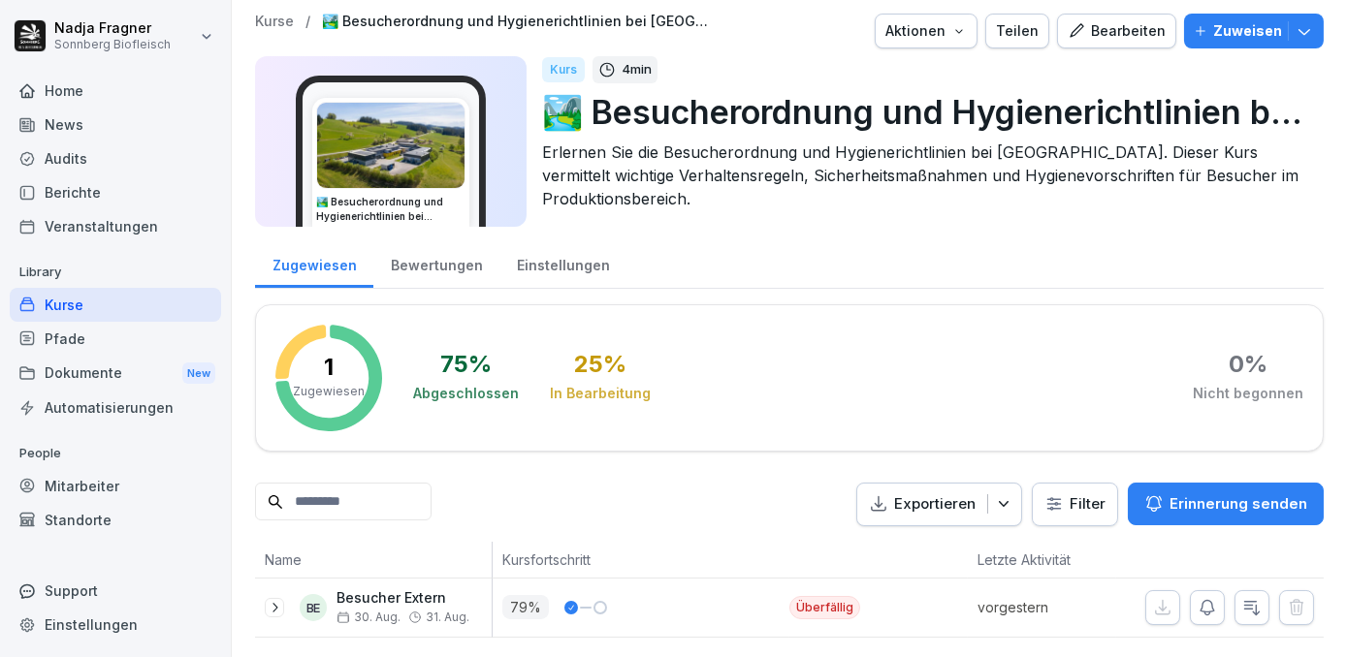
click at [721, 595] on div "79 %" at bounding box center [645, 607] width 287 height 24
click at [273, 600] on icon at bounding box center [275, 608] width 16 height 16
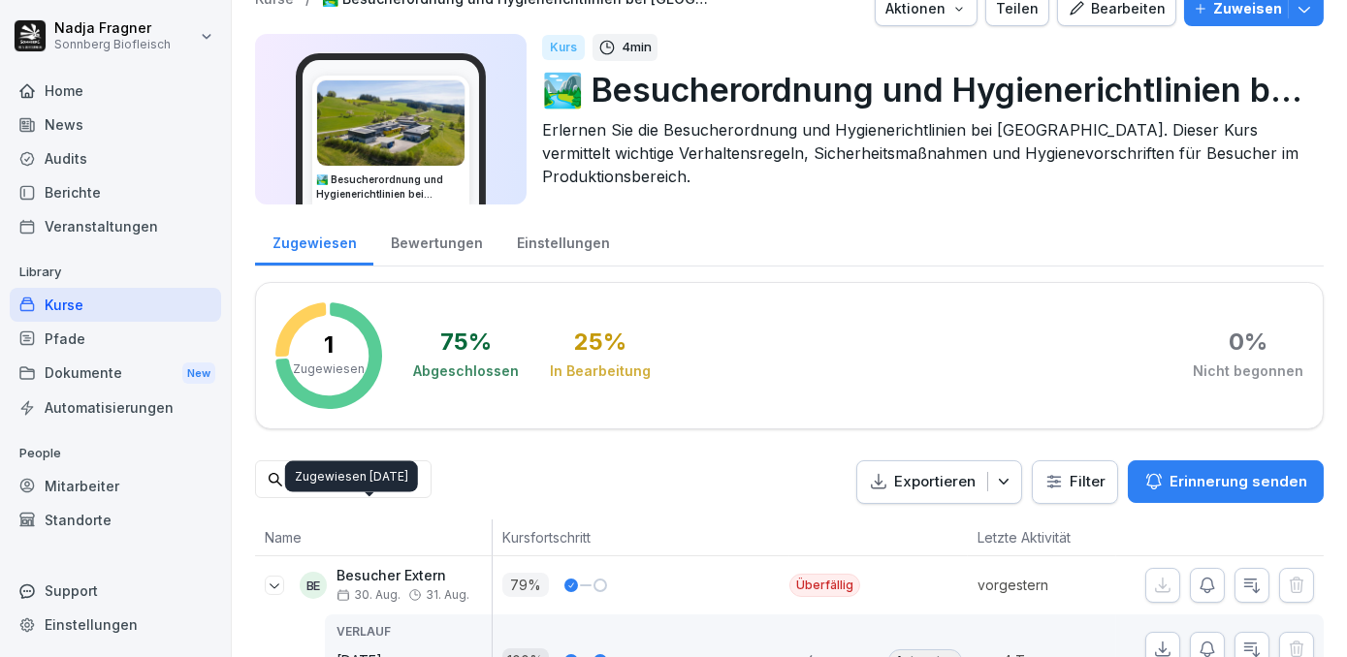
scroll to position [178, 0]
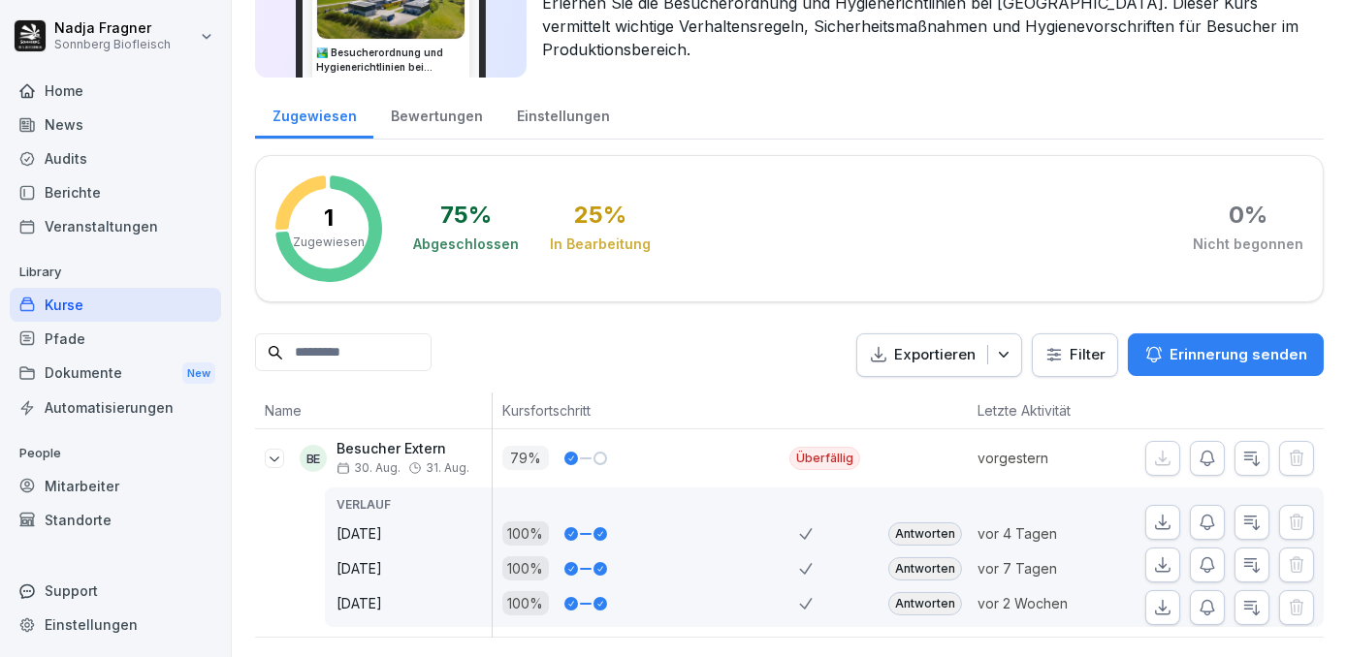
click at [672, 446] on div "79 %" at bounding box center [645, 458] width 287 height 24
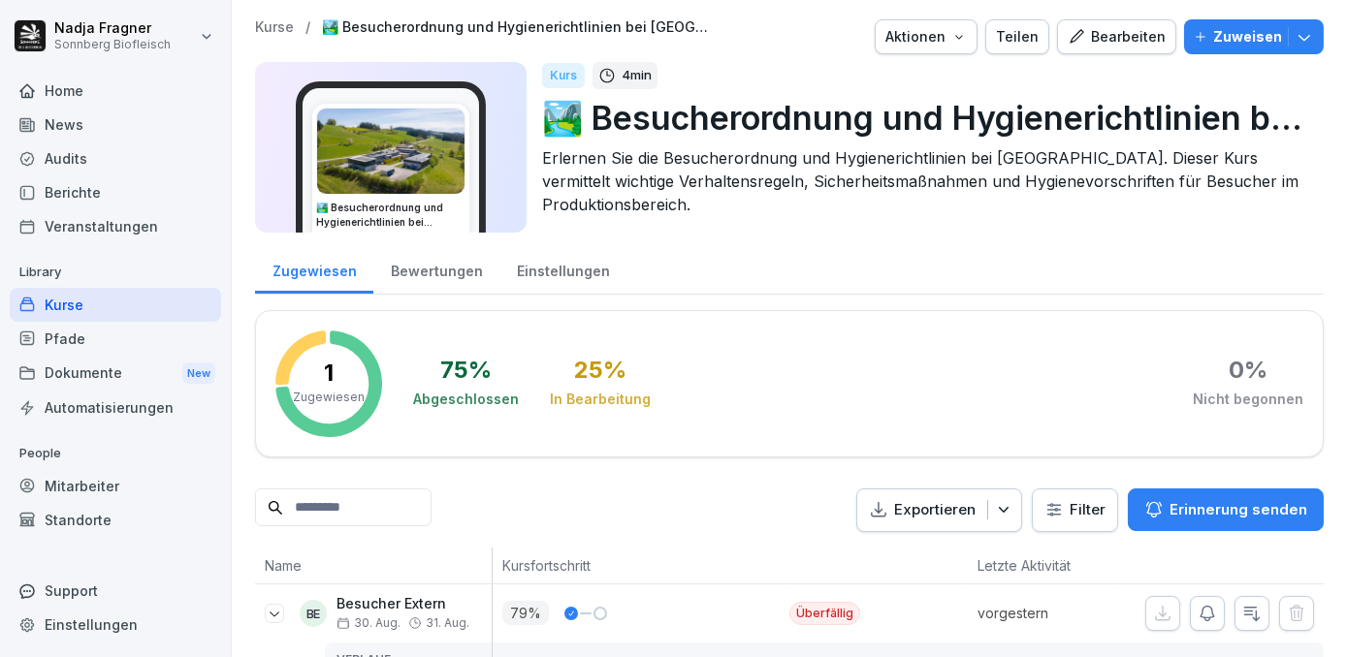
click at [74, 485] on div "Mitarbeiter" at bounding box center [115, 486] width 211 height 34
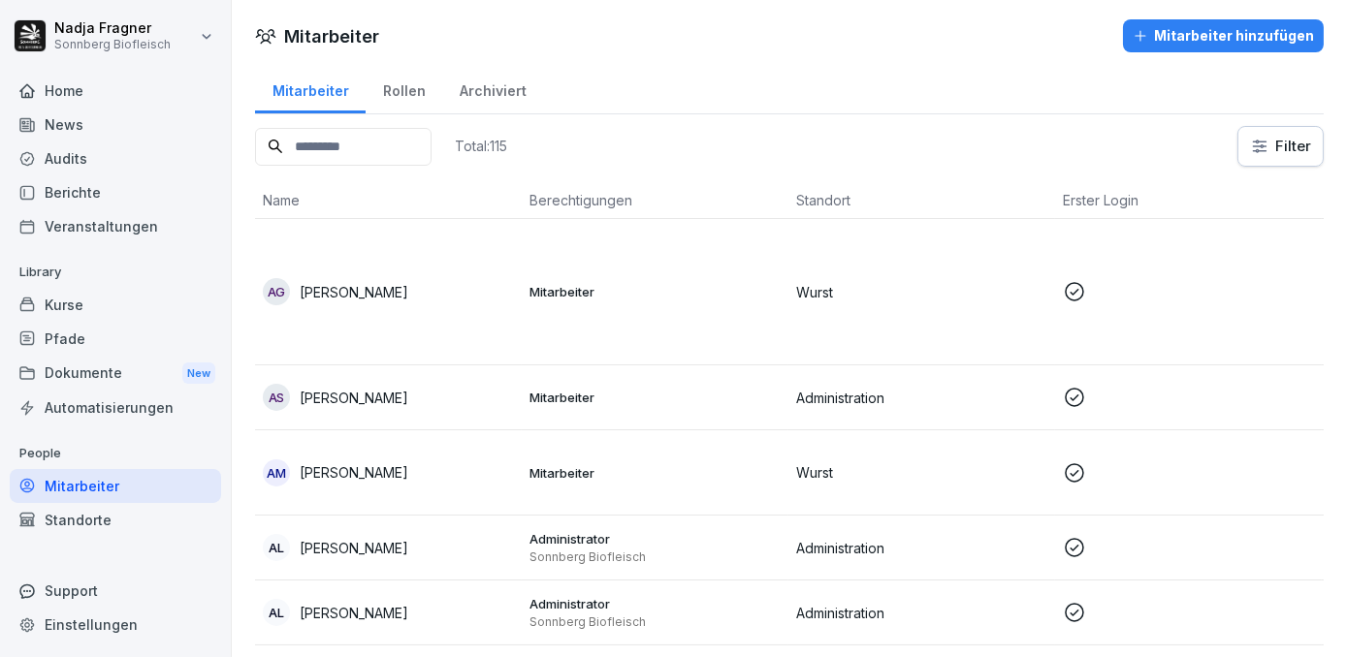
click at [357, 147] on input at bounding box center [343, 147] width 176 height 38
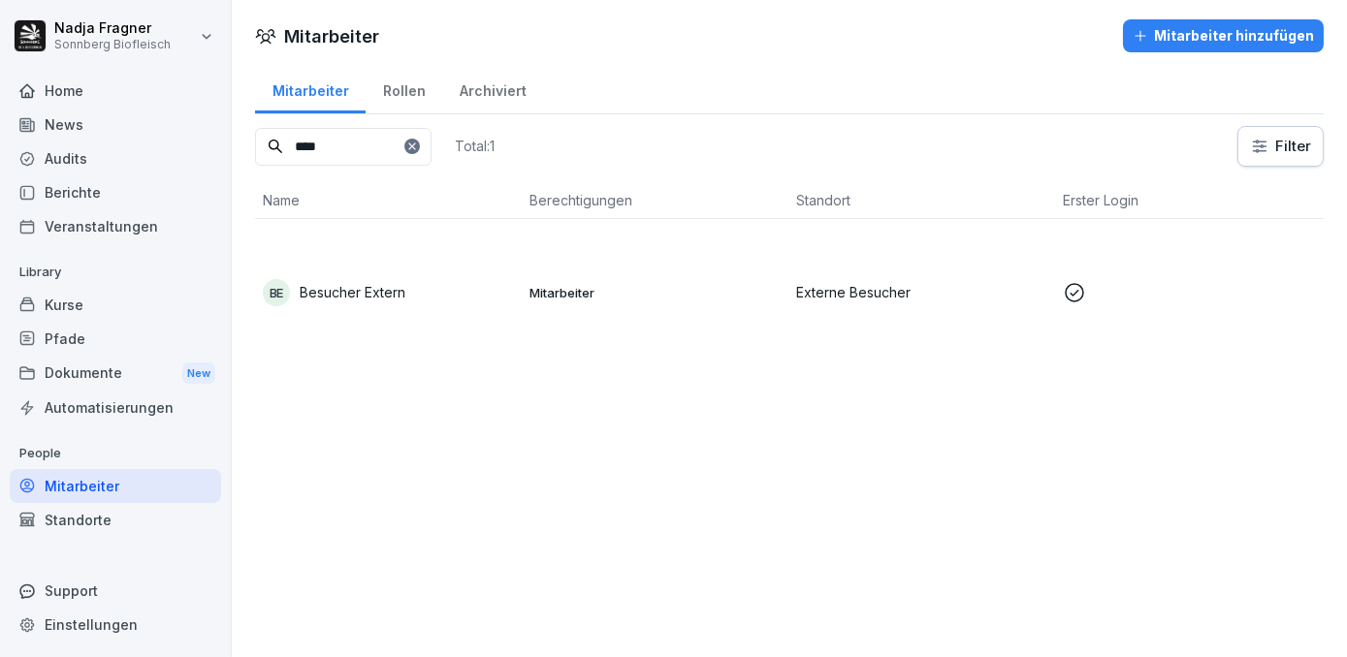
type input "****"
click at [646, 296] on p "Mitarbeiter" at bounding box center [654, 292] width 251 height 17
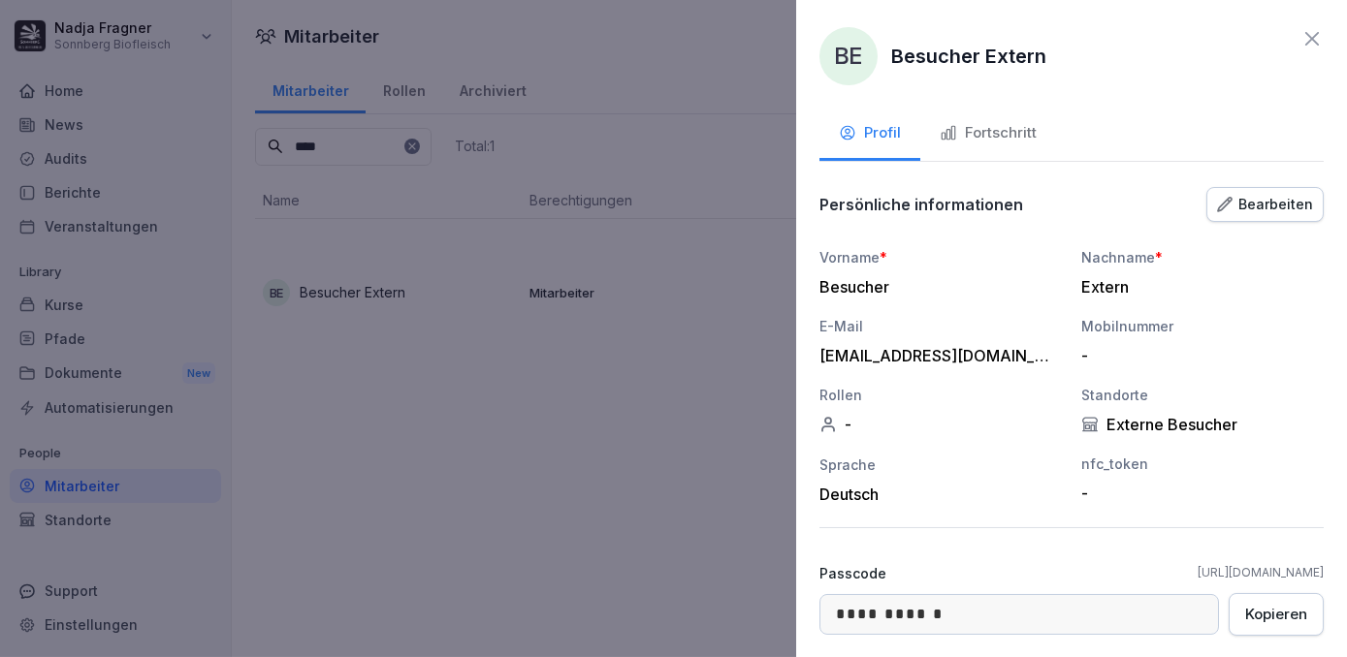
scroll to position [155, 0]
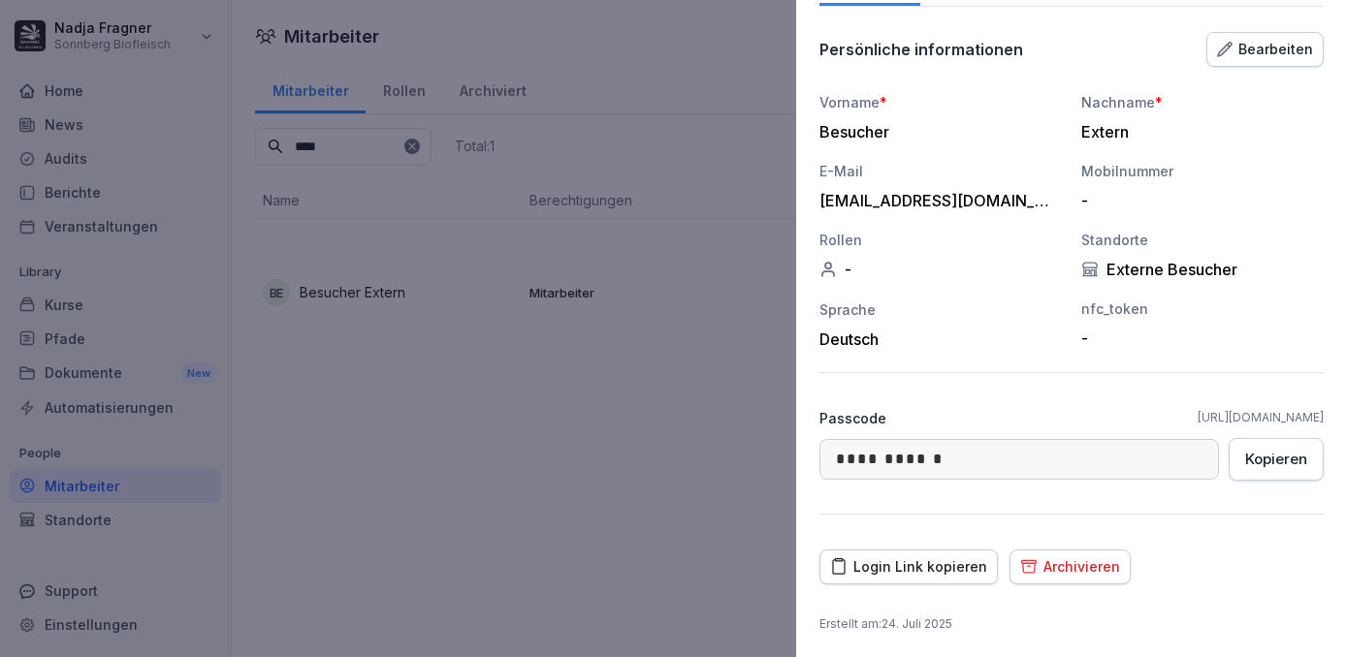
click at [936, 571] on div "Login Link kopieren" at bounding box center [908, 566] width 157 height 21
click at [667, 484] on div at bounding box center [673, 328] width 1347 height 657
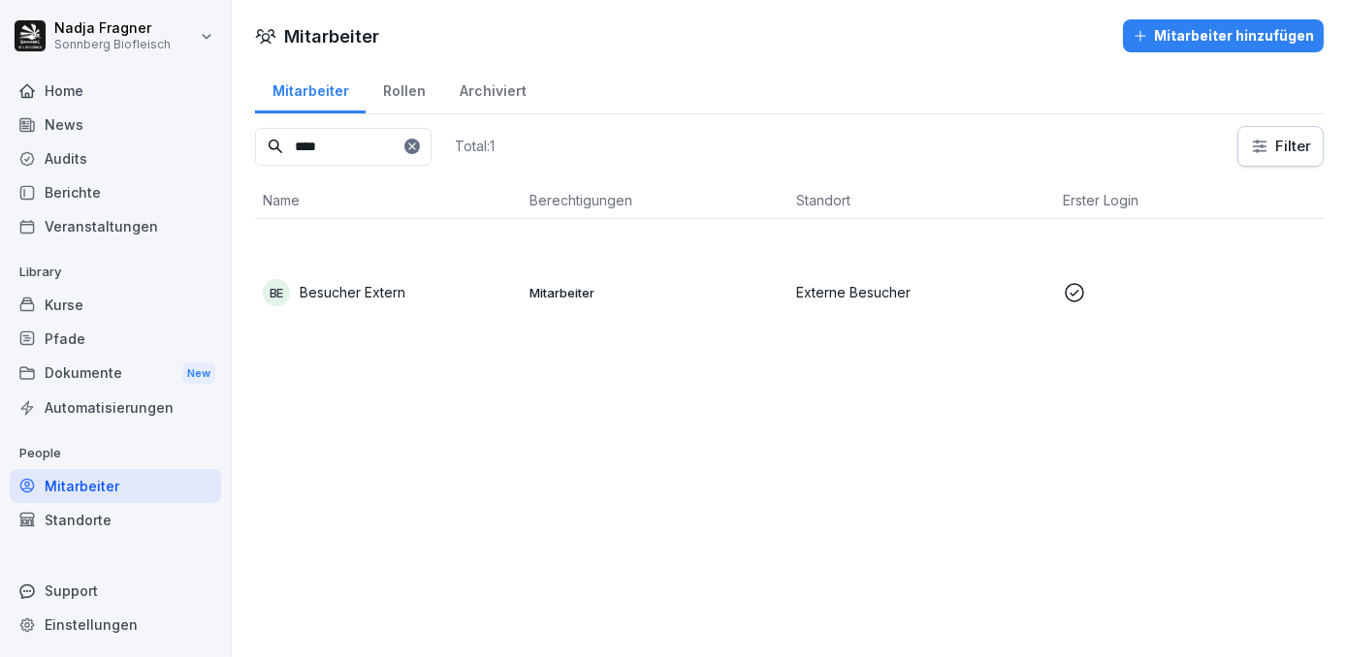
click at [74, 99] on div "Home" at bounding box center [115, 91] width 211 height 34
